Goal: Transaction & Acquisition: Download file/media

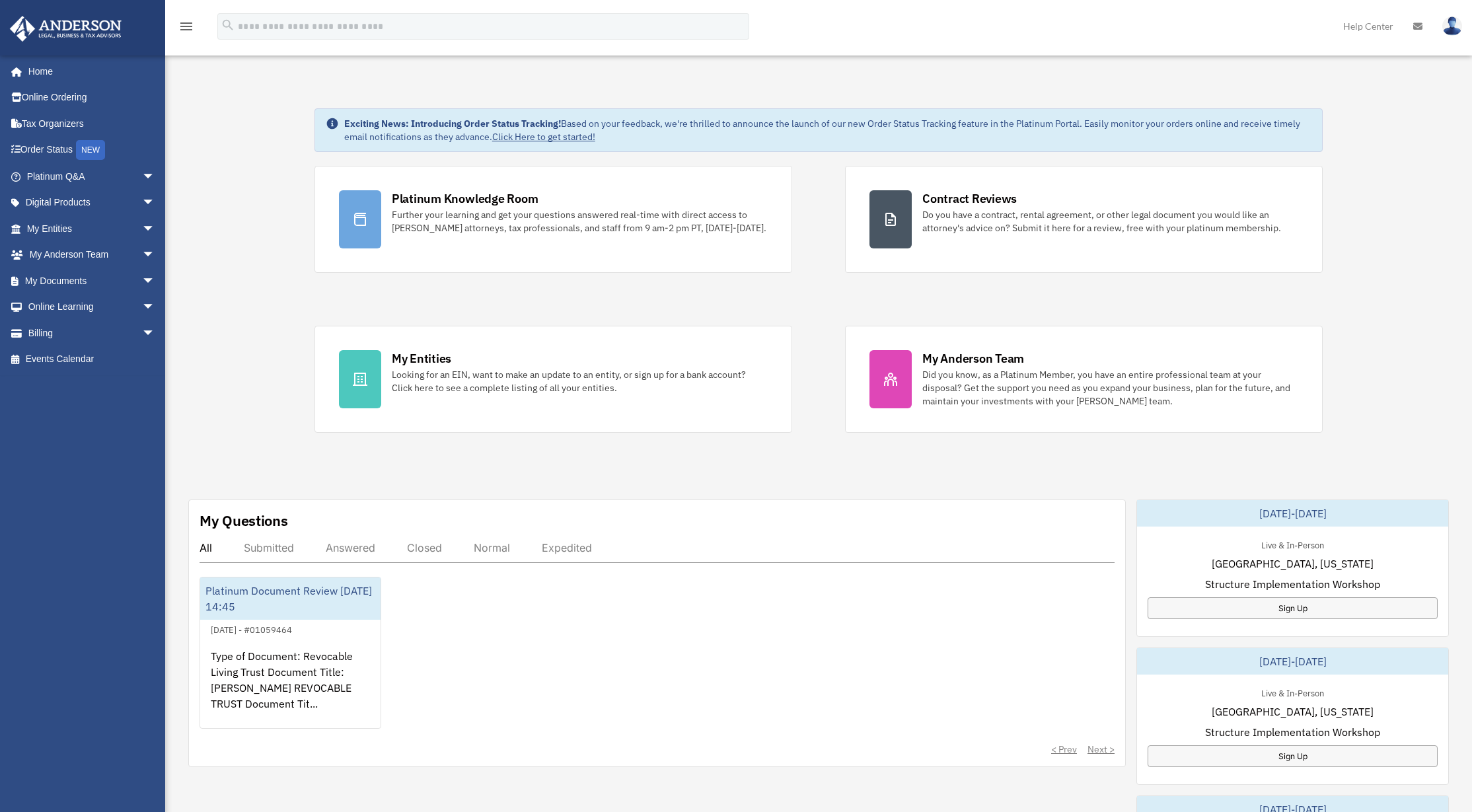
click at [66, 391] on div "[PERSON_NAME][EMAIL_ADDRESS][DOMAIN_NAME] Sign Out [PERSON_NAME][EMAIL_ADDRESS]…" at bounding box center [87, 411] width 175 height 713
click at [56, 124] on link "Tax Organizers" at bounding box center [92, 124] width 166 height 26
click at [60, 276] on link "My Documents arrow_drop_down" at bounding box center [92, 280] width 166 height 26
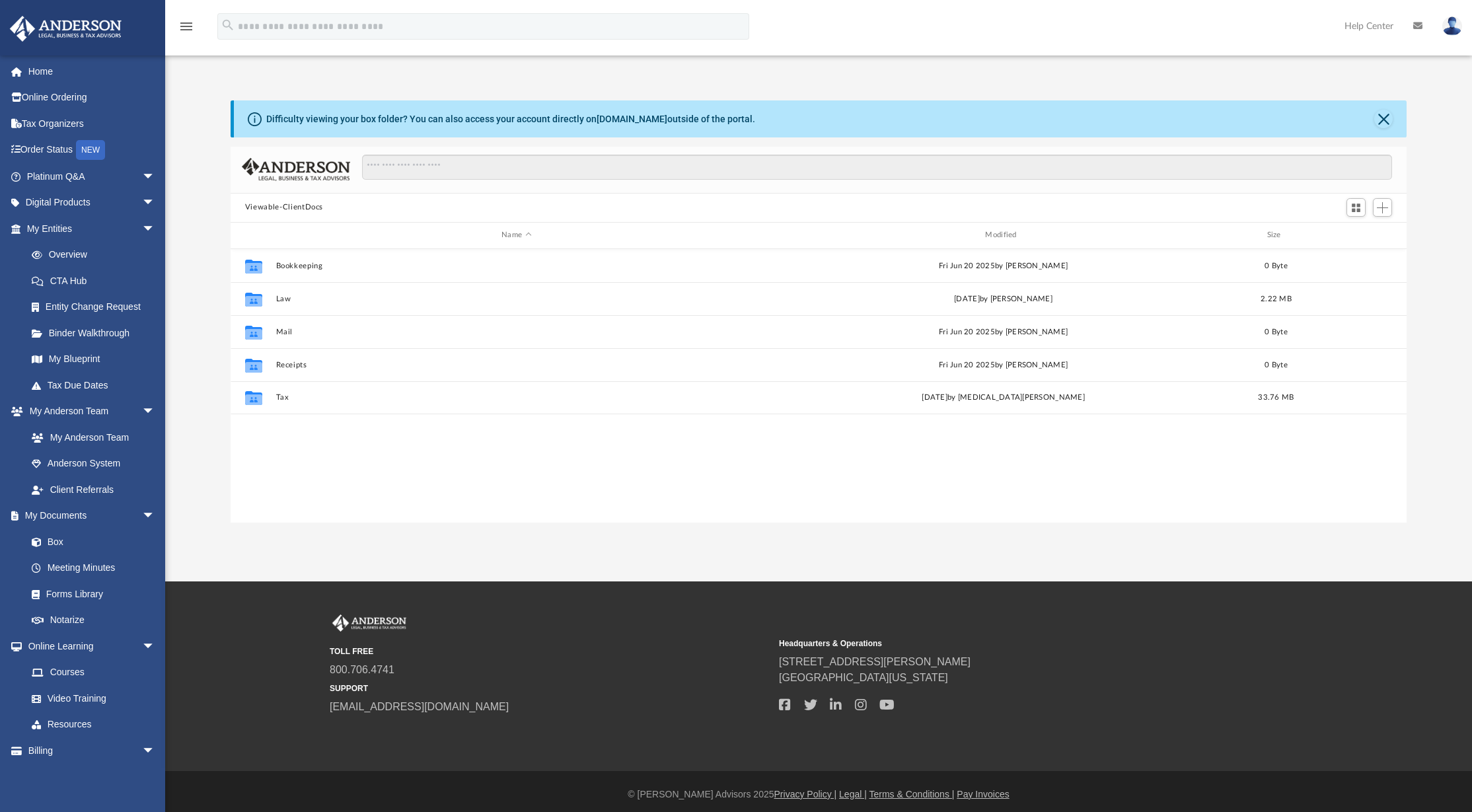
scroll to position [291, 1166]
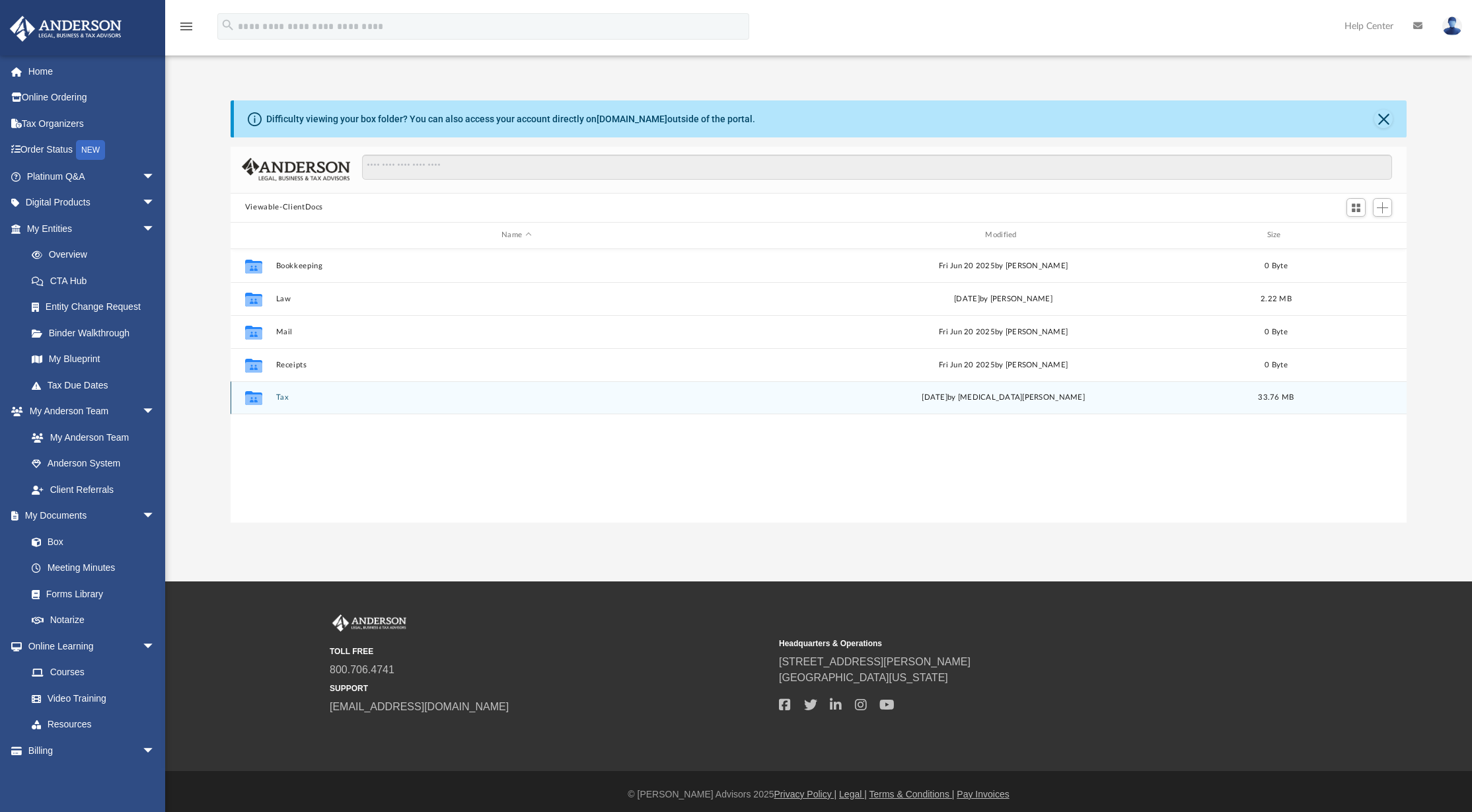
click at [254, 398] on icon "grid" at bounding box center [253, 398] width 17 height 10
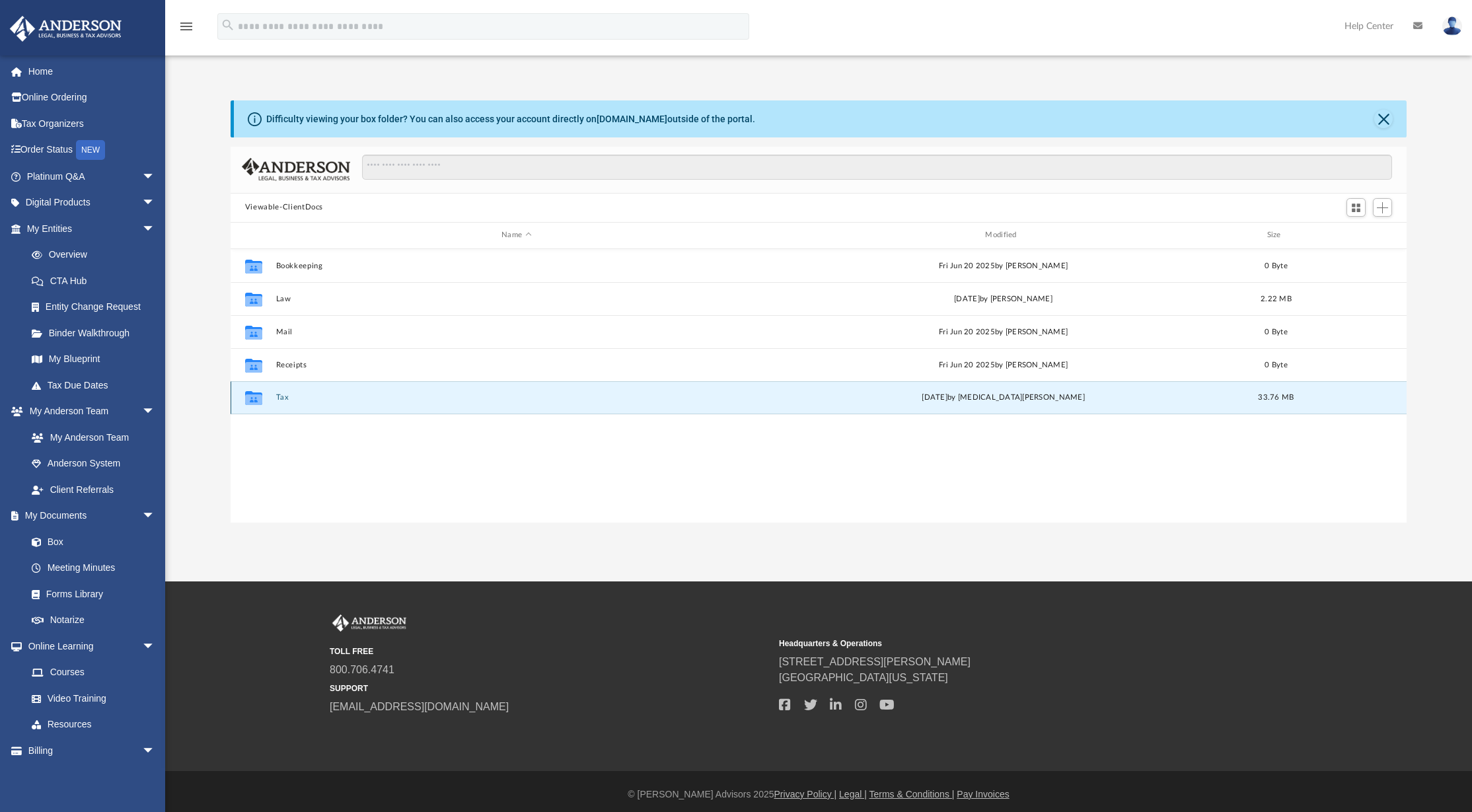
click at [254, 398] on icon "grid" at bounding box center [253, 398] width 17 height 10
click at [281, 397] on button "Tax" at bounding box center [516, 397] width 481 height 8
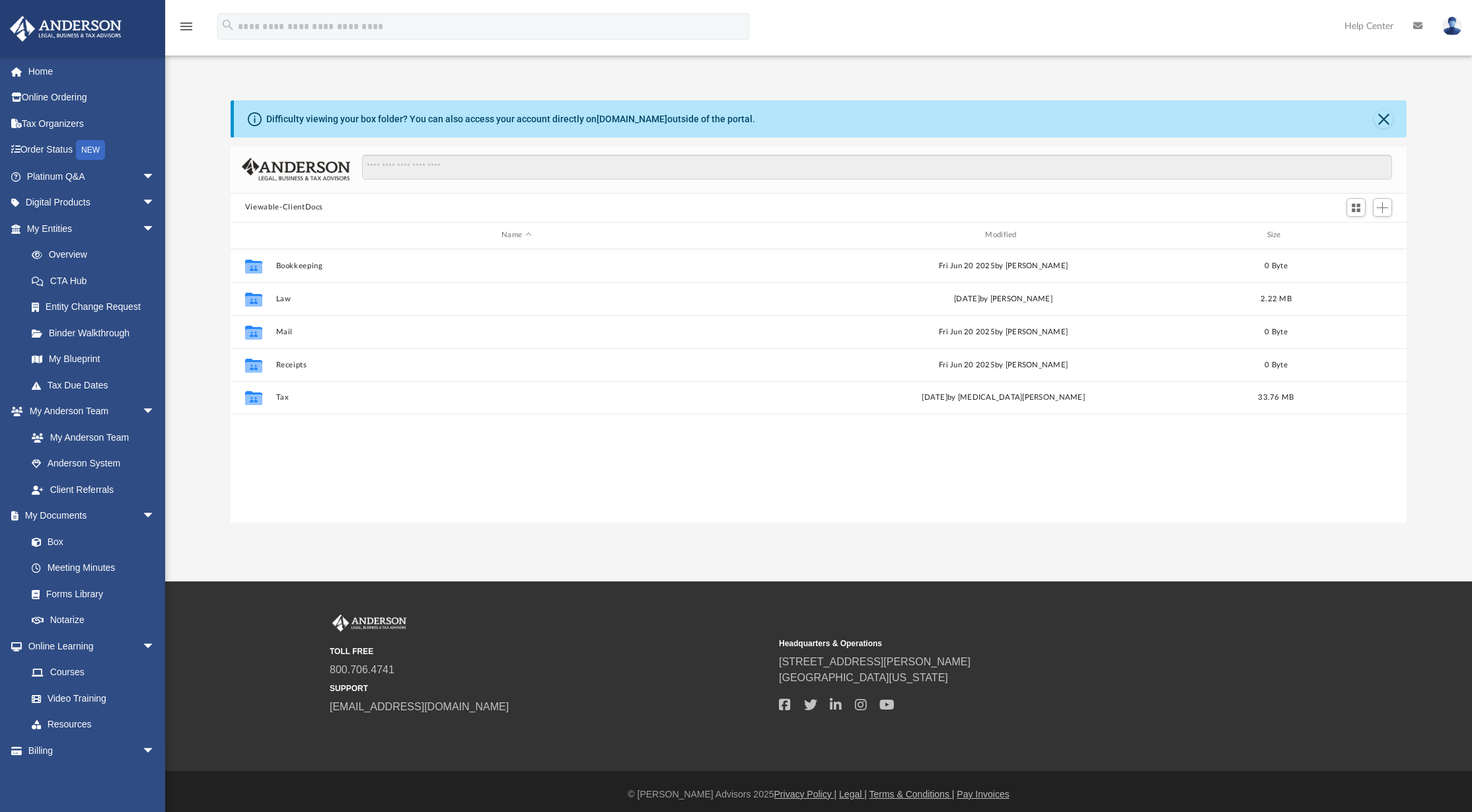
scroll to position [10, 10]
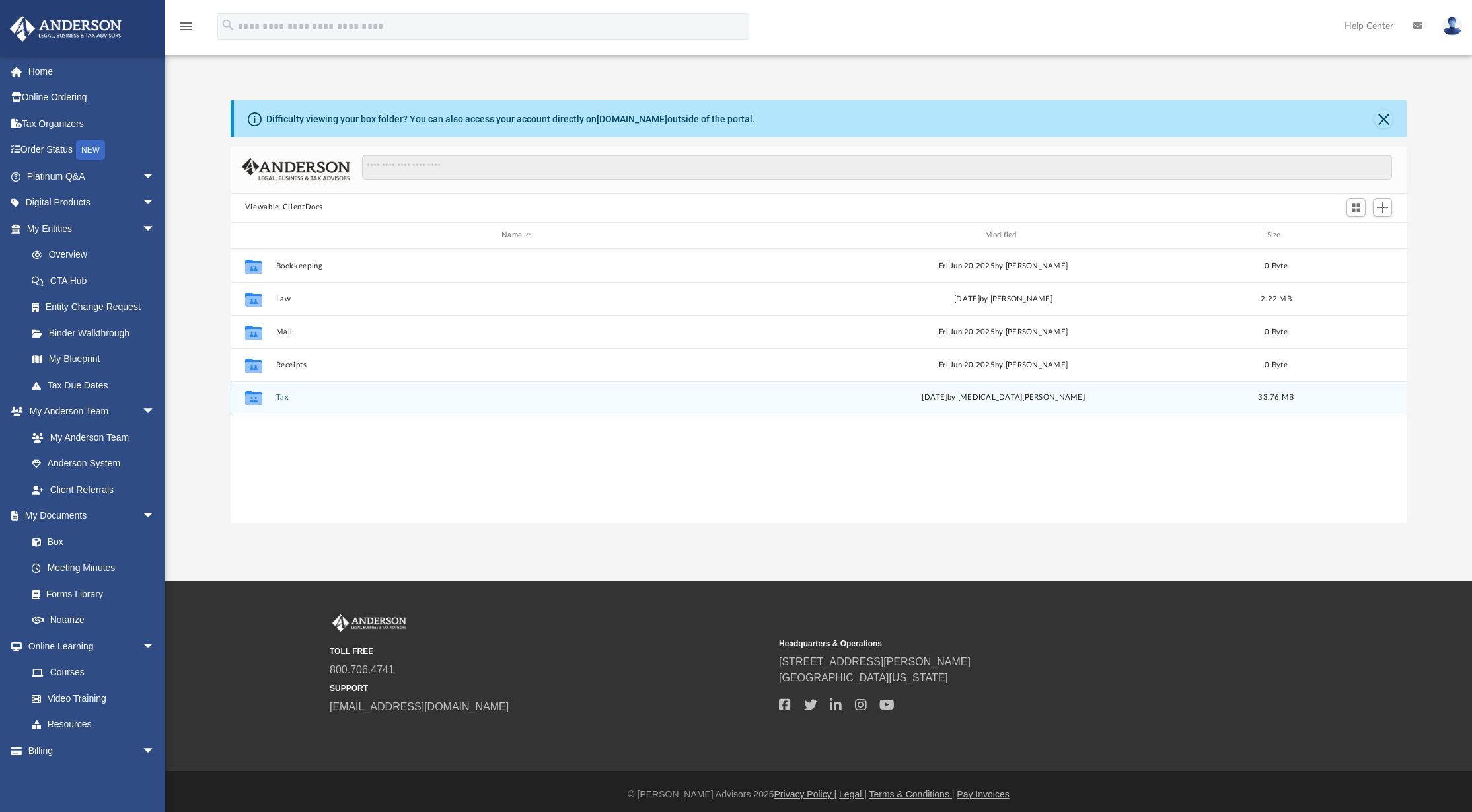
click at [288, 394] on button "Tax" at bounding box center [516, 397] width 481 height 8
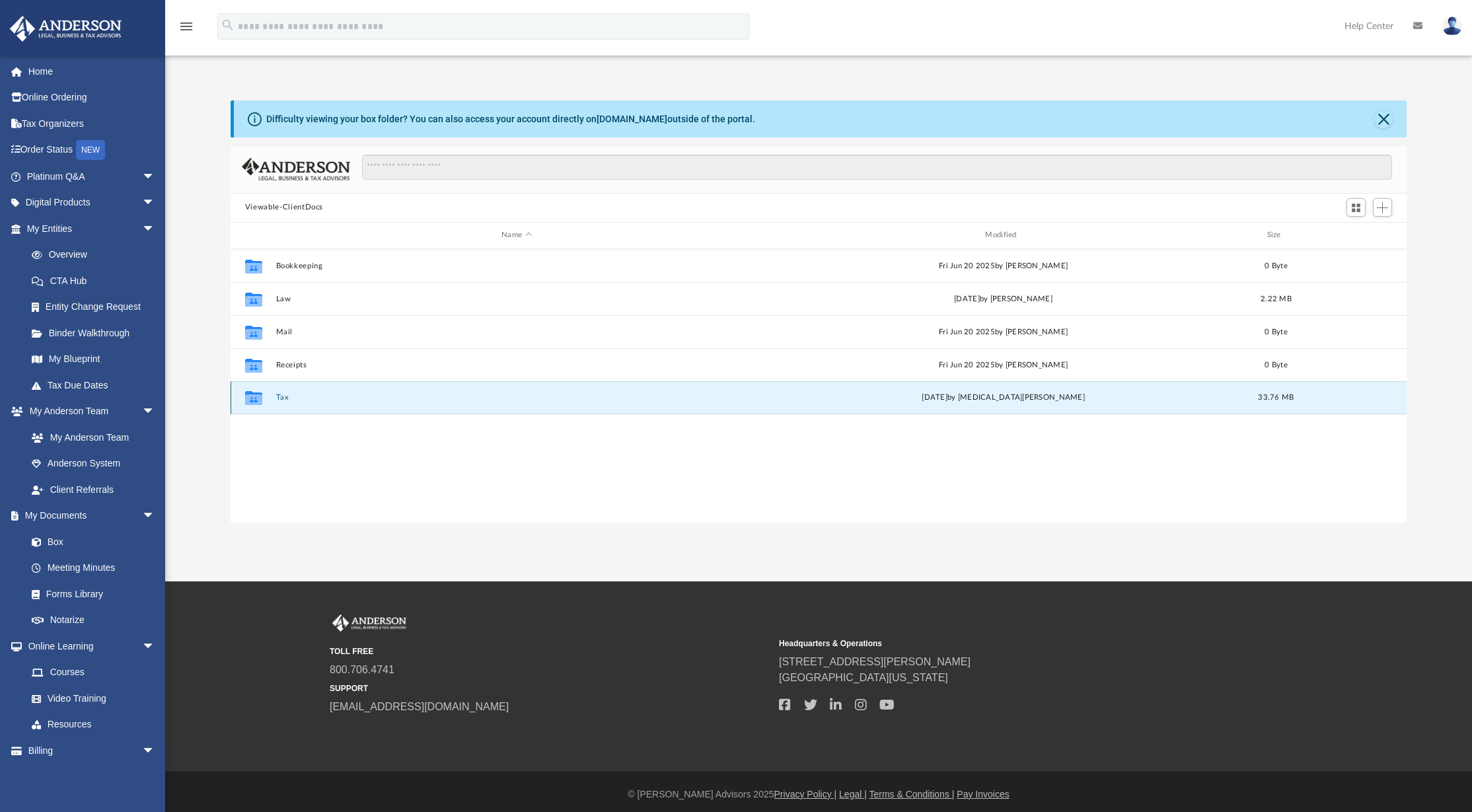
click at [289, 394] on button "Tax" at bounding box center [516, 397] width 481 height 8
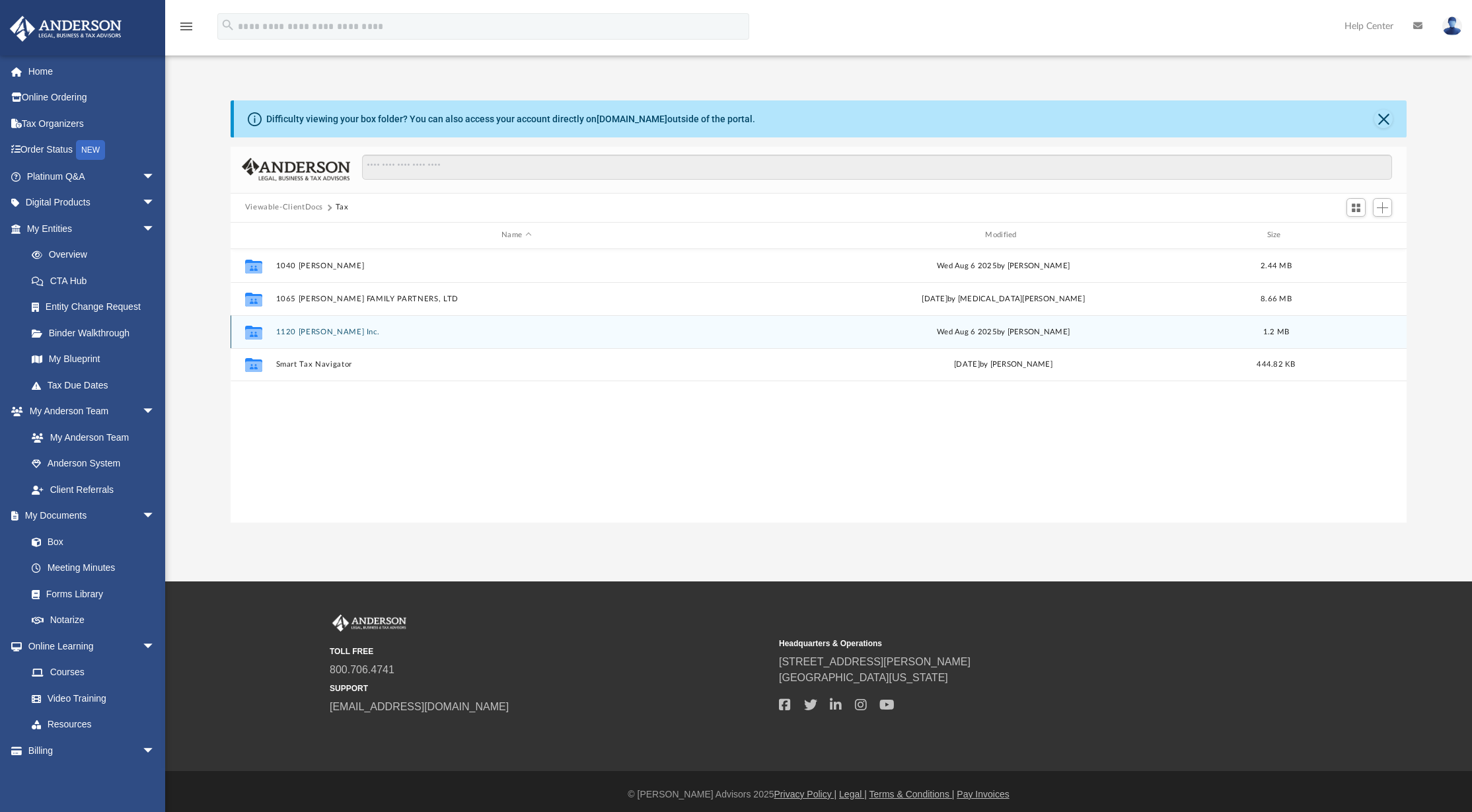
click at [317, 331] on button "1120 Andrew Mellen Inc." at bounding box center [516, 331] width 481 height 8
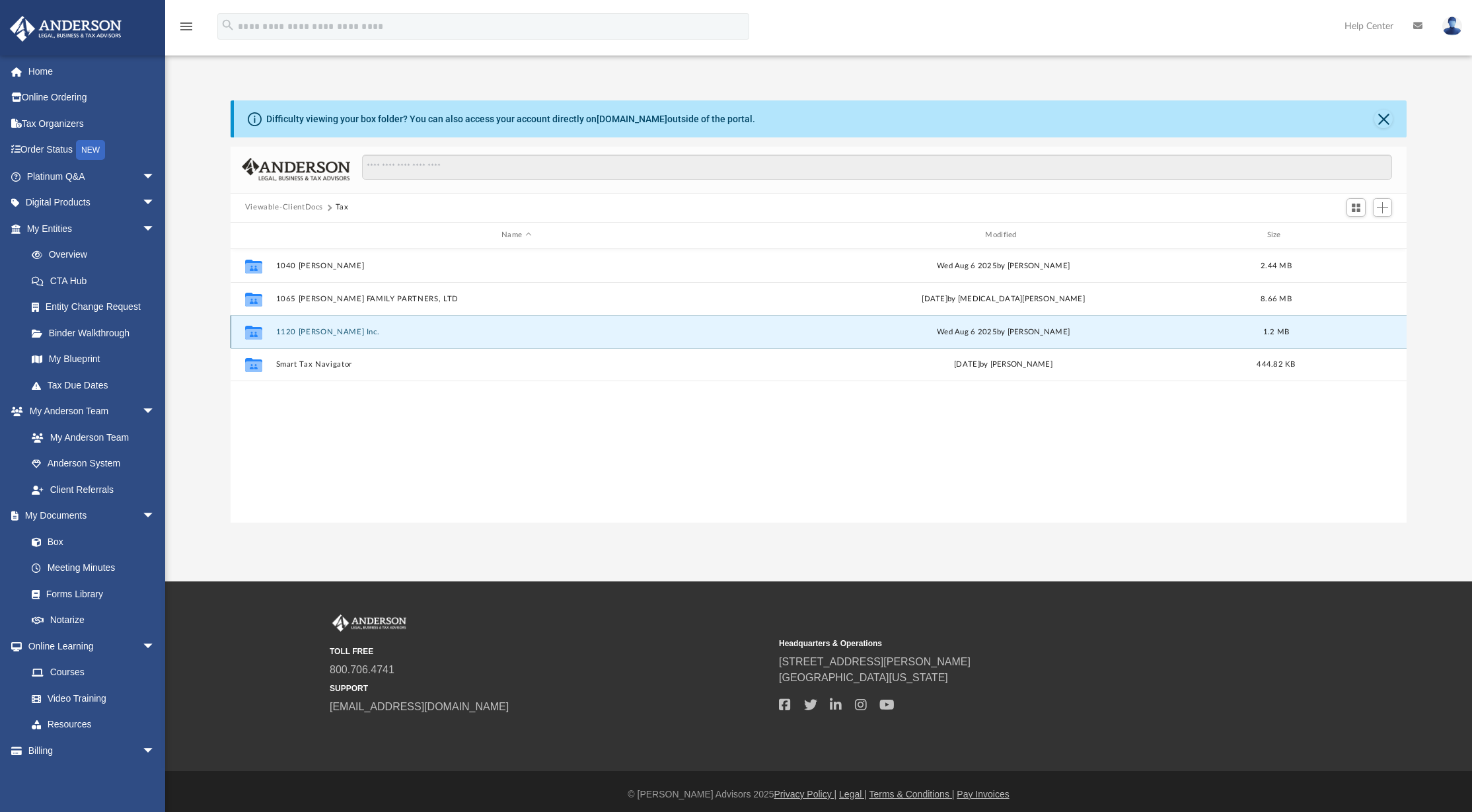
click at [317, 331] on button "1120 Andrew Mellen Inc." at bounding box center [516, 331] width 481 height 8
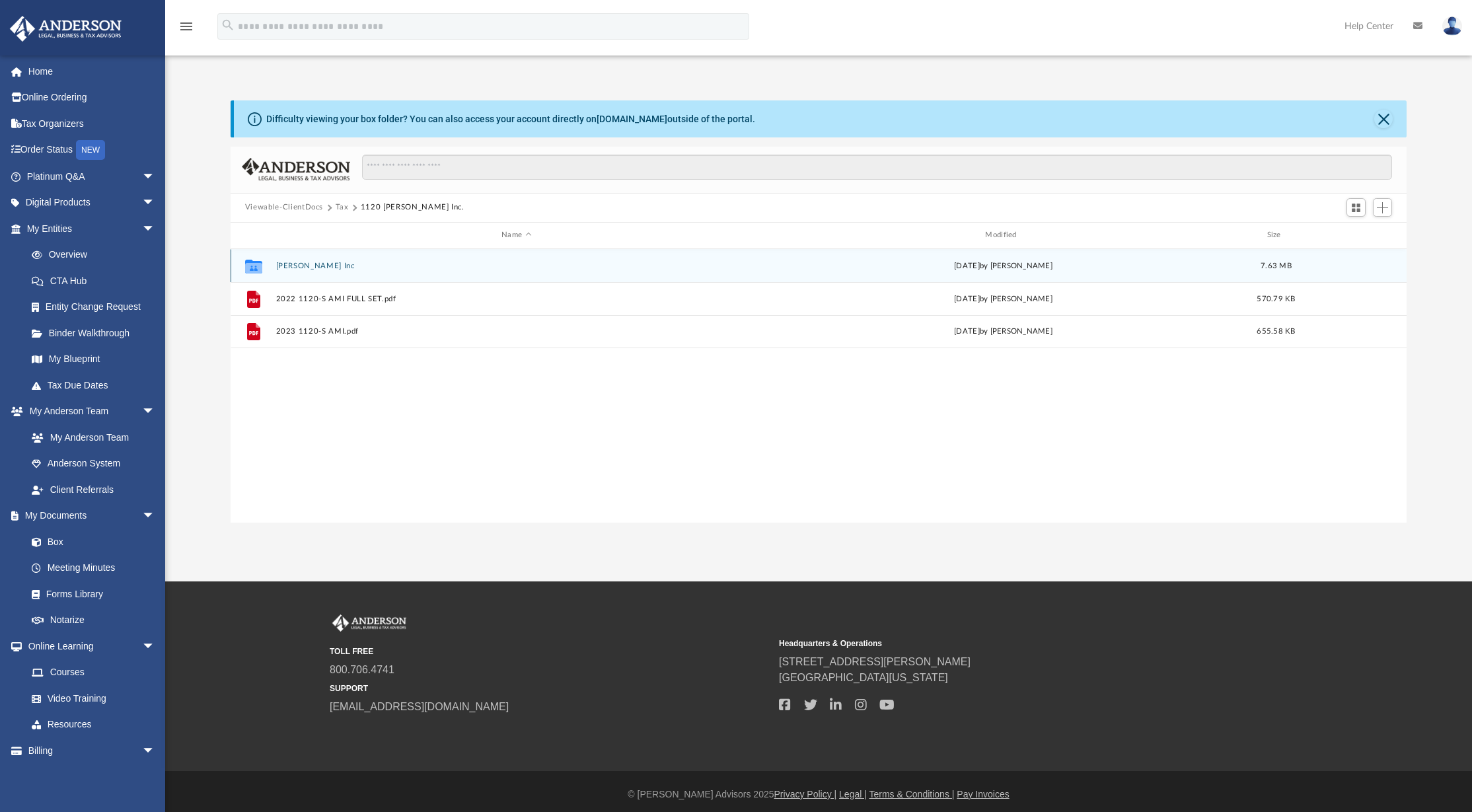
click at [298, 267] on button "Andrew Mellen Inc" at bounding box center [516, 265] width 481 height 8
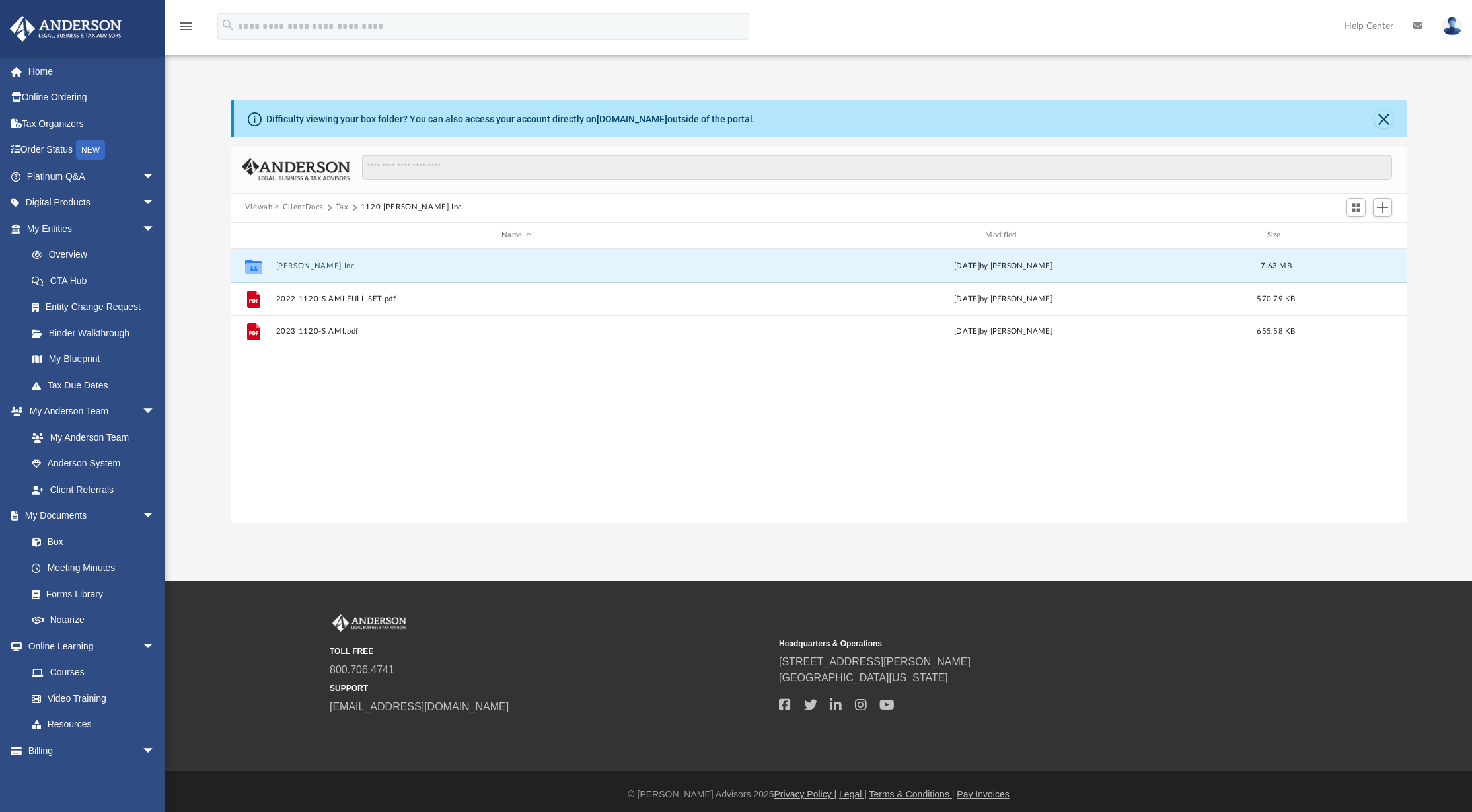
click at [298, 267] on button "Andrew Mellen Inc" at bounding box center [516, 265] width 481 height 8
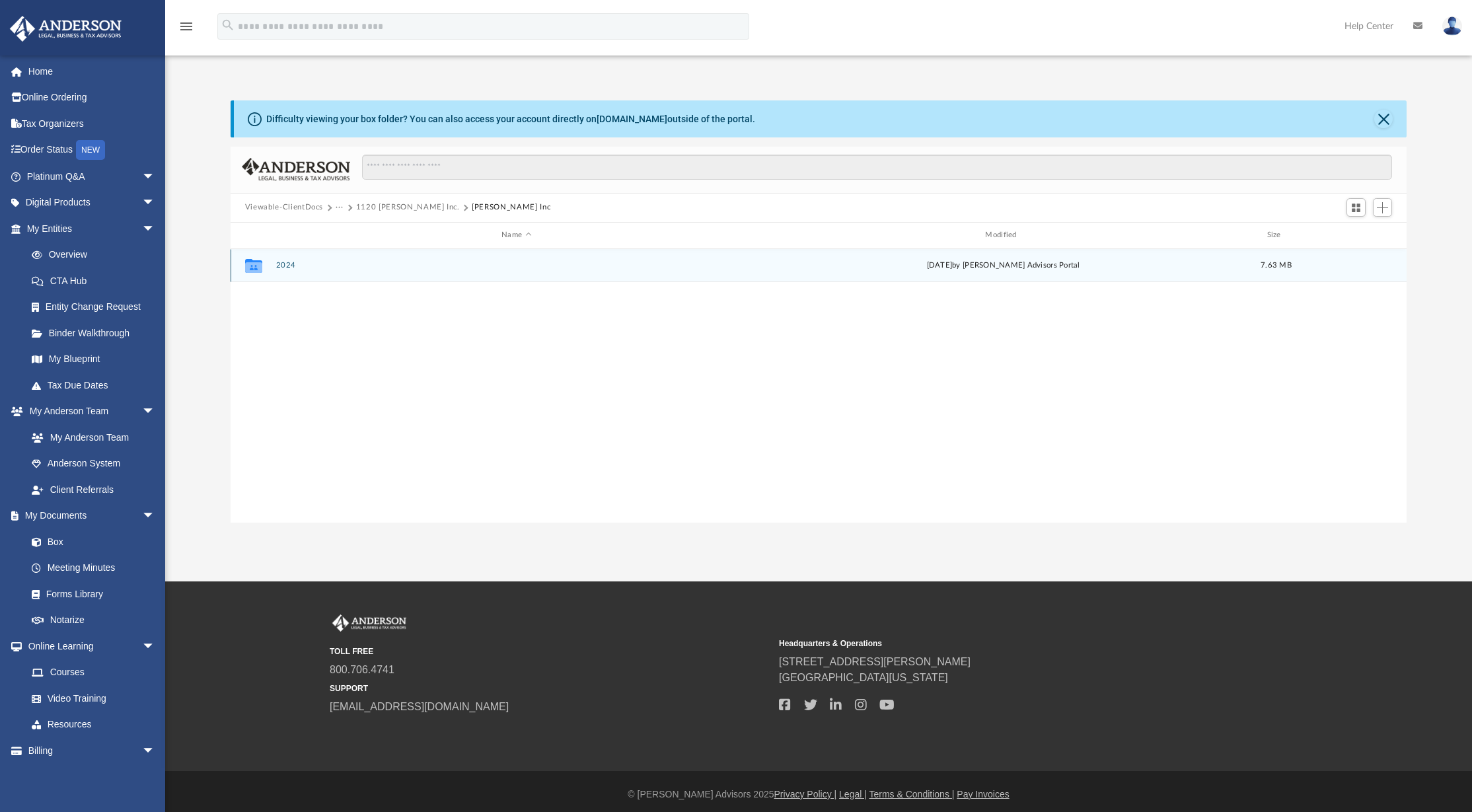
click at [283, 266] on button "2024" at bounding box center [516, 264] width 481 height 8
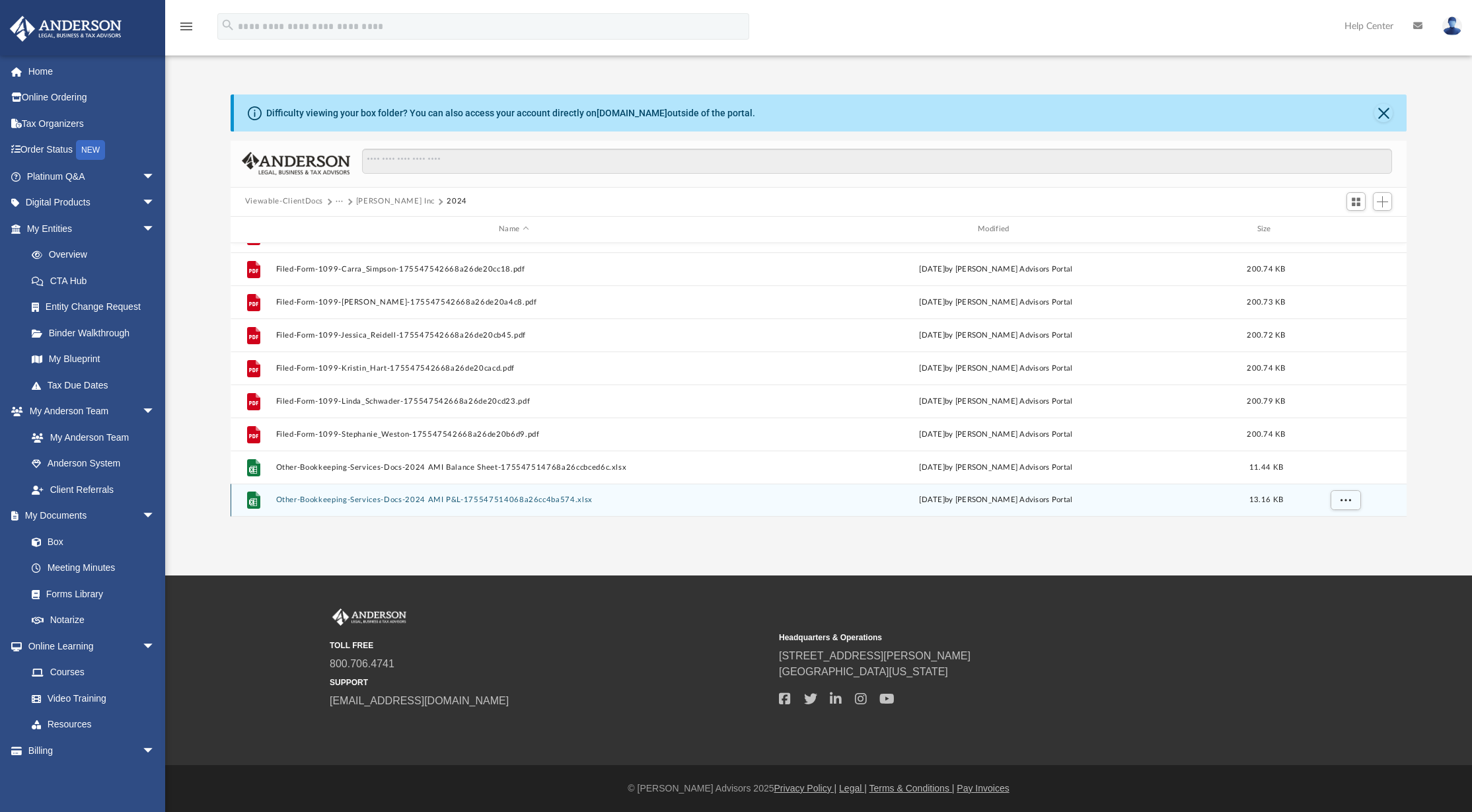
scroll to position [6, 0]
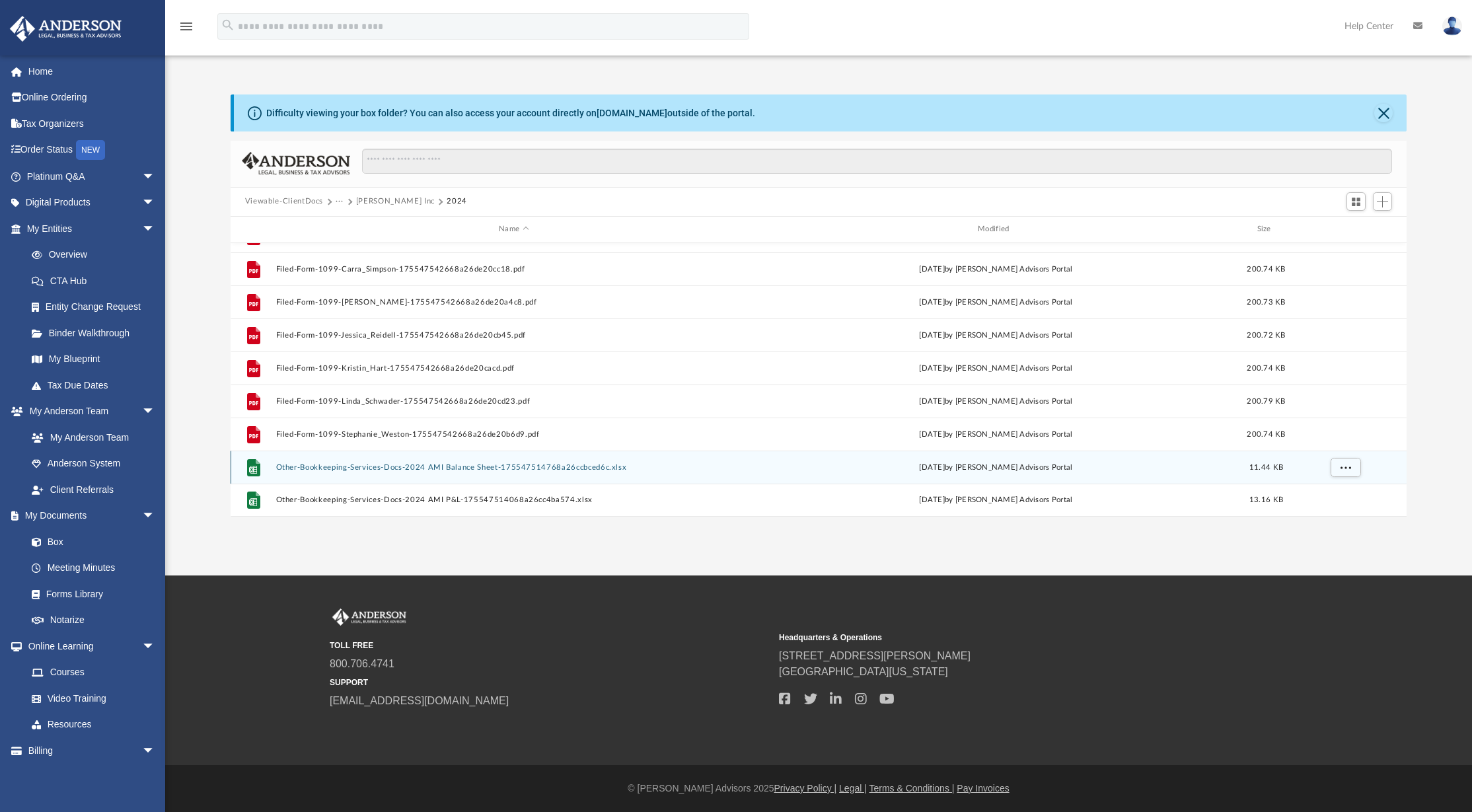
click at [488, 466] on button "Other-Bookkeeping-Services-Docs-2024 AMI Balance Sheet-175547514768a26ccbced6c.…" at bounding box center [514, 467] width 477 height 8
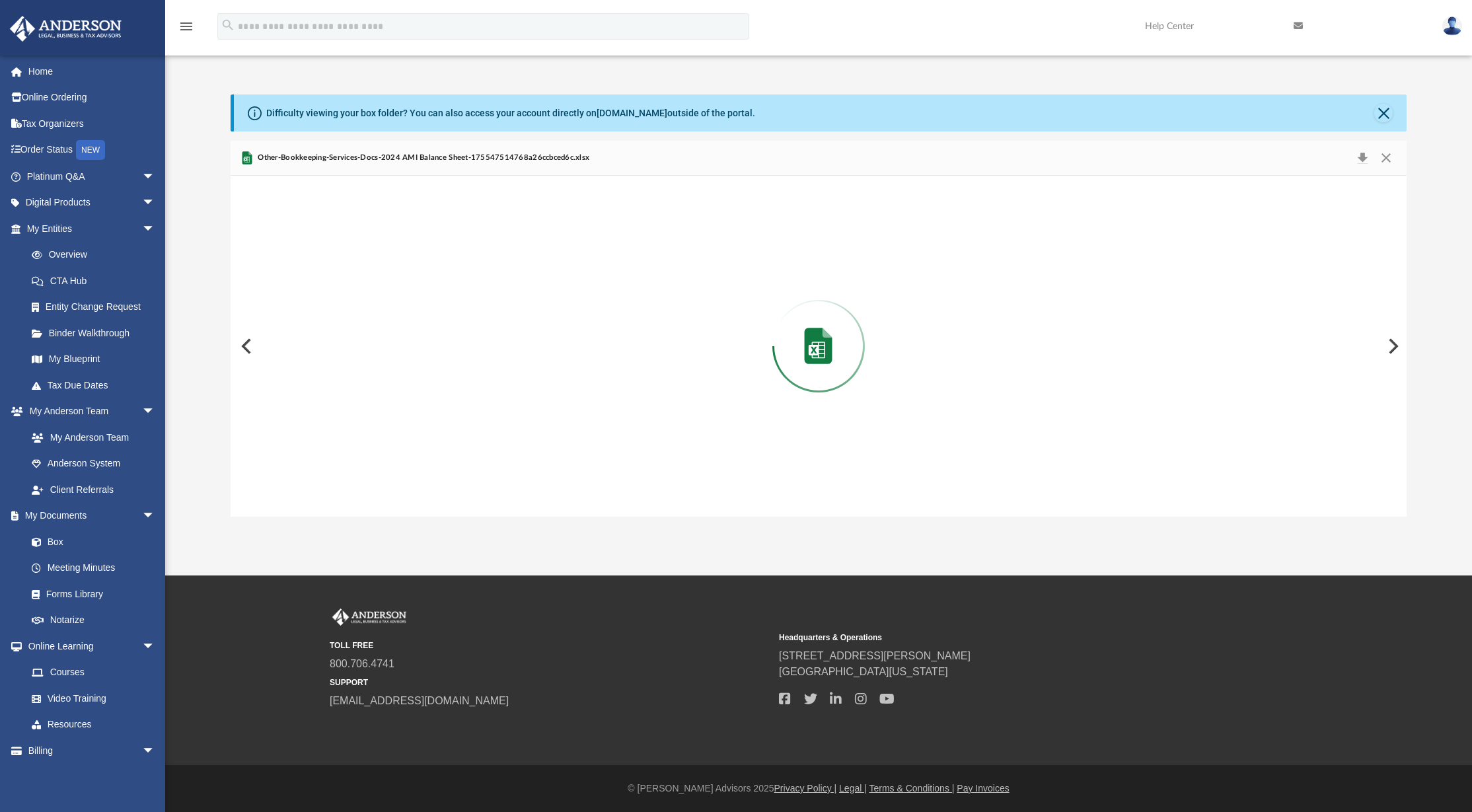
click at [489, 466] on div "Preview" at bounding box center [819, 345] width 1176 height 340
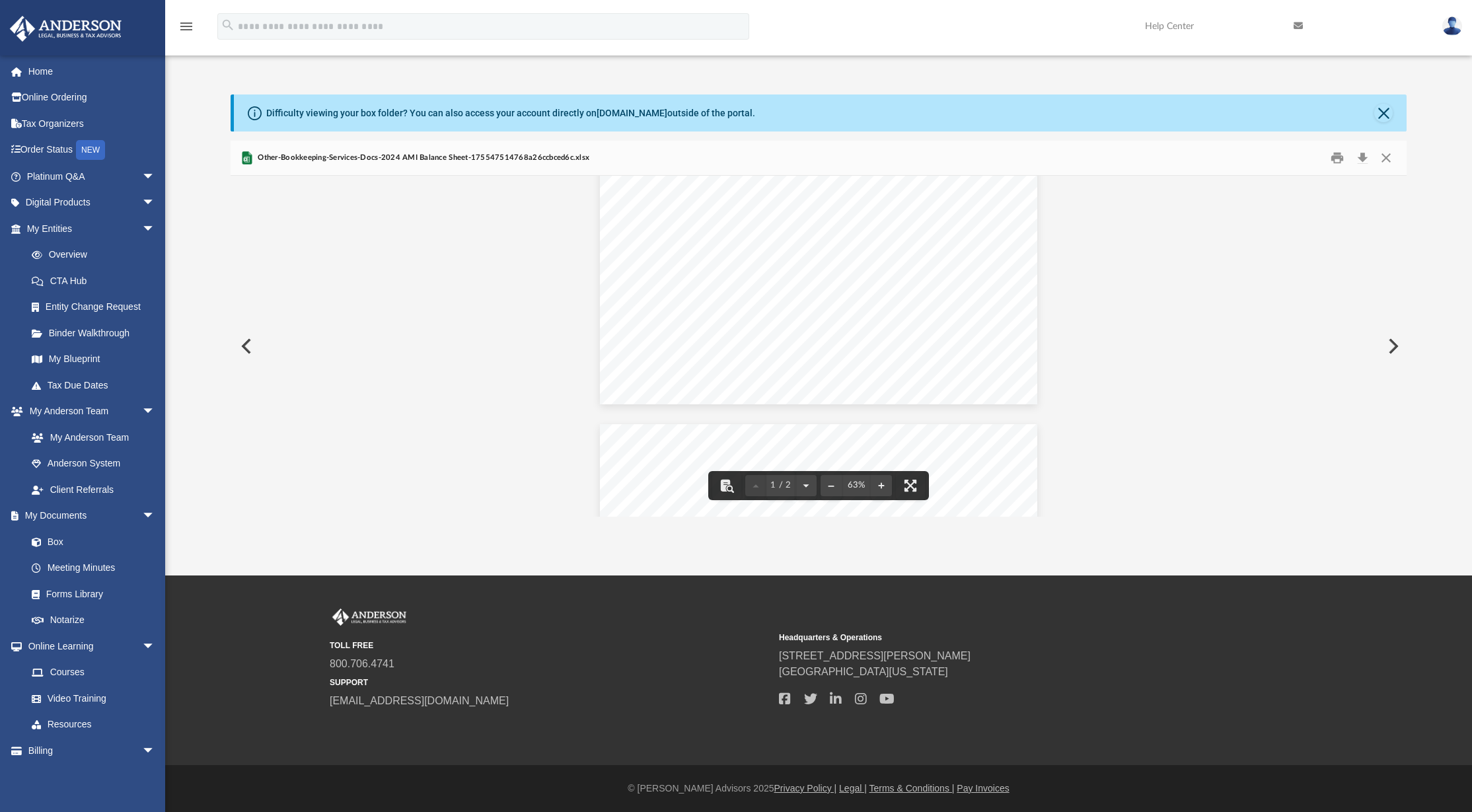
scroll to position [118, 0]
click at [884, 485] on button "File preview" at bounding box center [881, 485] width 22 height 29
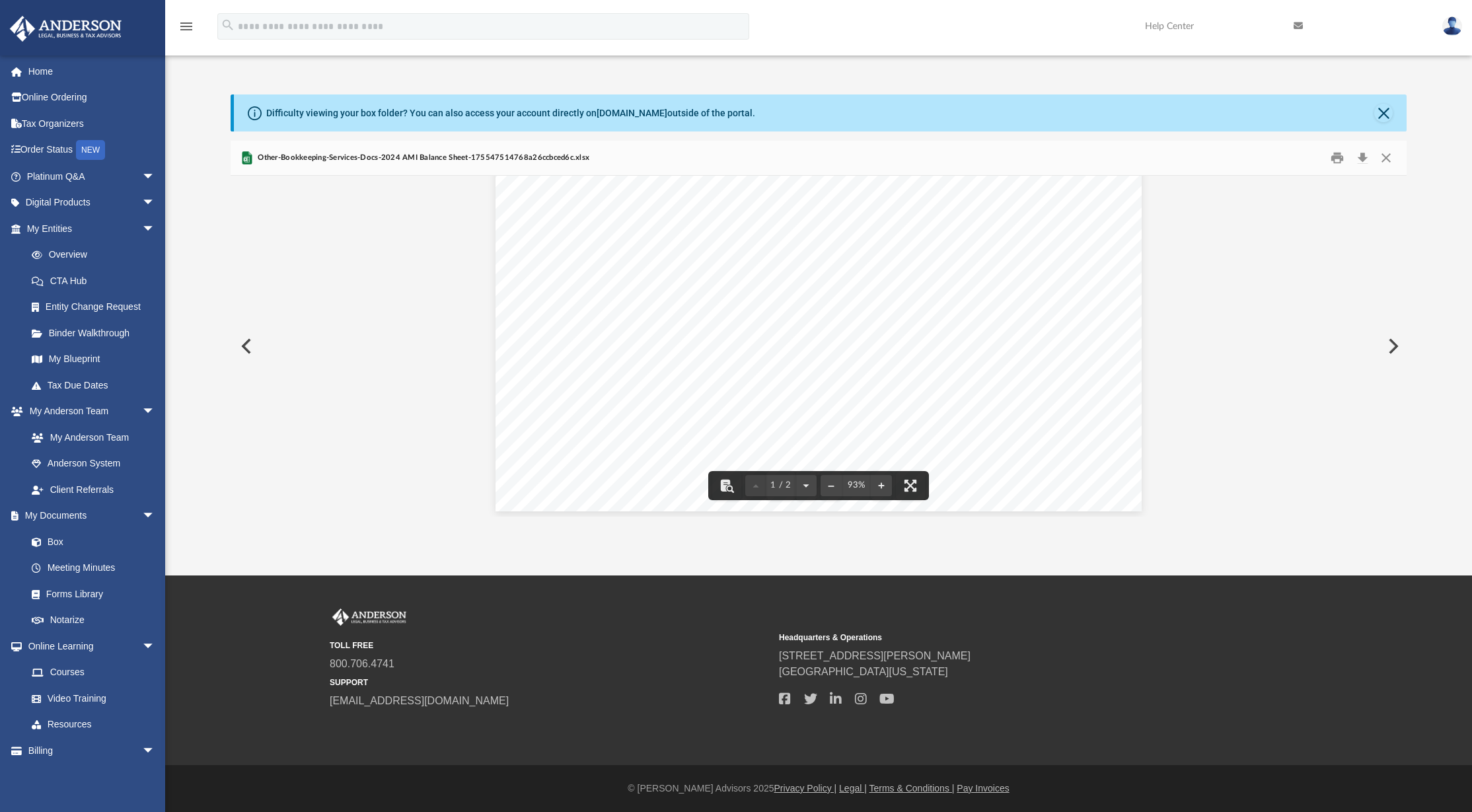
click at [437, 513] on div "Andrew Mellen Pro Organizing_Ba Balance Sheet Andrew Mellen Pro Organizing As o…" at bounding box center [819, 521] width 1176 height 1038
click at [627, 332] on div "Andrew Mellen Pro Organizing_Ba Balance Sheet Andrew Mellen Pro Organizing As o…" at bounding box center [818, 239] width 646 height 499
click at [1386, 154] on button "Close" at bounding box center [1386, 158] width 23 height 21
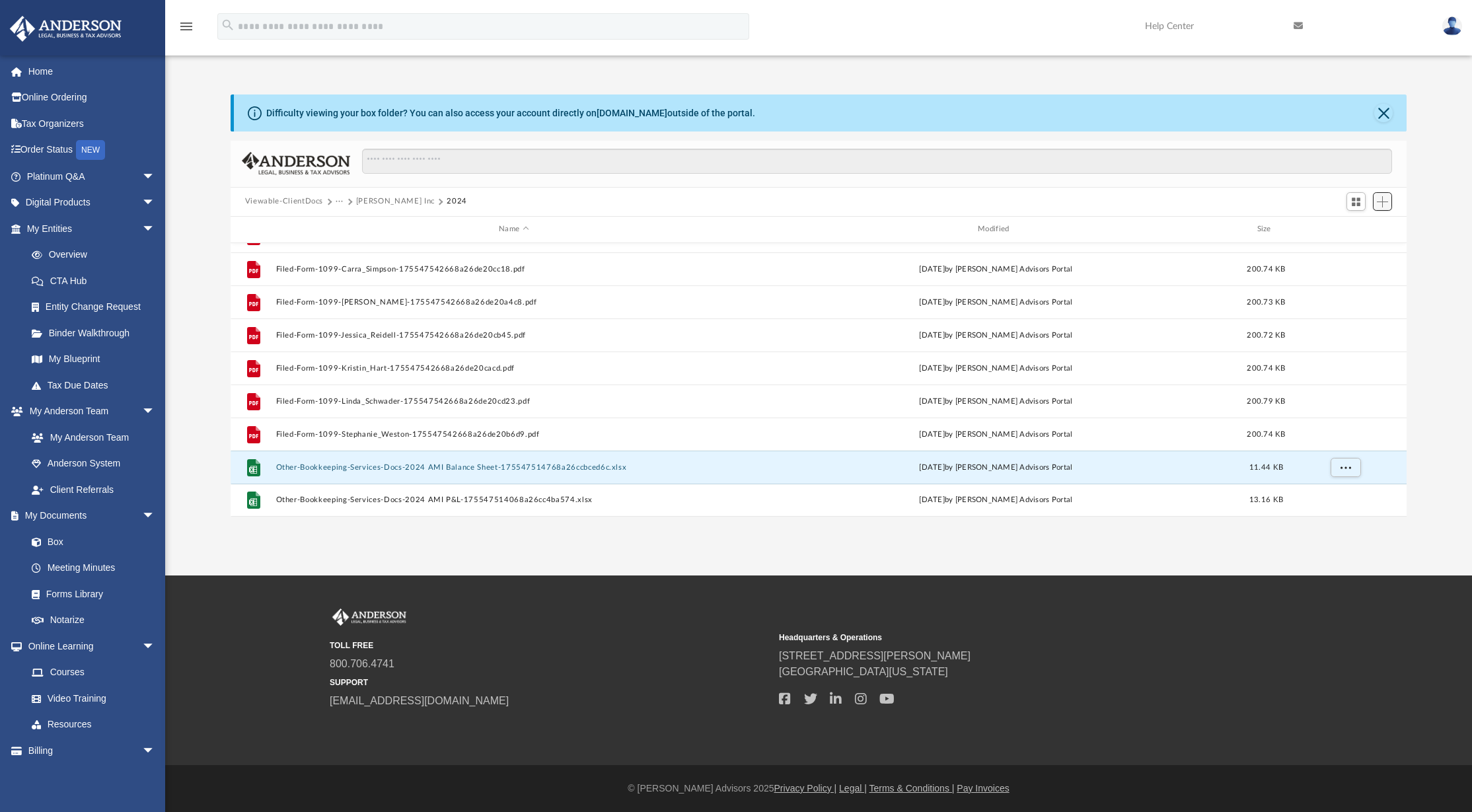
click at [1385, 200] on span "Add" at bounding box center [1383, 202] width 11 height 11
click at [1356, 229] on li "Upload" at bounding box center [1363, 228] width 42 height 14
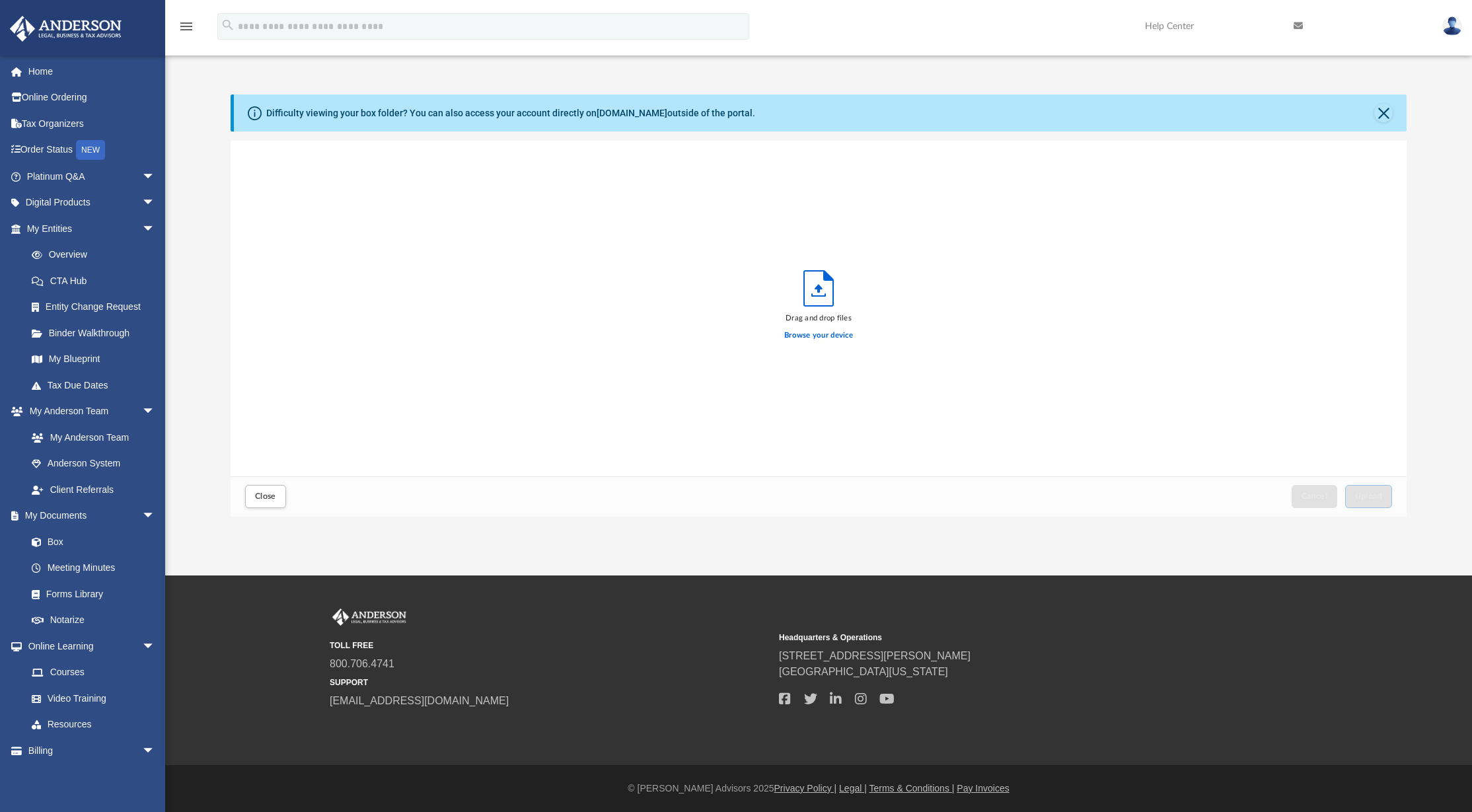
scroll to position [325, 1166]
click at [817, 334] on label "Browse your device" at bounding box center [818, 335] width 68 height 12
click at [0, 0] on input "Browse your device" at bounding box center [0, 0] width 0 height 0
click at [1366, 497] on span "Upload" at bounding box center [1370, 496] width 28 height 8
click at [1147, 344] on div "Success! Your files have been uploaded. Select More Files" at bounding box center [819, 308] width 1176 height 336
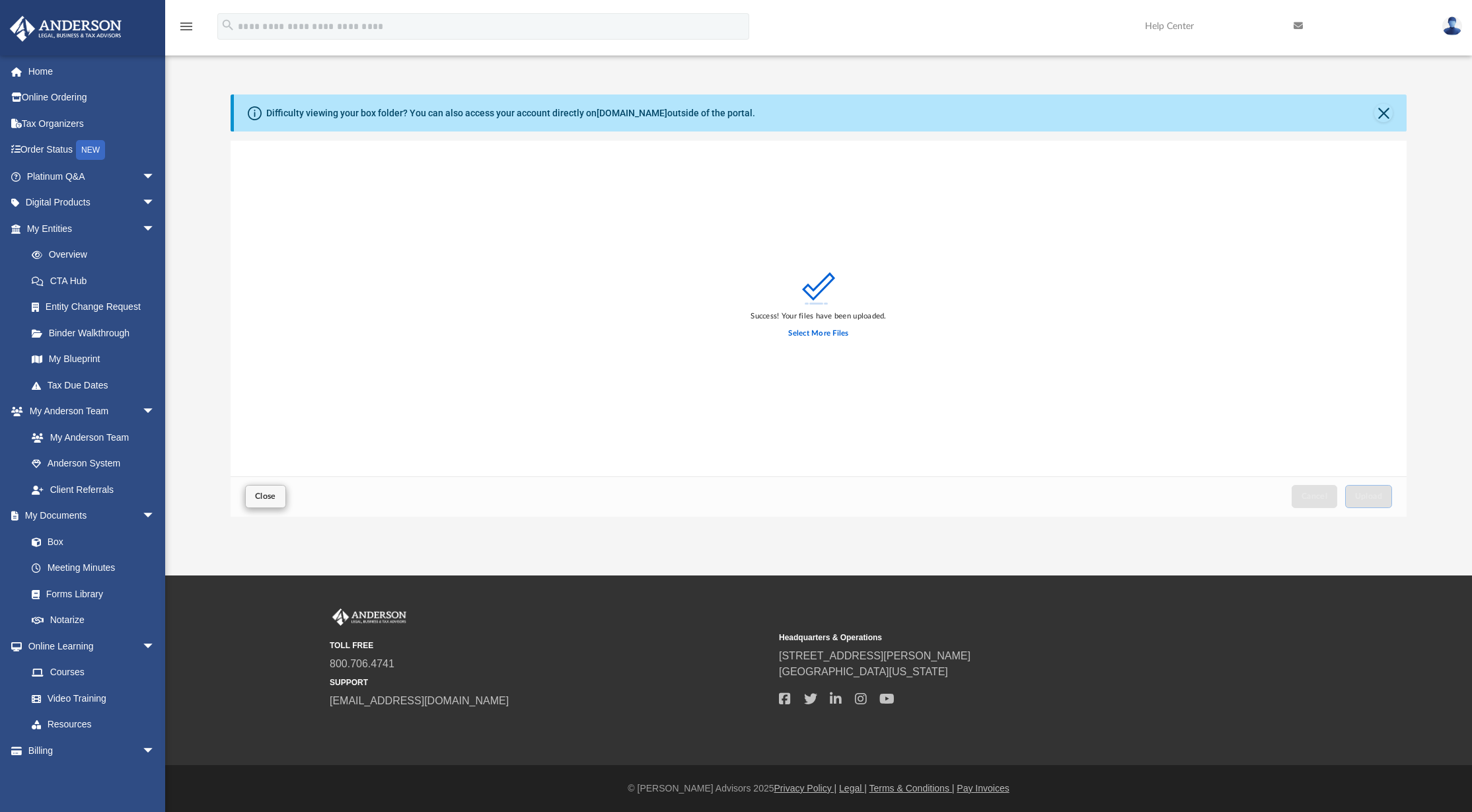
click at [264, 492] on span "Close" at bounding box center [266, 496] width 22 height 8
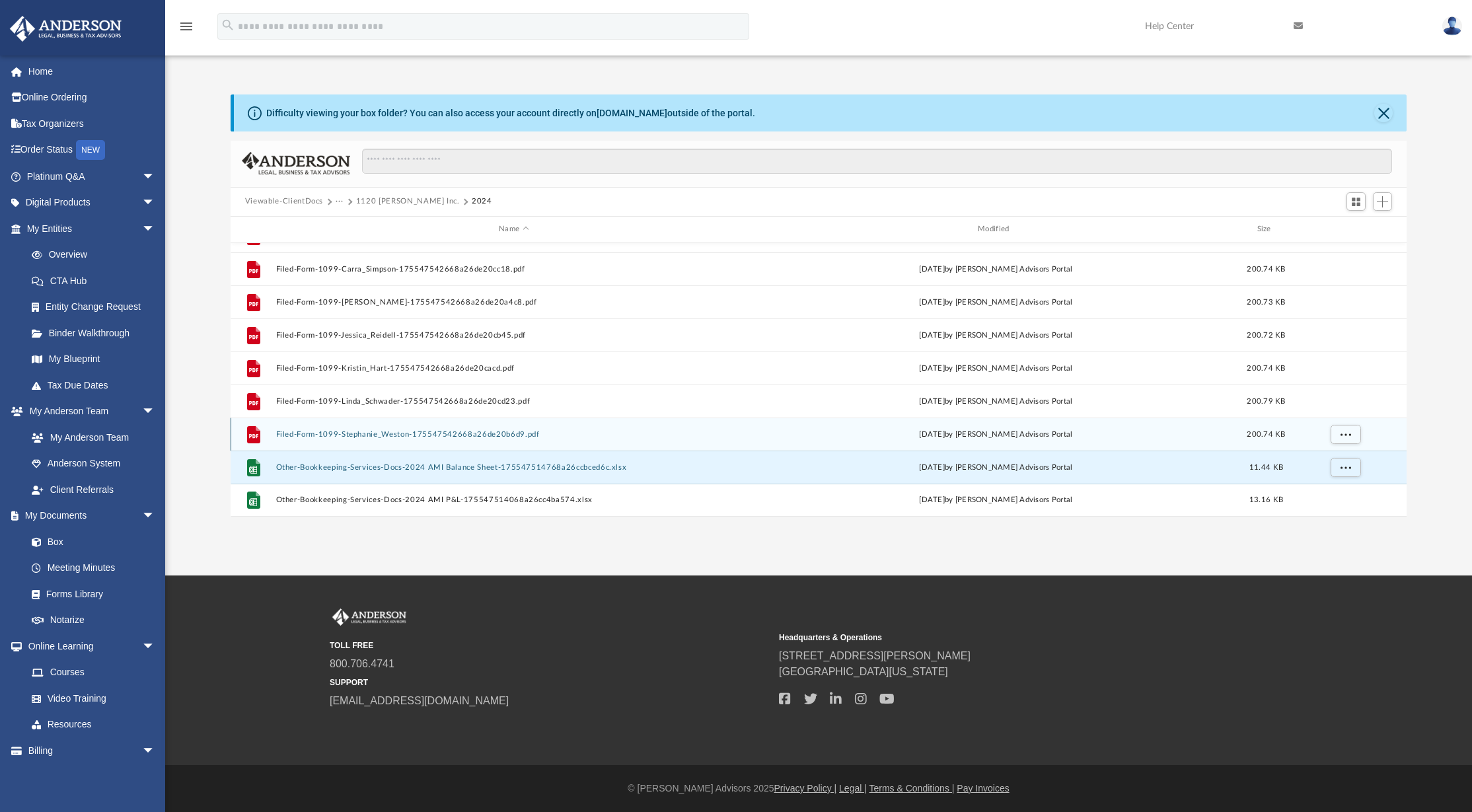
scroll to position [156, 0]
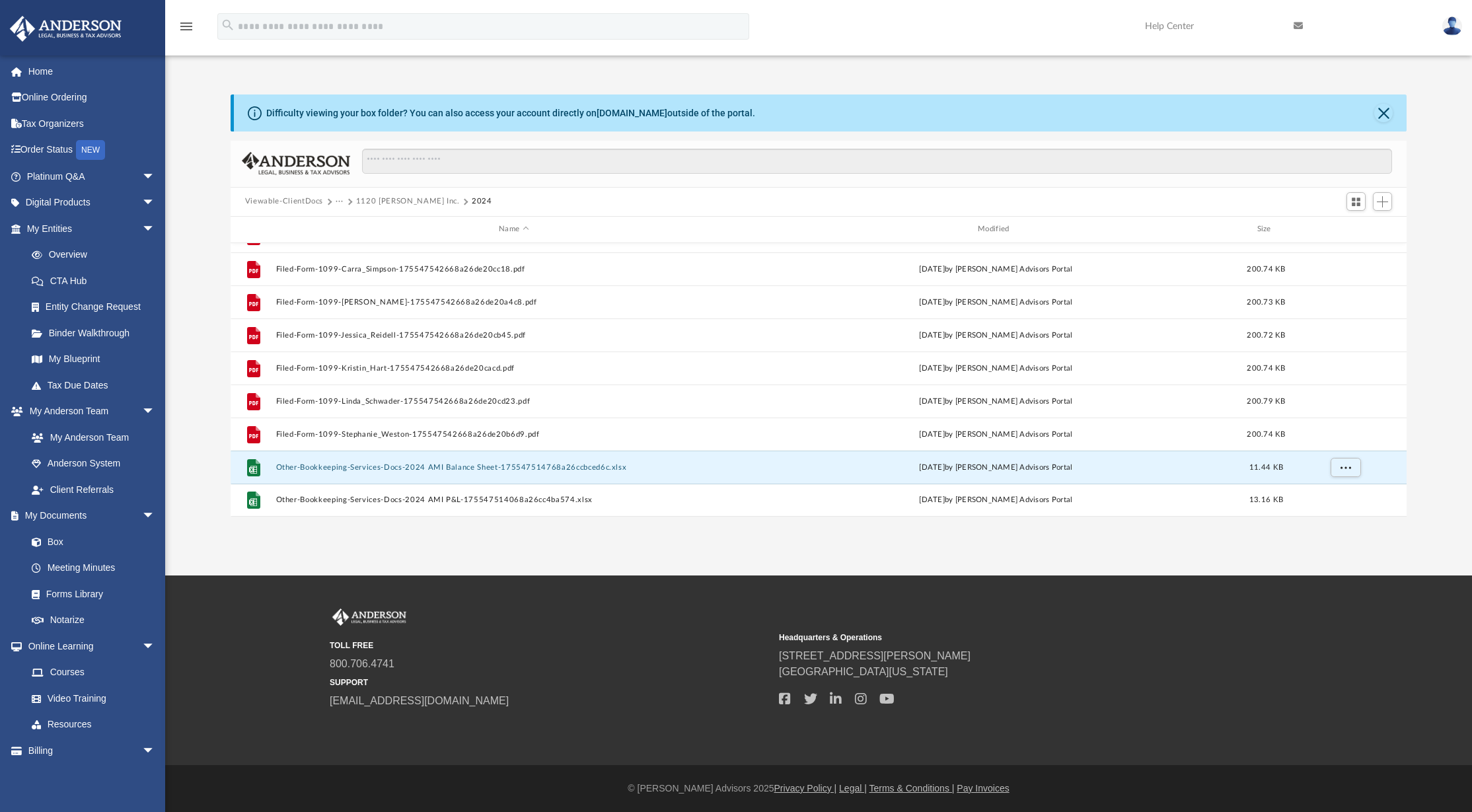
click at [322, 208] on div "Viewable-ClientDocs ··· 1120 Andrew Mellen Inc. 2024" at bounding box center [819, 202] width 1176 height 29
click at [320, 201] on button "Viewable-ClientDocs" at bounding box center [283, 201] width 78 height 12
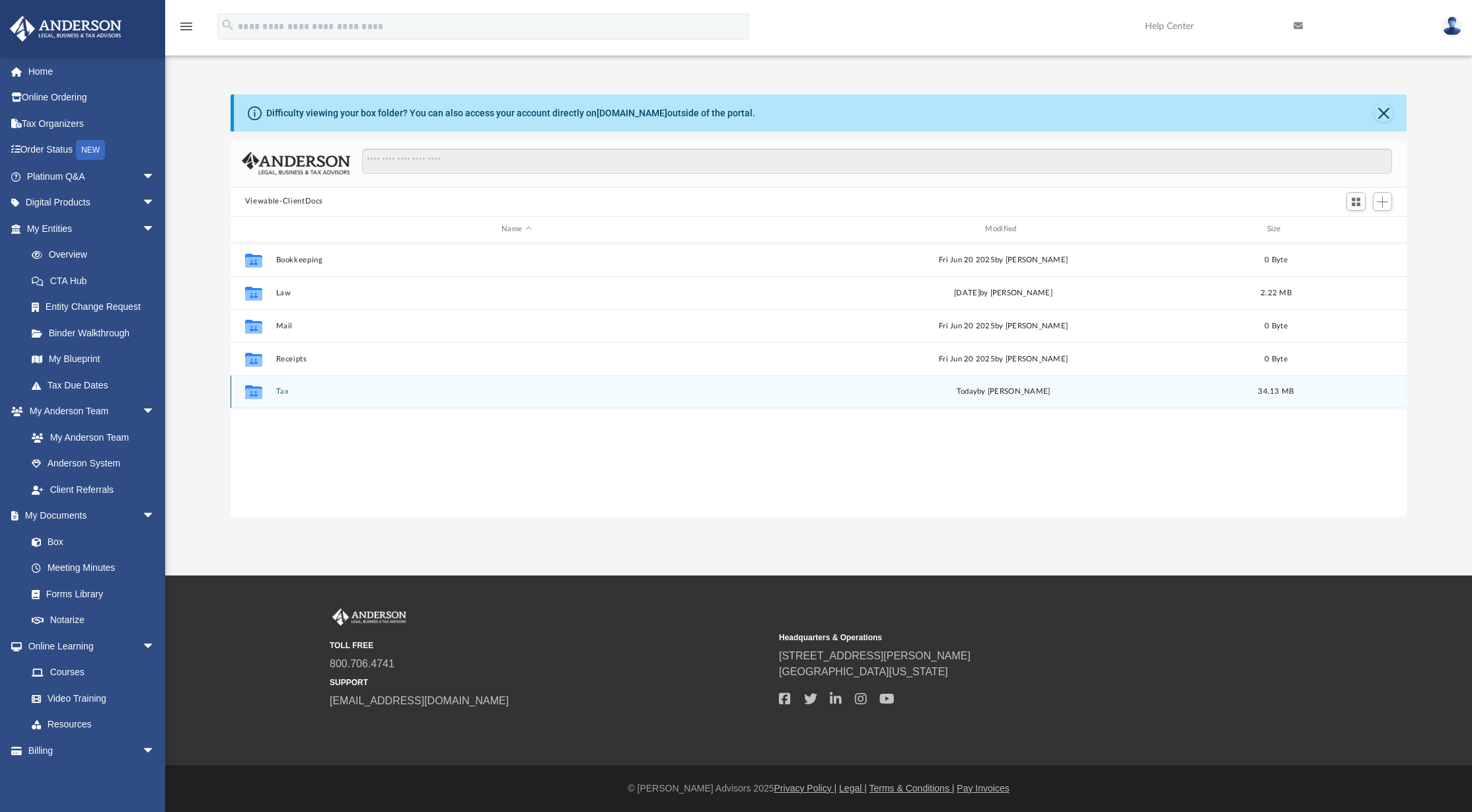
click at [287, 393] on button "Tax" at bounding box center [516, 391] width 481 height 8
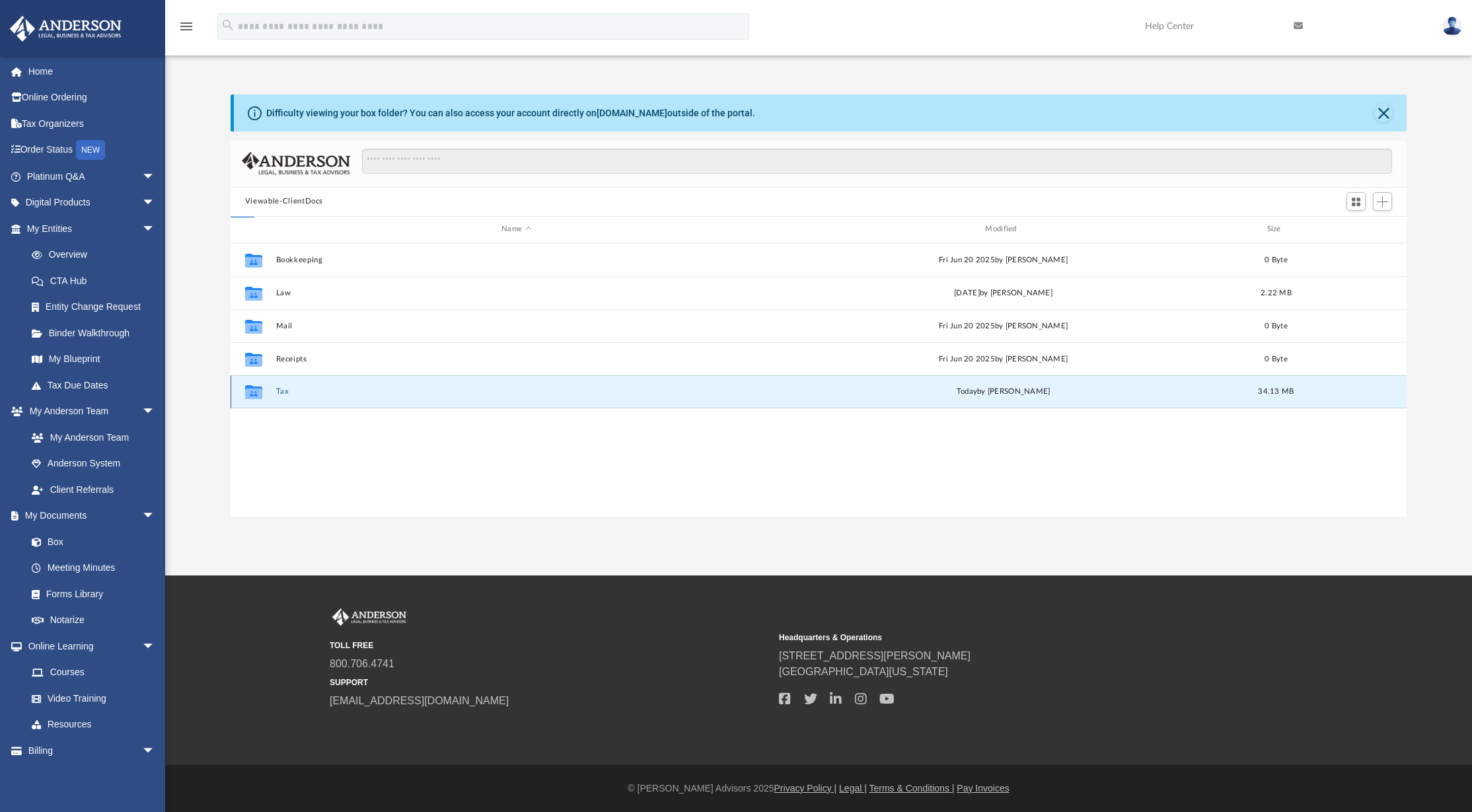
click at [287, 393] on button "Tax" at bounding box center [516, 391] width 481 height 8
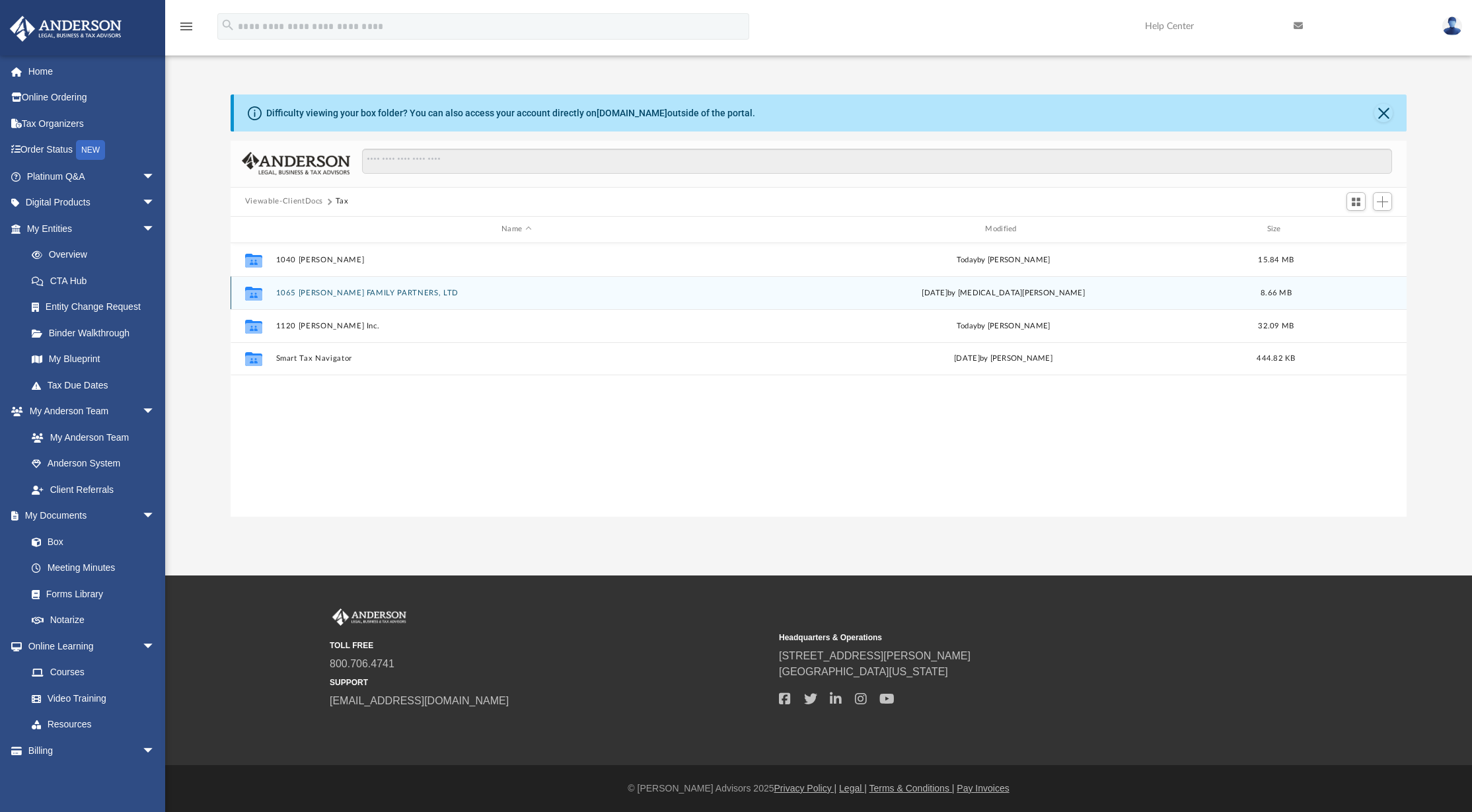
click at [339, 294] on button "1065 OSBORNE FAMILY PARTNERS, LTD" at bounding box center [516, 293] width 481 height 8
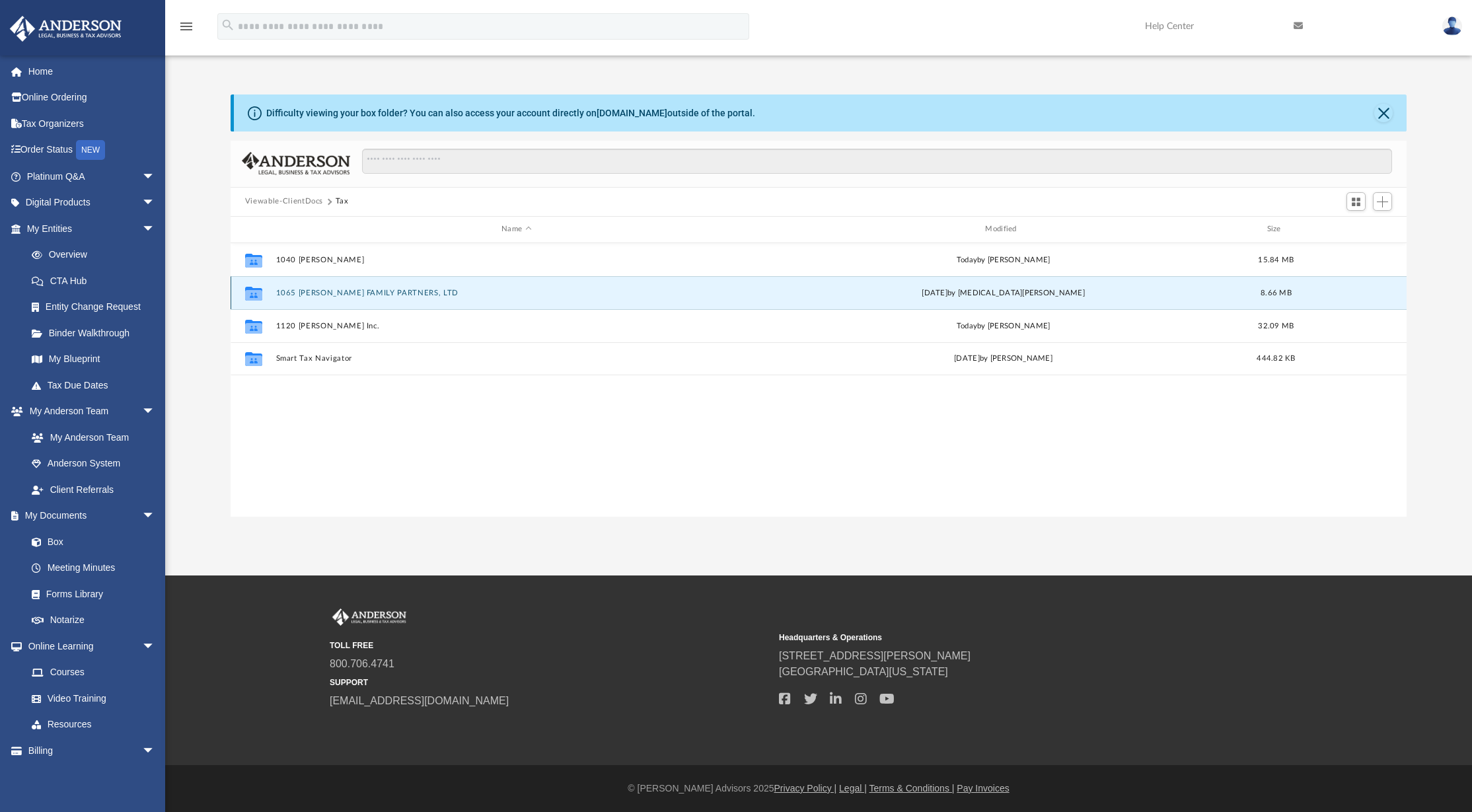
click at [339, 294] on button "1065 OSBORNE FAMILY PARTNERS, LTD" at bounding box center [516, 293] width 481 height 8
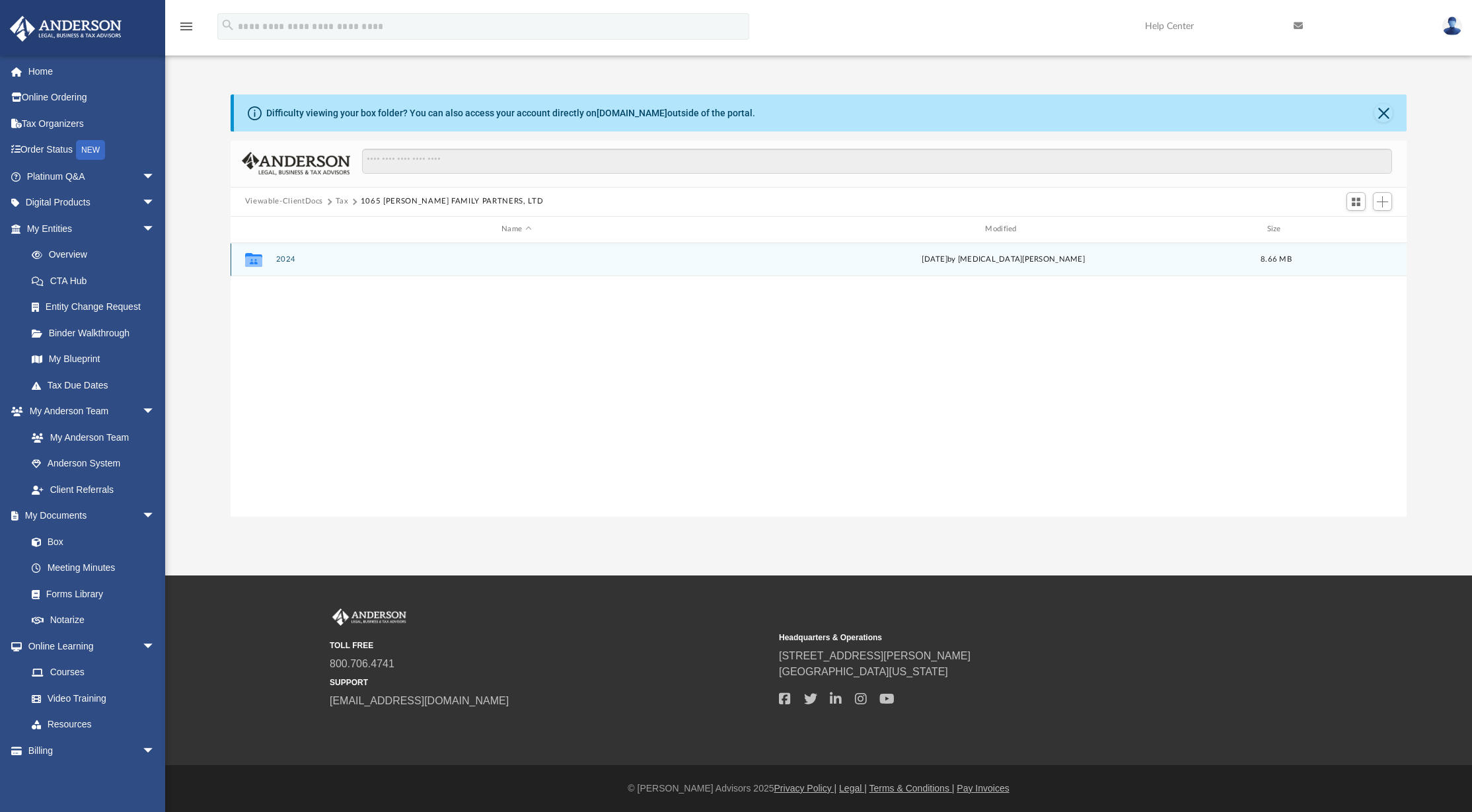
click at [280, 257] on button "2024" at bounding box center [516, 259] width 481 height 8
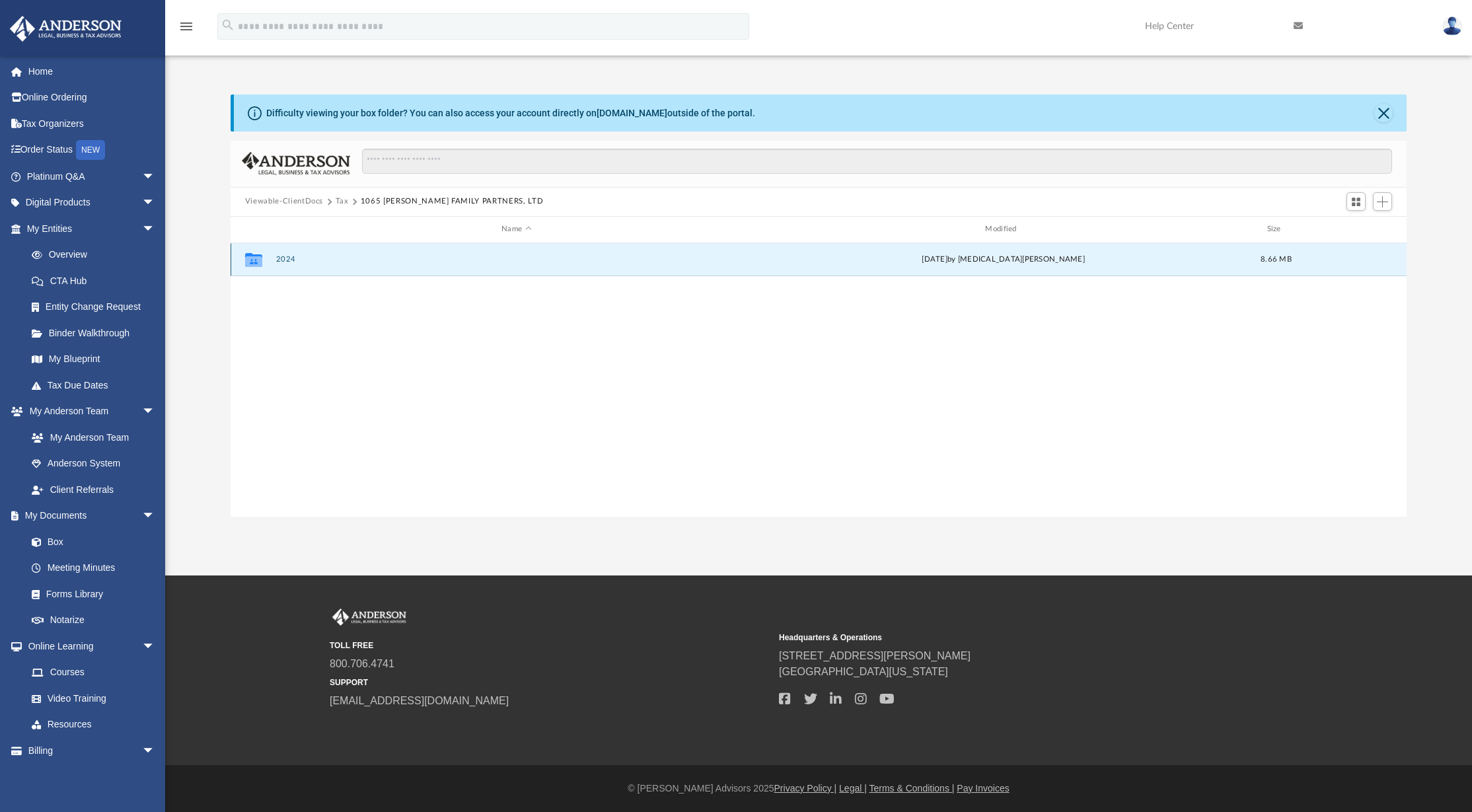
click at [280, 257] on button "2024" at bounding box center [516, 259] width 481 height 8
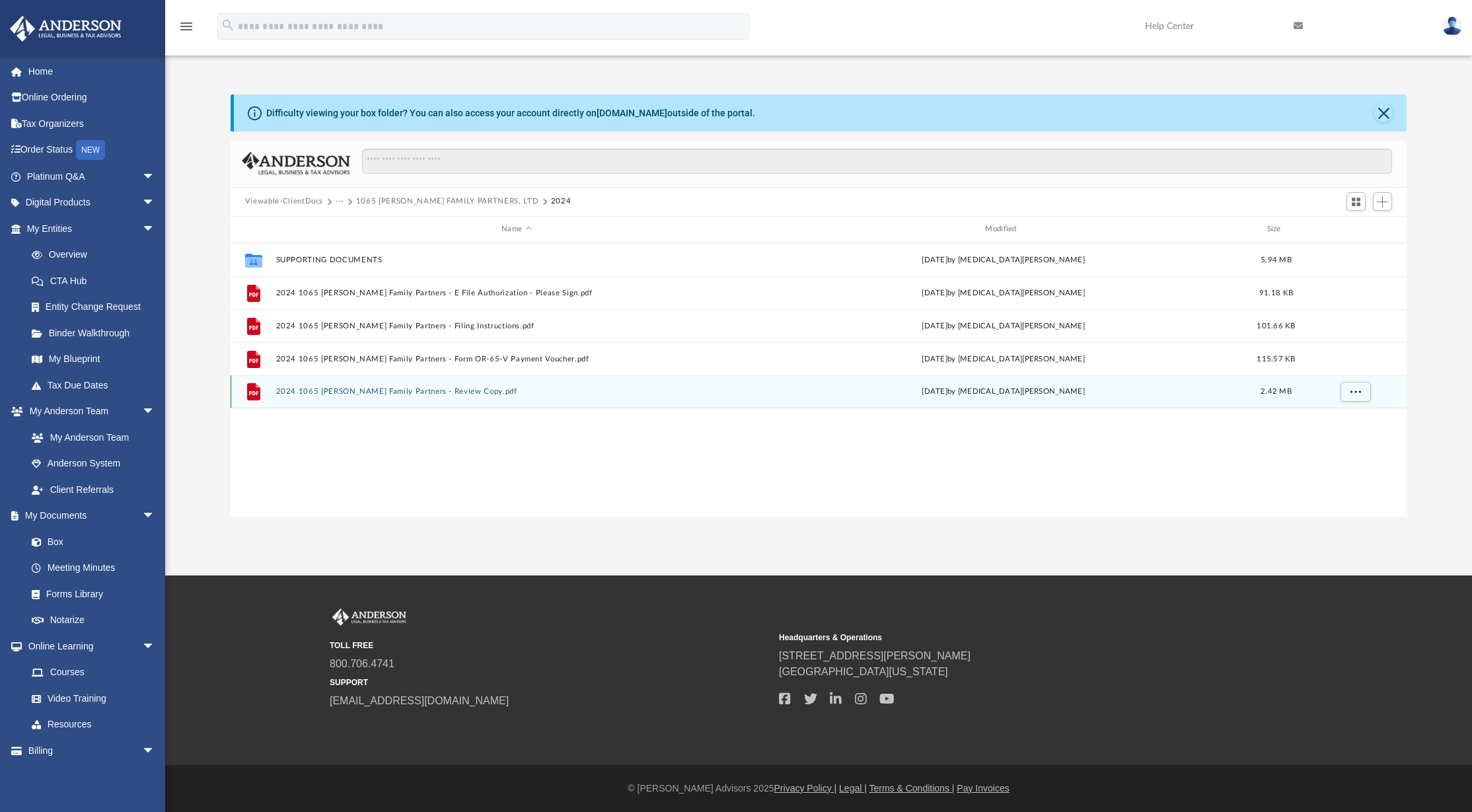
click at [372, 391] on button "2024 1065 Osborne Family Partners - Review Copy.pdf" at bounding box center [516, 391] width 481 height 8
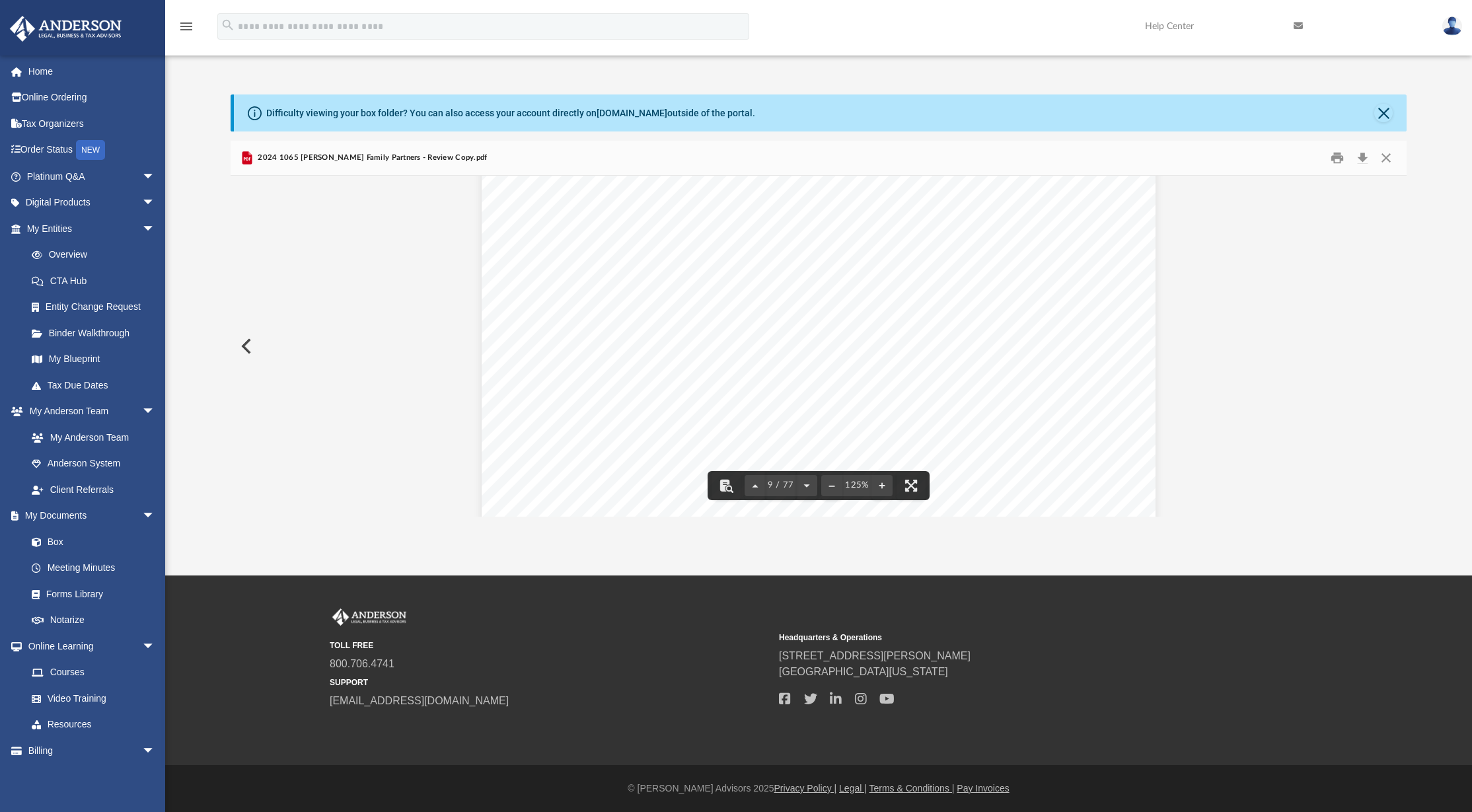
scroll to position [7192, 0]
click at [834, 486] on button "File preview" at bounding box center [832, 485] width 22 height 29
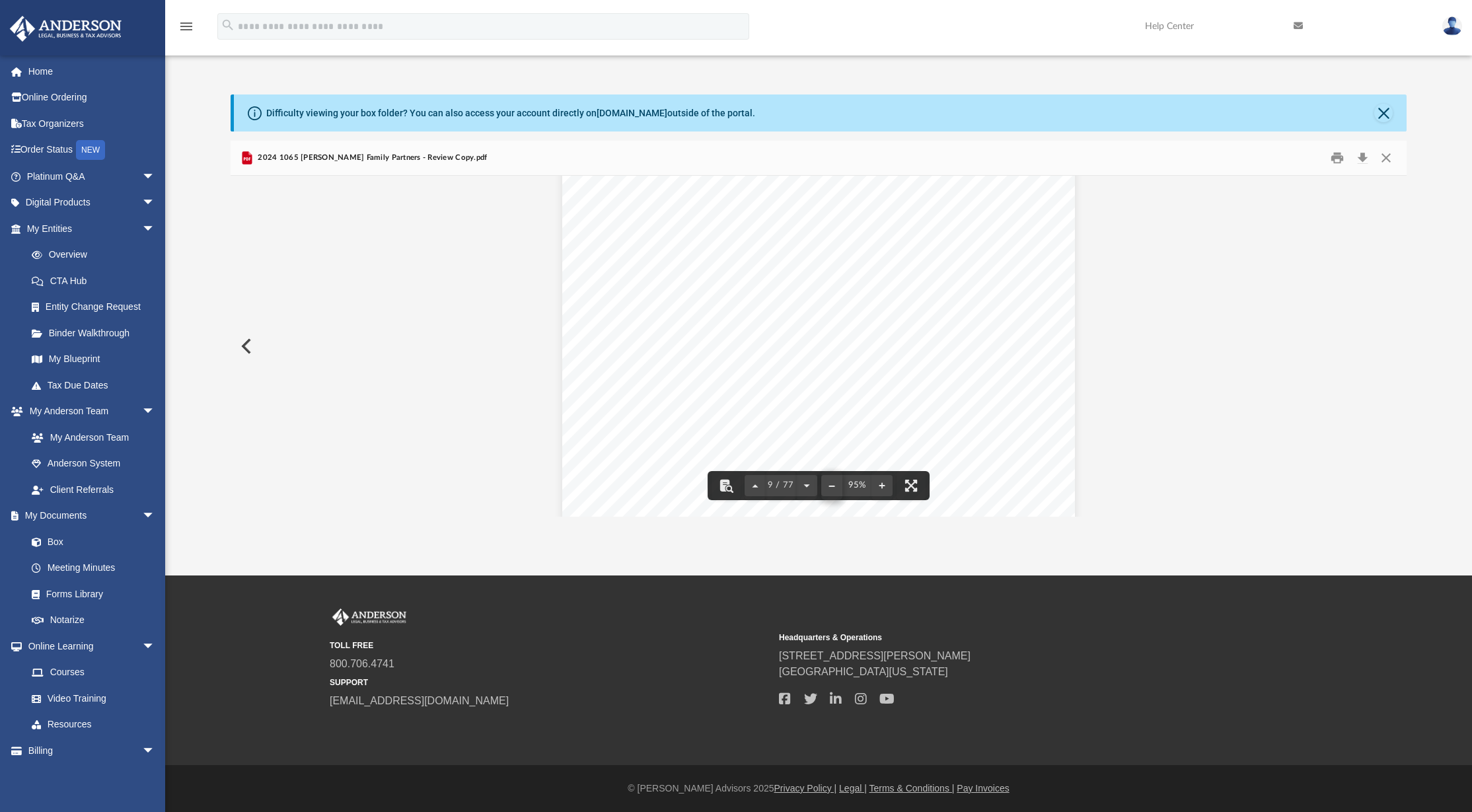
click at [834, 486] on button "File preview" at bounding box center [832, 485] width 22 height 29
click at [810, 485] on button "File preview" at bounding box center [807, 485] width 22 height 29
click at [810, 485] on button "File preview" at bounding box center [810, 485] width 22 height 29
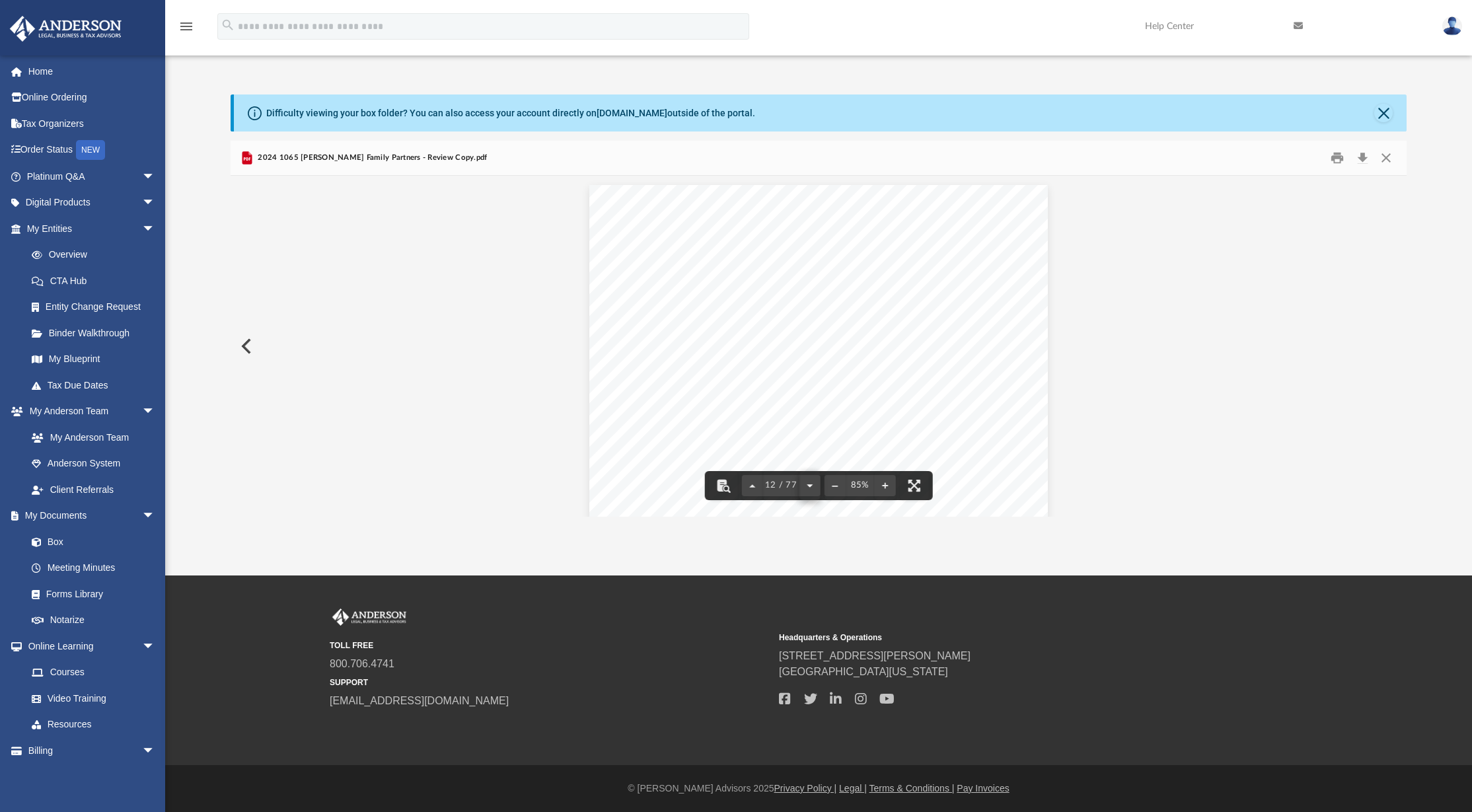
click at [810, 485] on button "File preview" at bounding box center [810, 485] width 22 height 29
click at [1362, 153] on button "Download" at bounding box center [1362, 158] width 23 height 21
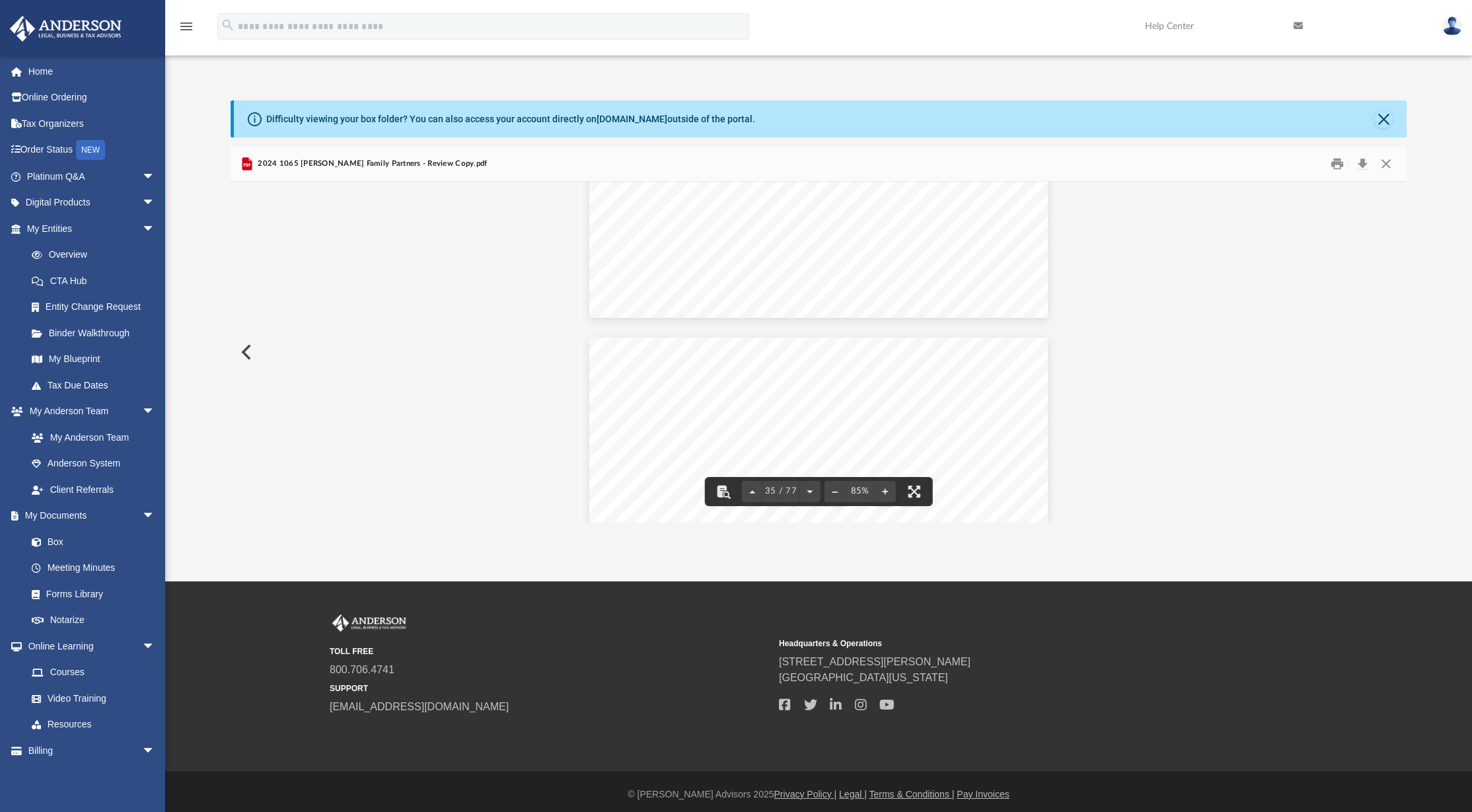
scroll to position [0, 0]
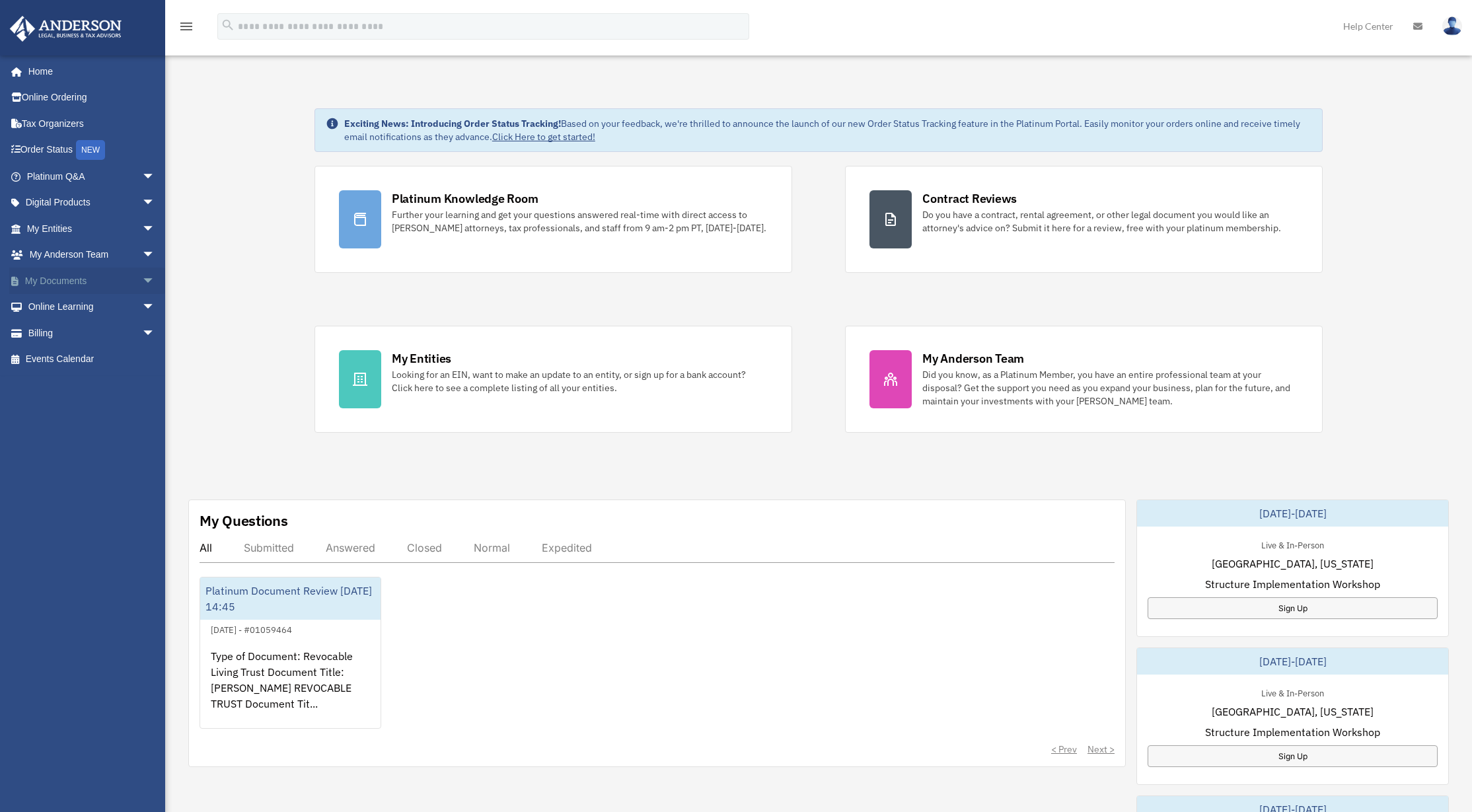
click at [67, 278] on link "My Documents arrow_drop_down" at bounding box center [92, 280] width 166 height 26
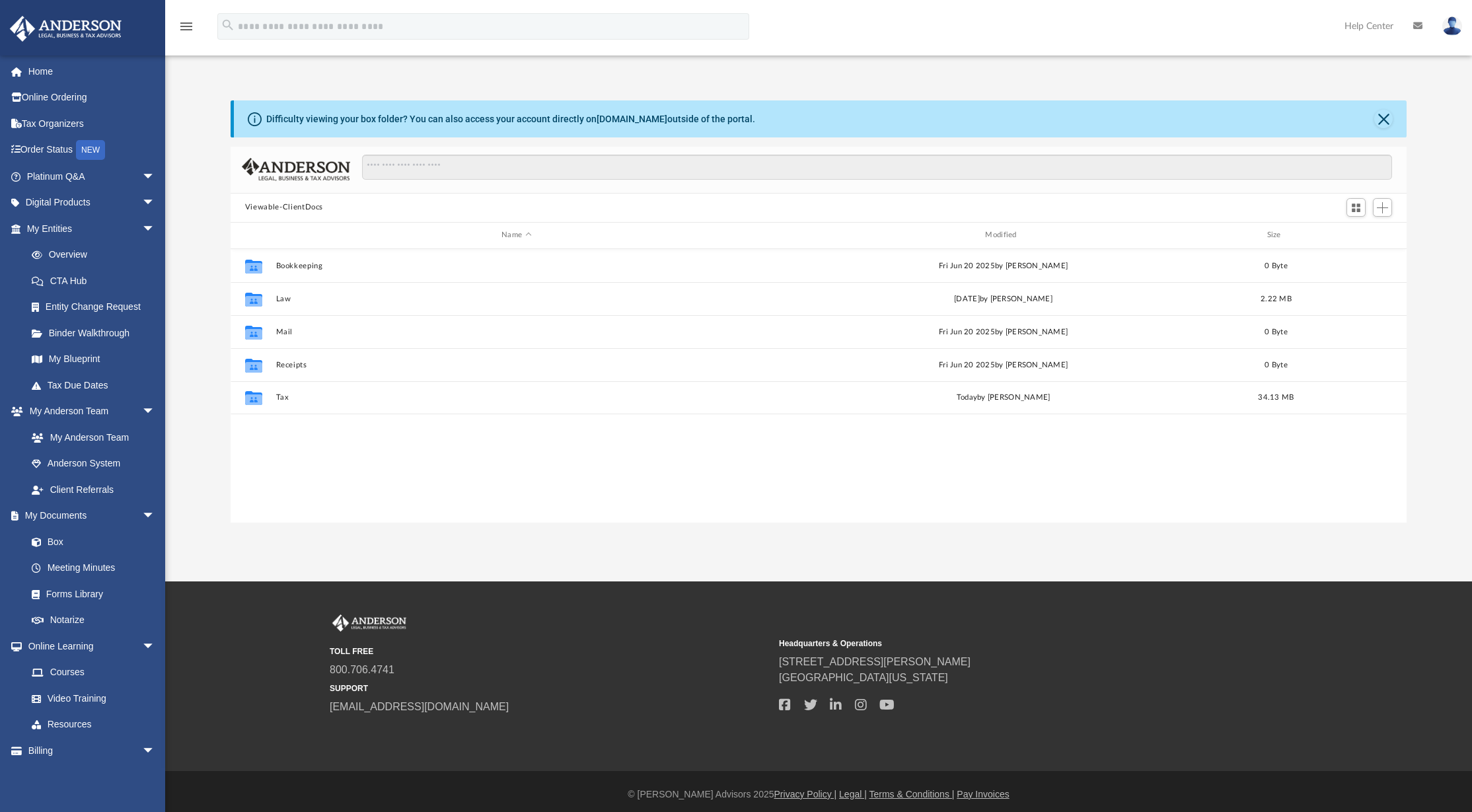
scroll to position [10, 10]
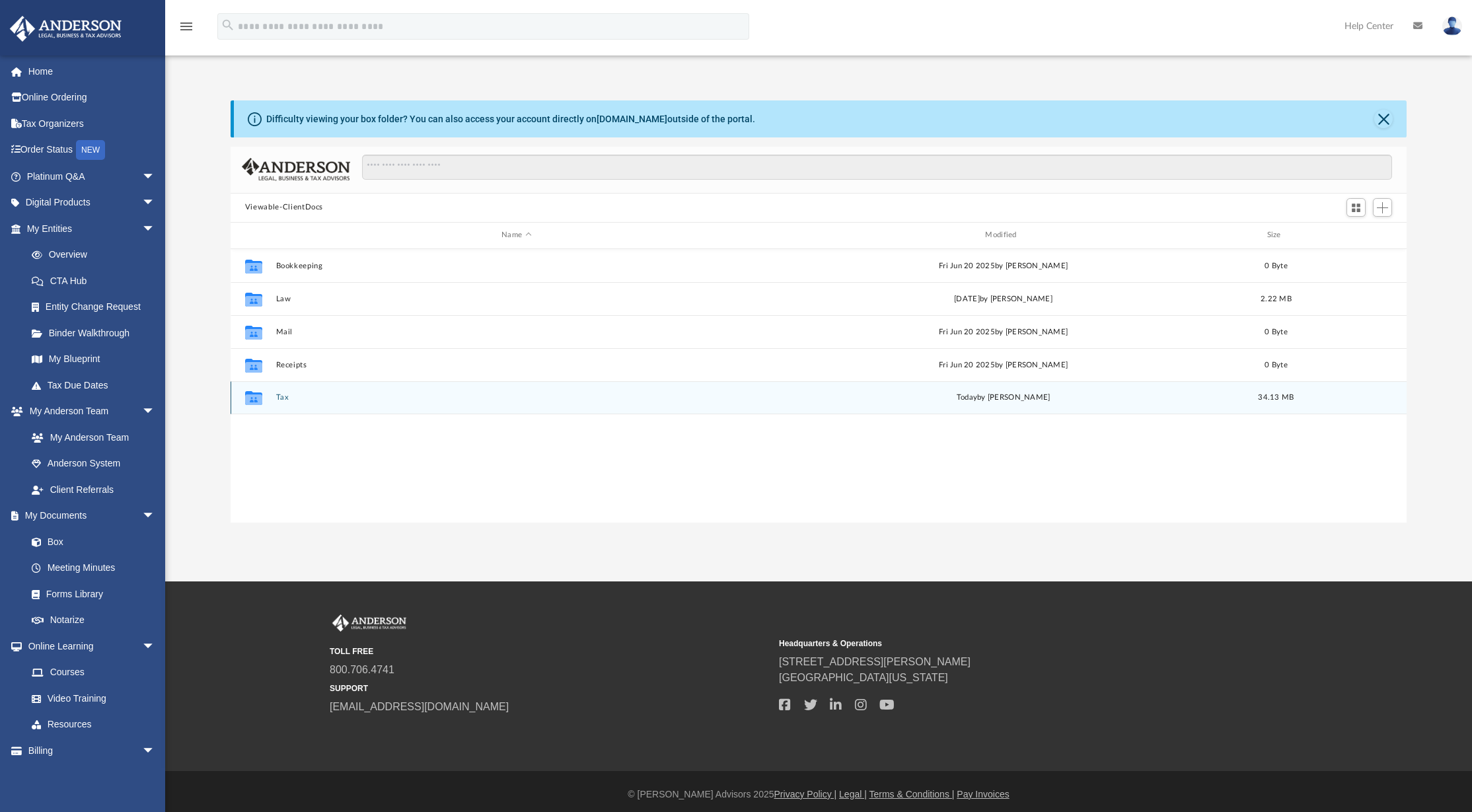
click at [283, 396] on button "Tax" at bounding box center [516, 397] width 481 height 8
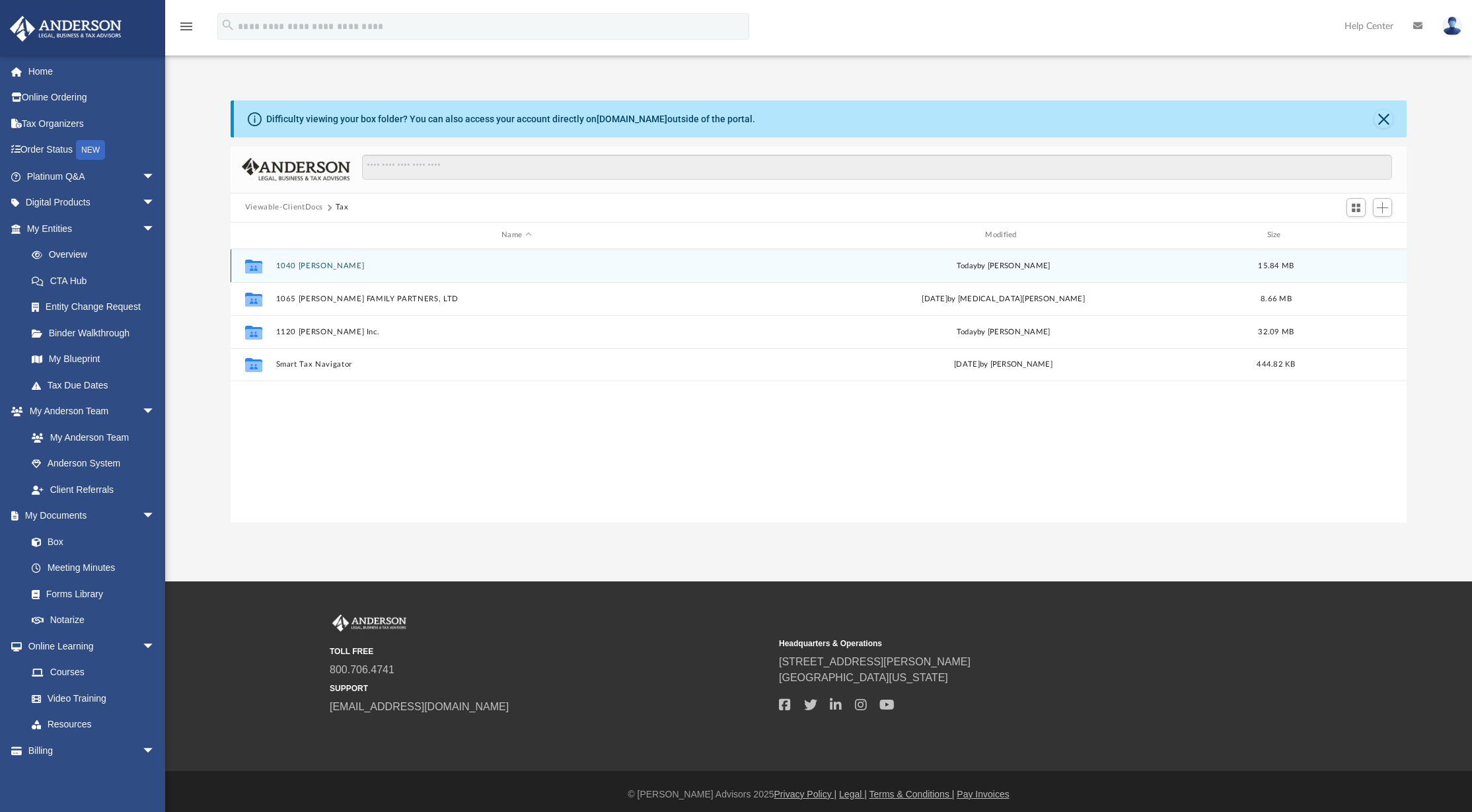
click at [251, 275] on icon "Collaborated Folder" at bounding box center [253, 265] width 22 height 22
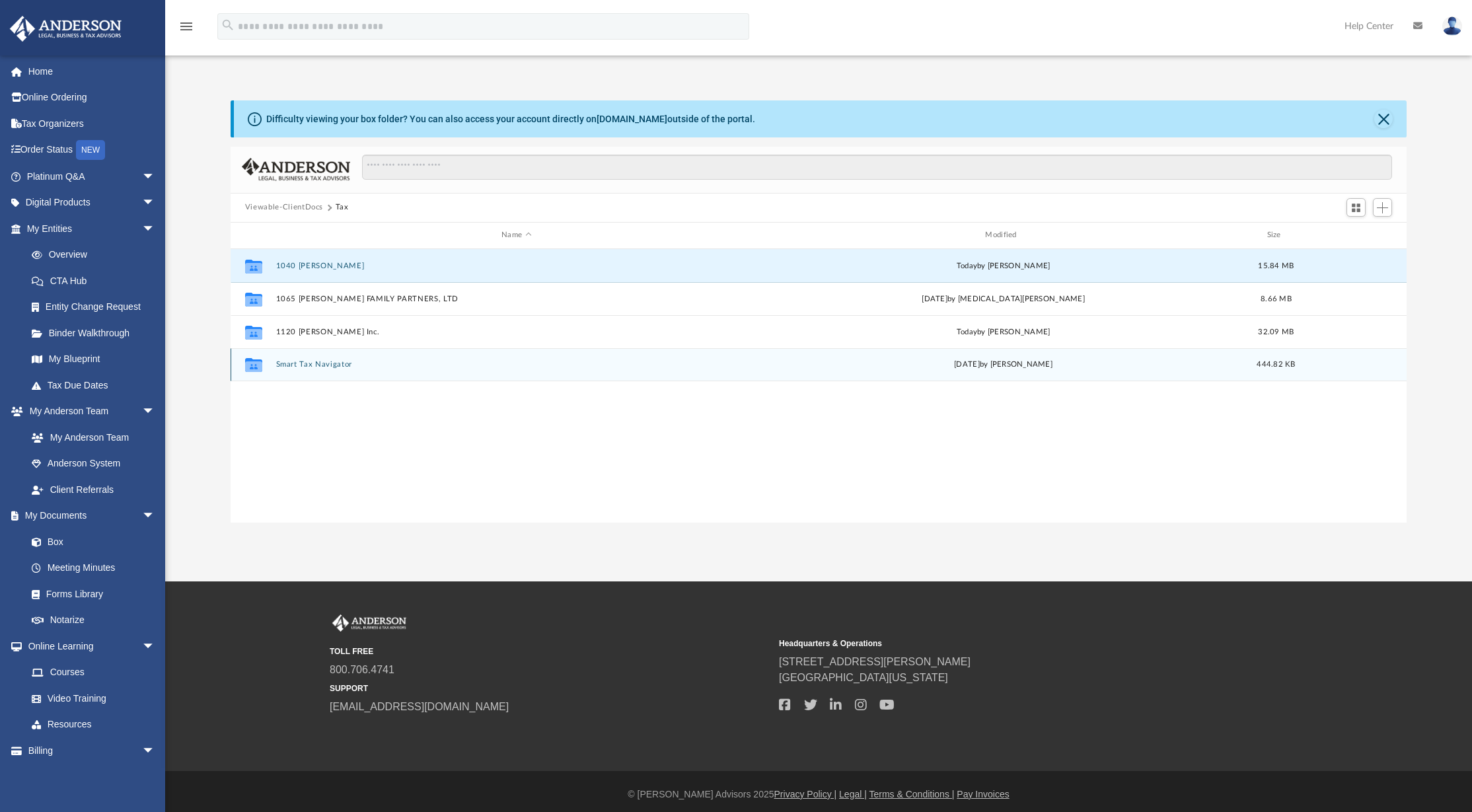
click at [311, 364] on button "Smart Tax Navigator" at bounding box center [516, 364] width 481 height 8
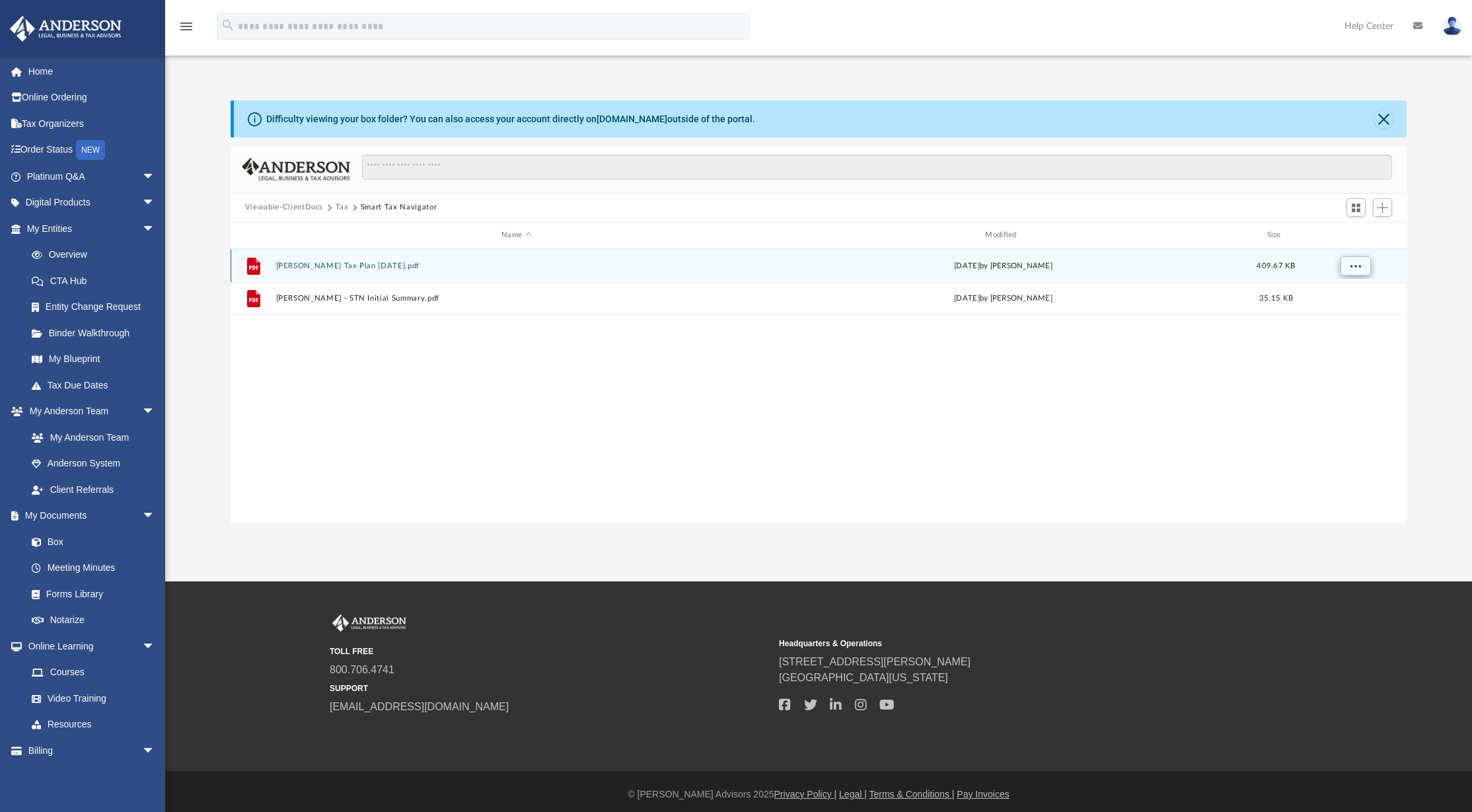
click at [1358, 263] on span "More options" at bounding box center [1355, 265] width 10 height 8
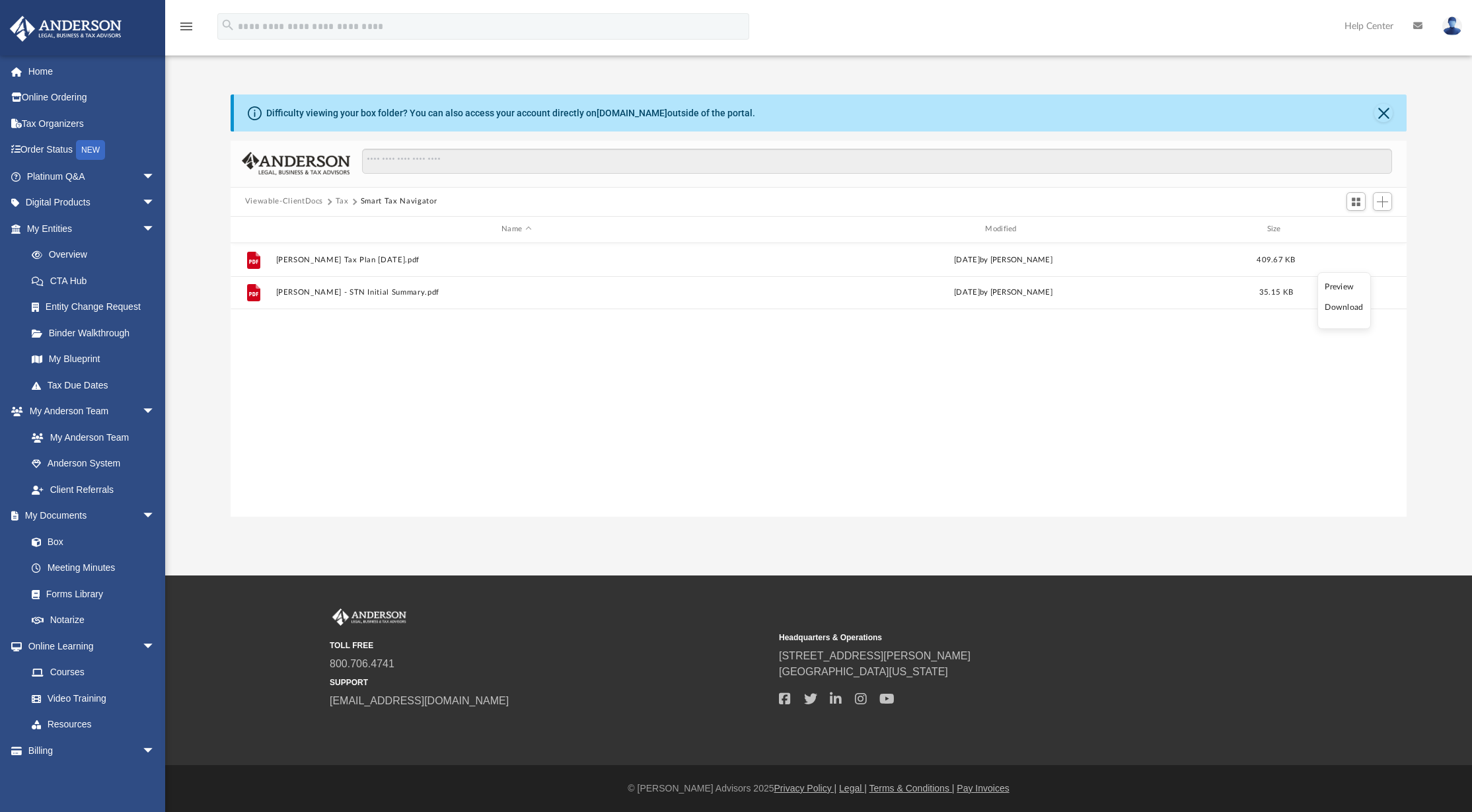
click at [1341, 316] on ul "Preview Download" at bounding box center [1343, 300] width 53 height 57
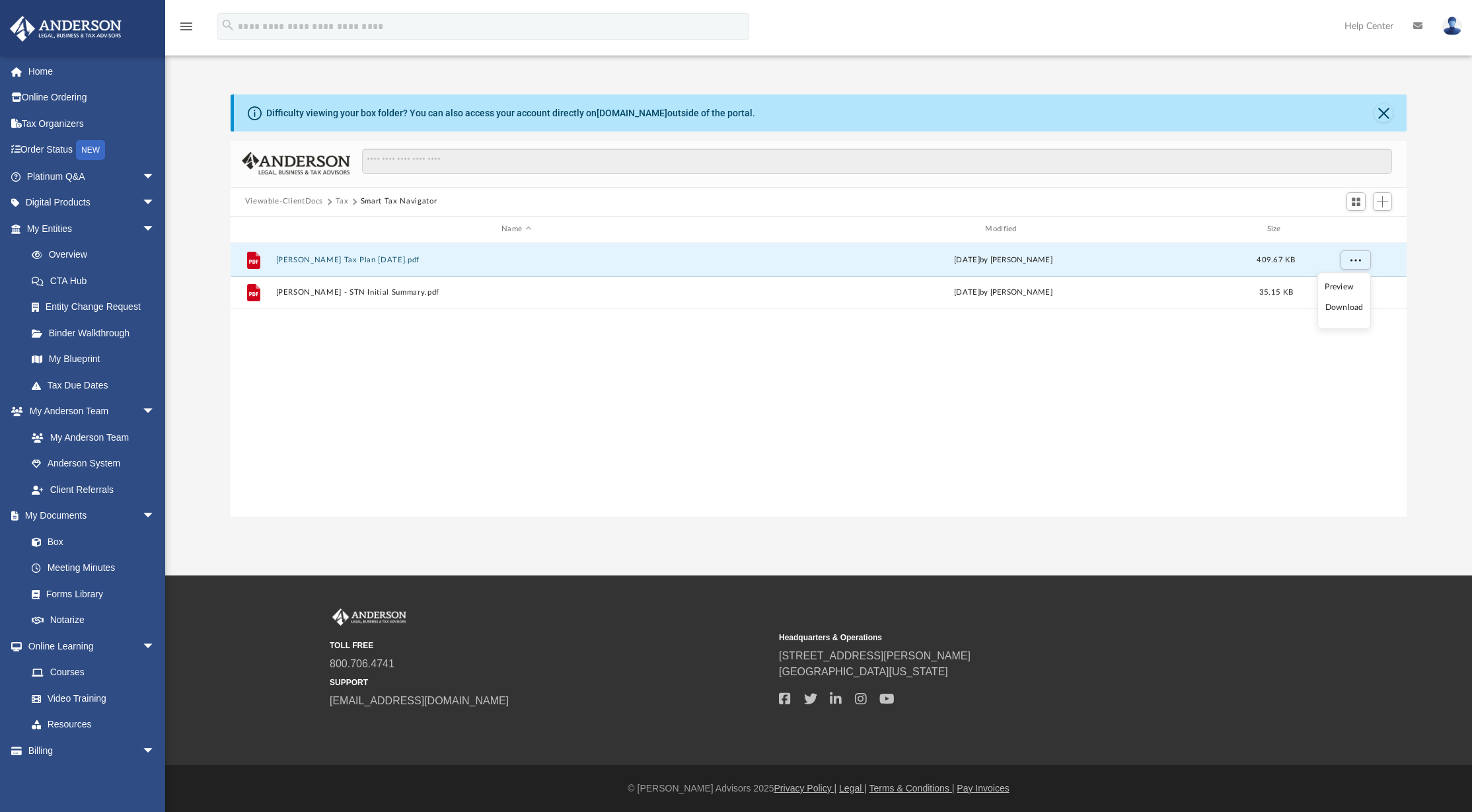
click at [1331, 309] on li "Download" at bounding box center [1344, 307] width 38 height 14
click at [68, 305] on link "Entity Change Request" at bounding box center [97, 307] width 157 height 26
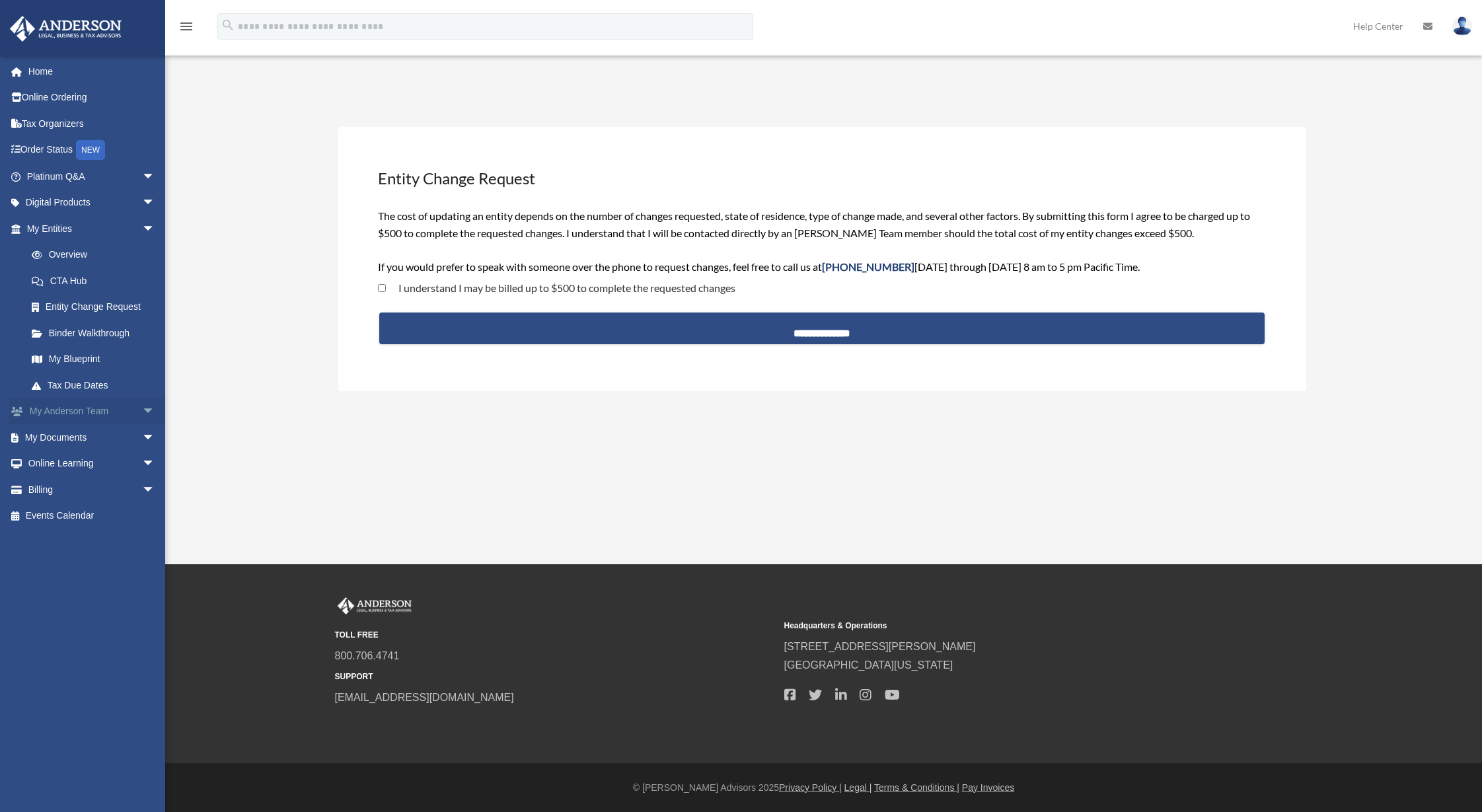
click at [90, 406] on link "My [PERSON_NAME] Team arrow_drop_down" at bounding box center [92, 412] width 166 height 26
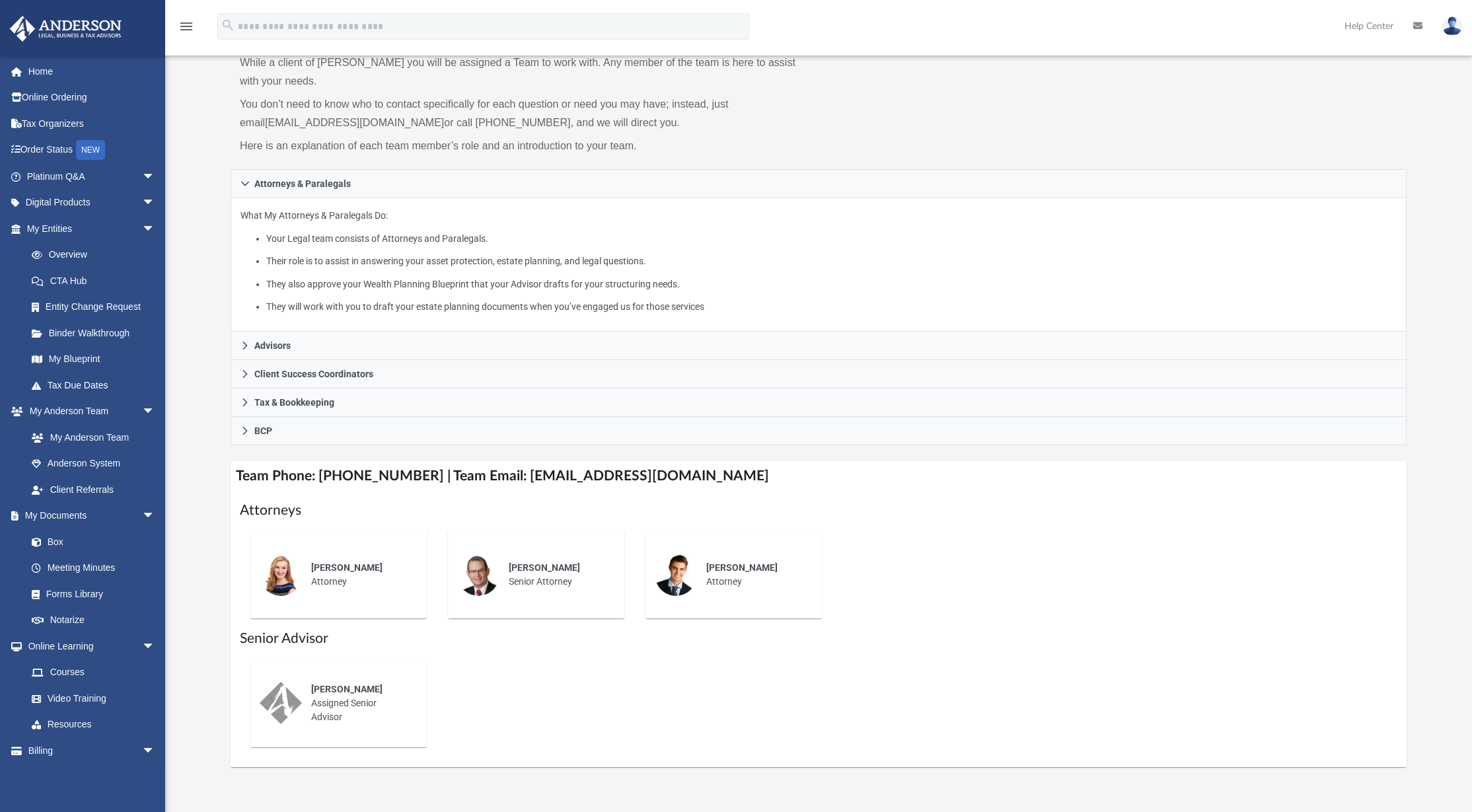
scroll to position [62, 0]
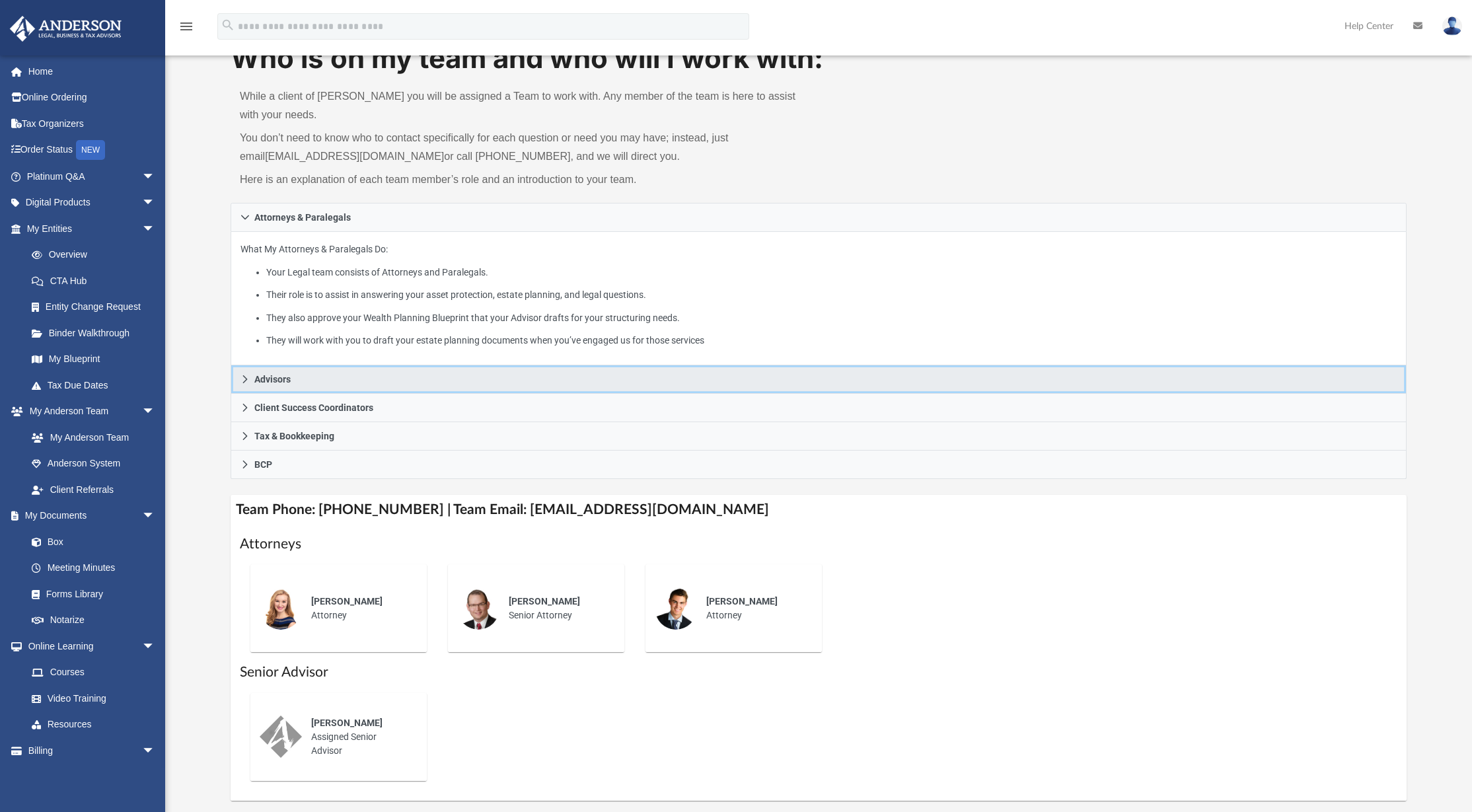
click at [247, 379] on icon at bounding box center [245, 379] width 5 height 8
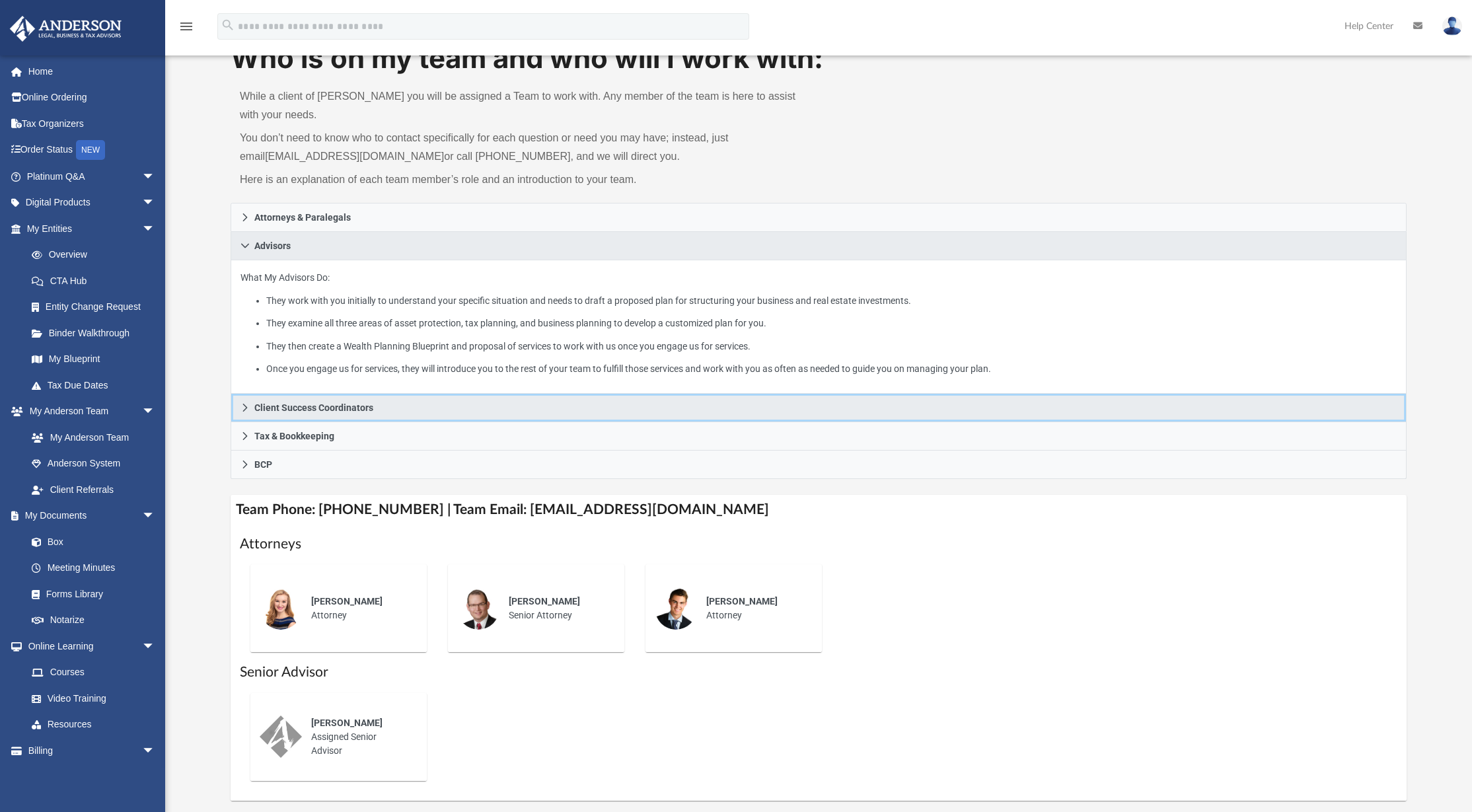
click at [249, 405] on icon at bounding box center [245, 408] width 9 height 9
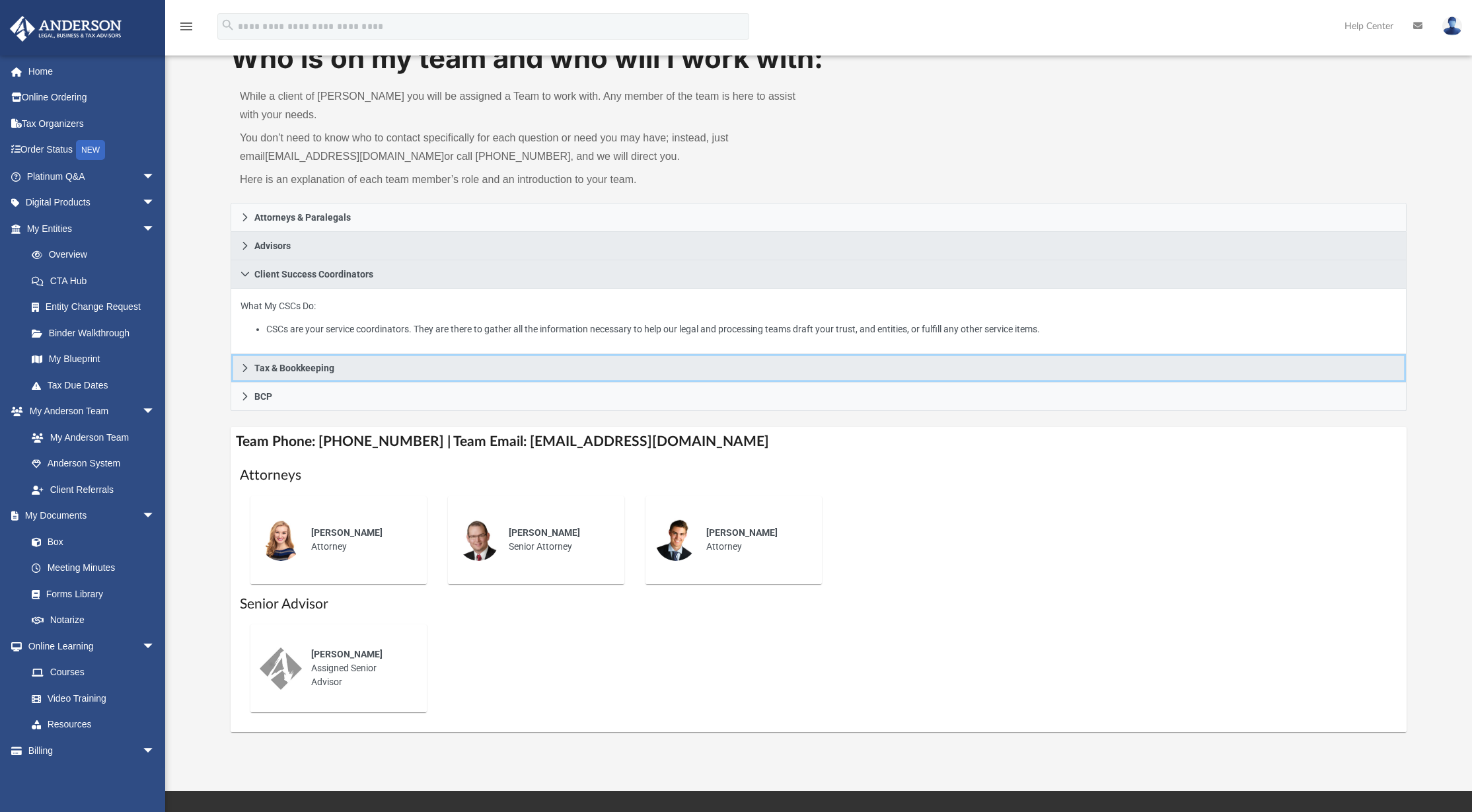
click at [245, 368] on icon at bounding box center [245, 368] width 9 height 9
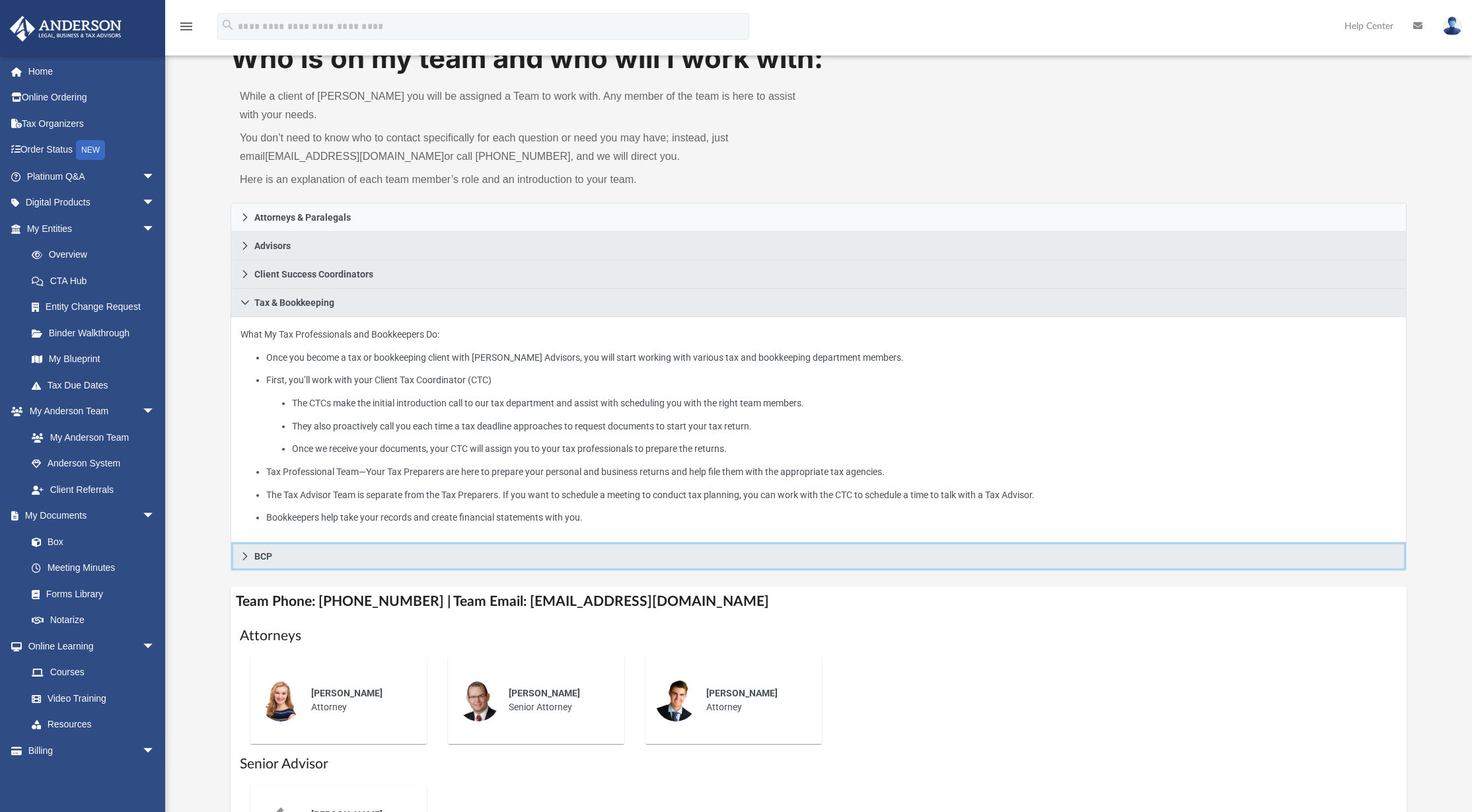
click at [242, 555] on icon at bounding box center [245, 556] width 9 height 9
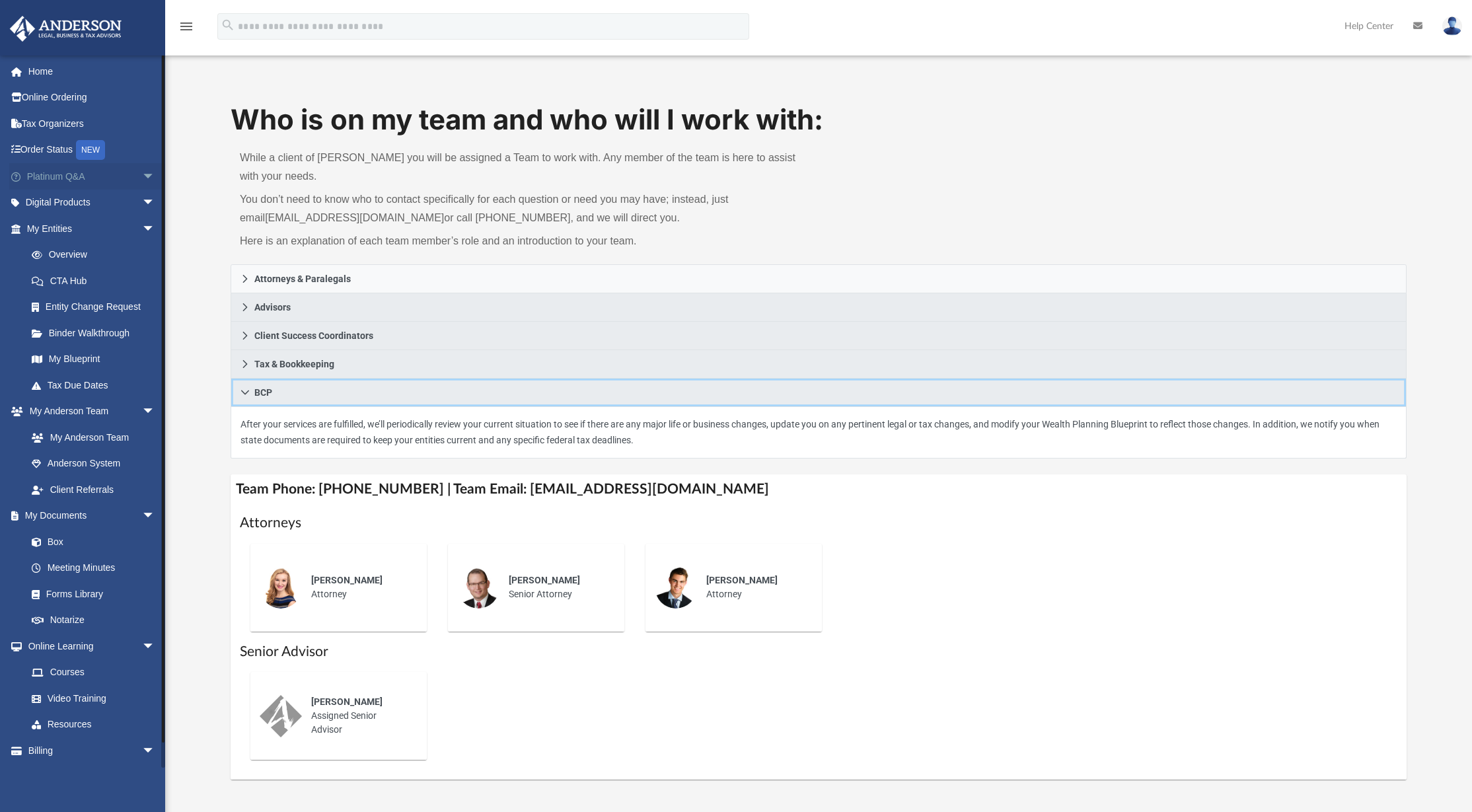
scroll to position [0, 0]
click at [63, 199] on link "Digital Products arrow_drop_down" at bounding box center [92, 203] width 166 height 26
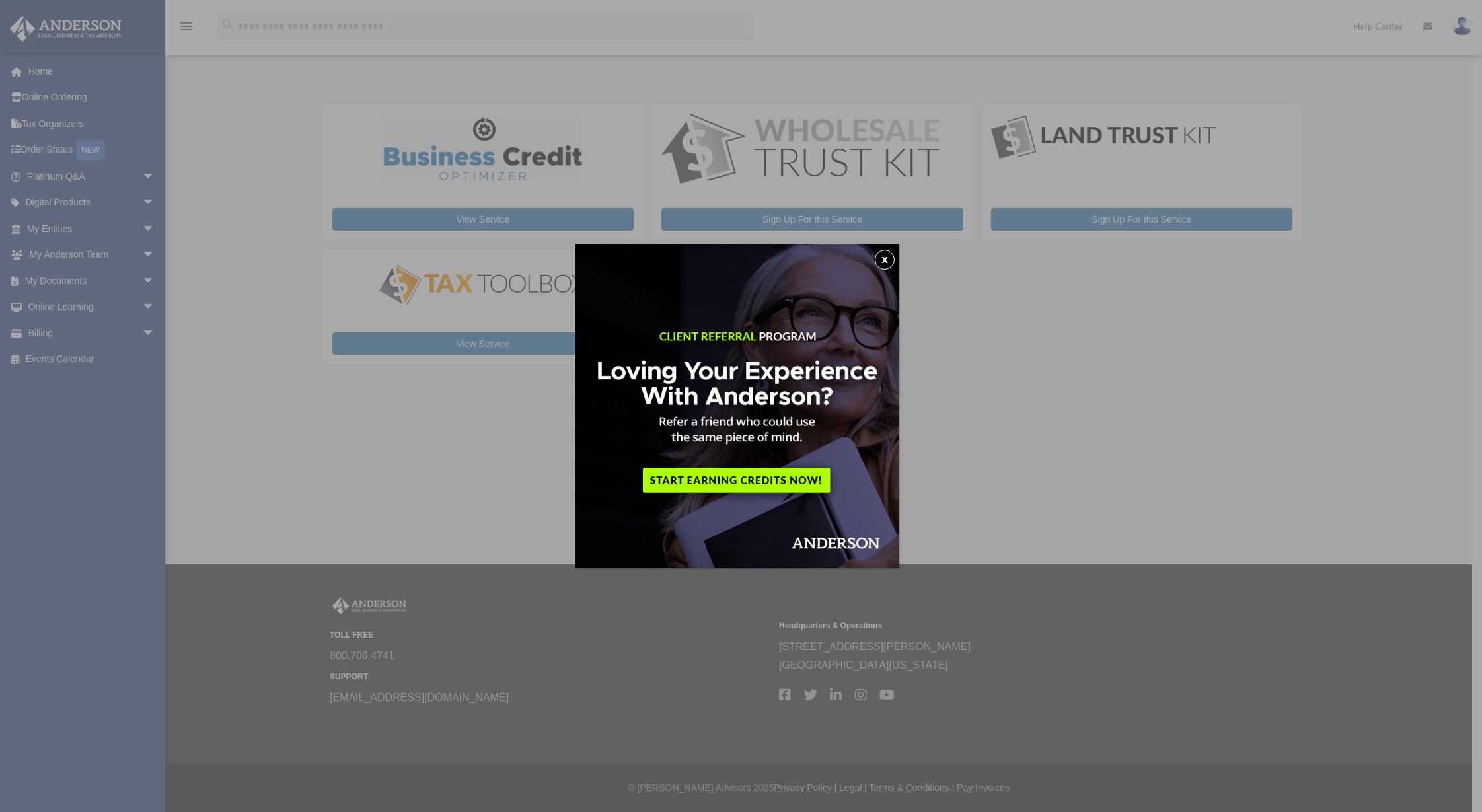
click at [890, 255] on button "x" at bounding box center [885, 259] width 20 height 20
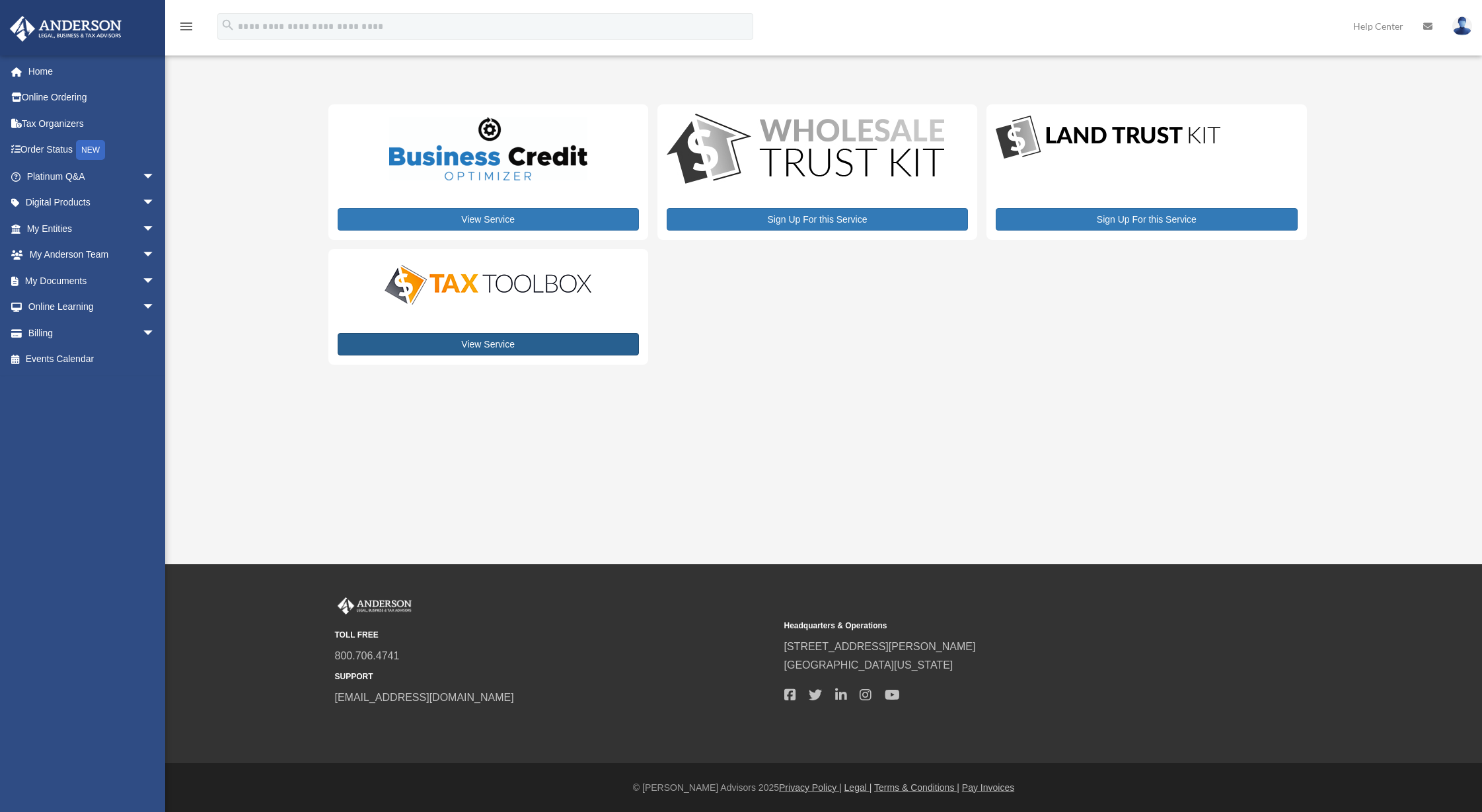
click at [477, 342] on link "View Service" at bounding box center [488, 344] width 301 height 23
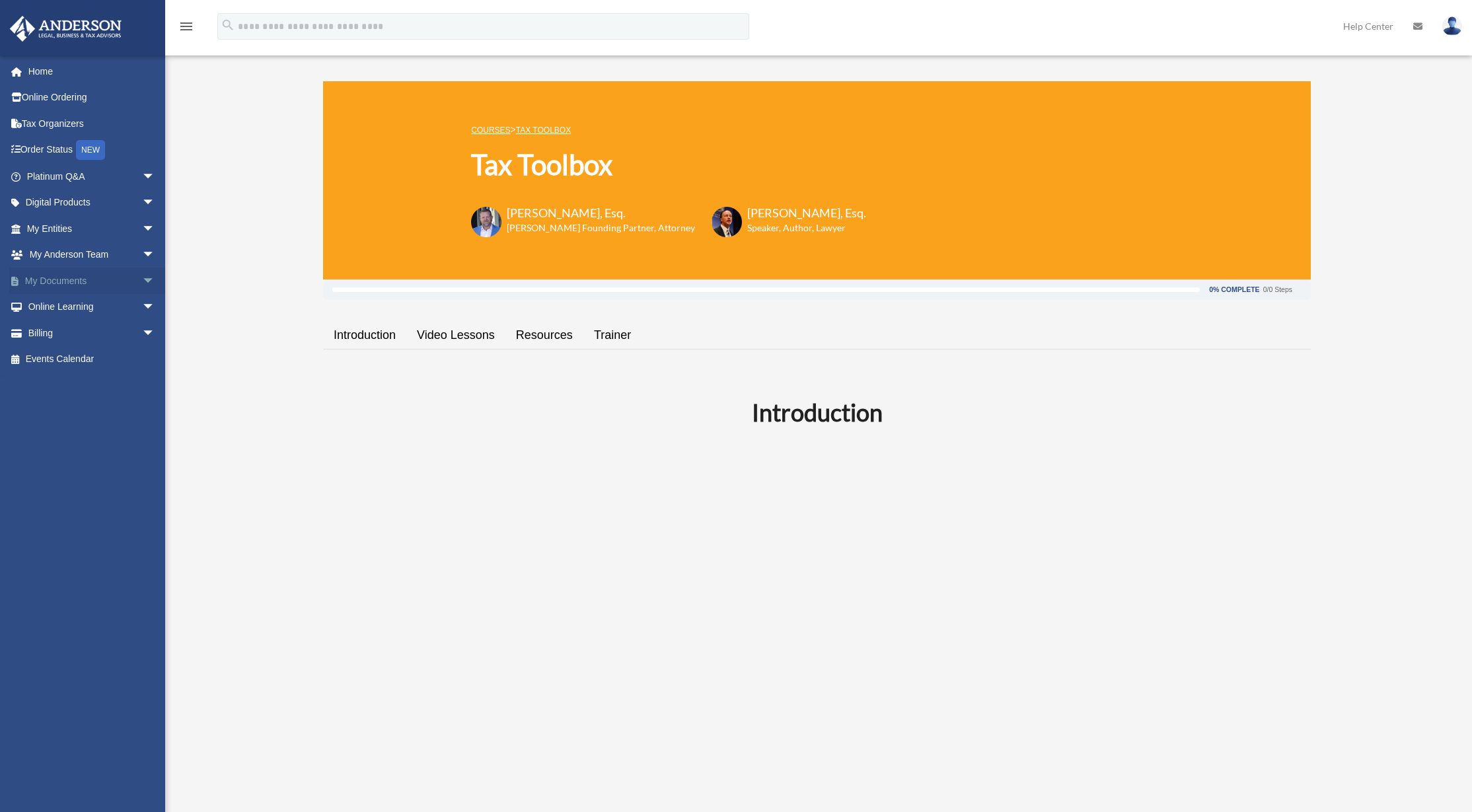
click at [56, 278] on link "My Documents arrow_drop_down" at bounding box center [92, 280] width 166 height 26
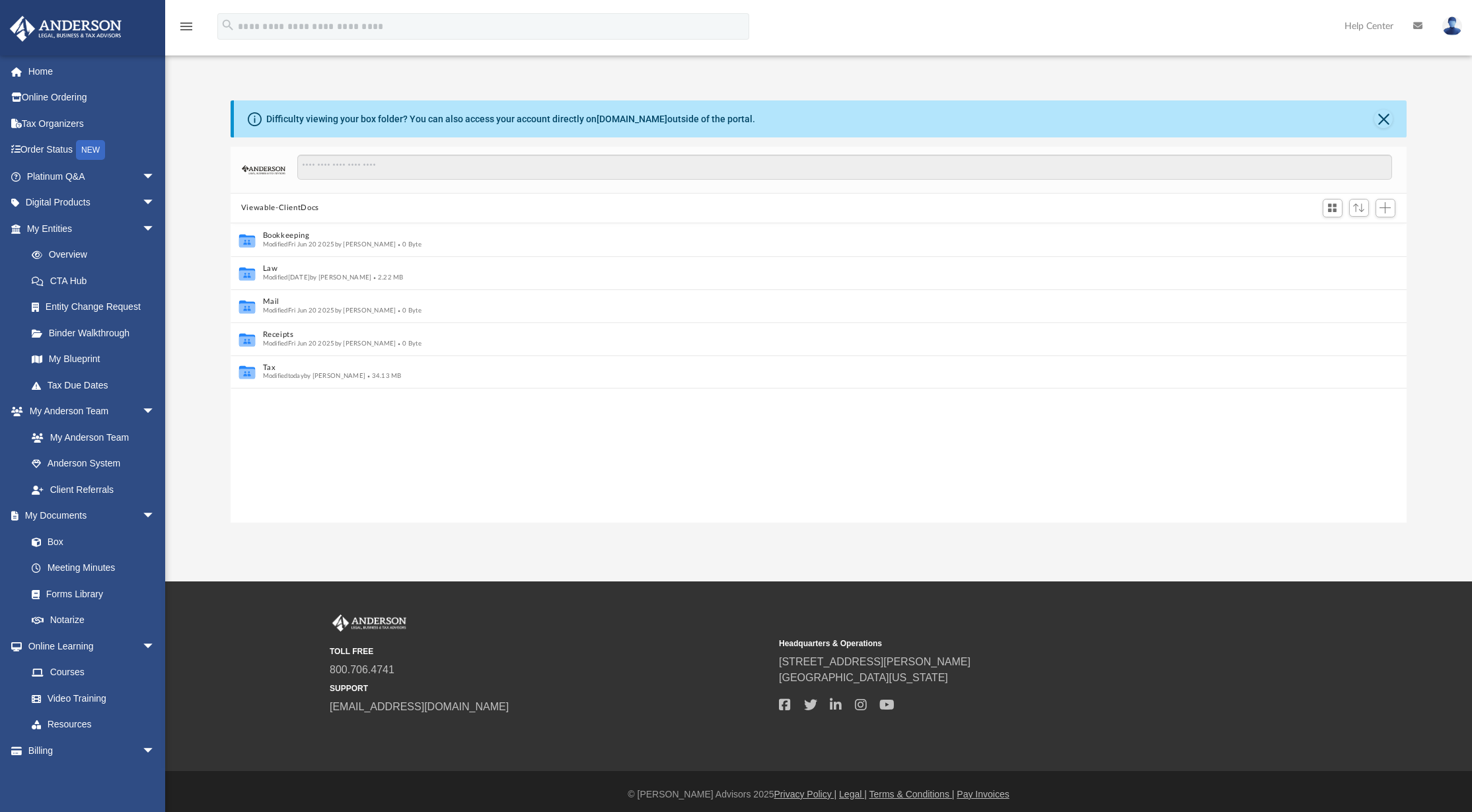
scroll to position [291, 1166]
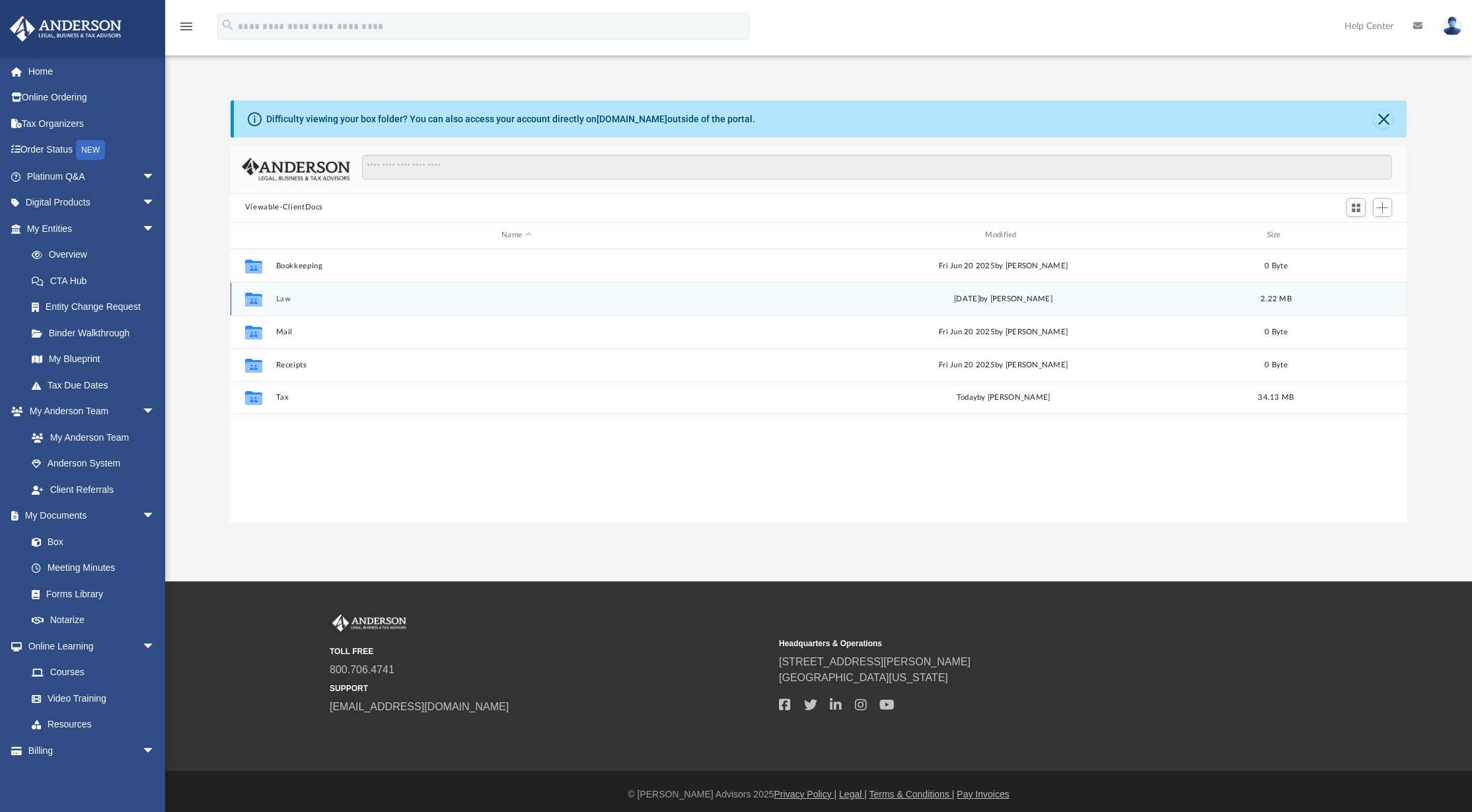
click at [278, 298] on button "Law" at bounding box center [516, 298] width 481 height 8
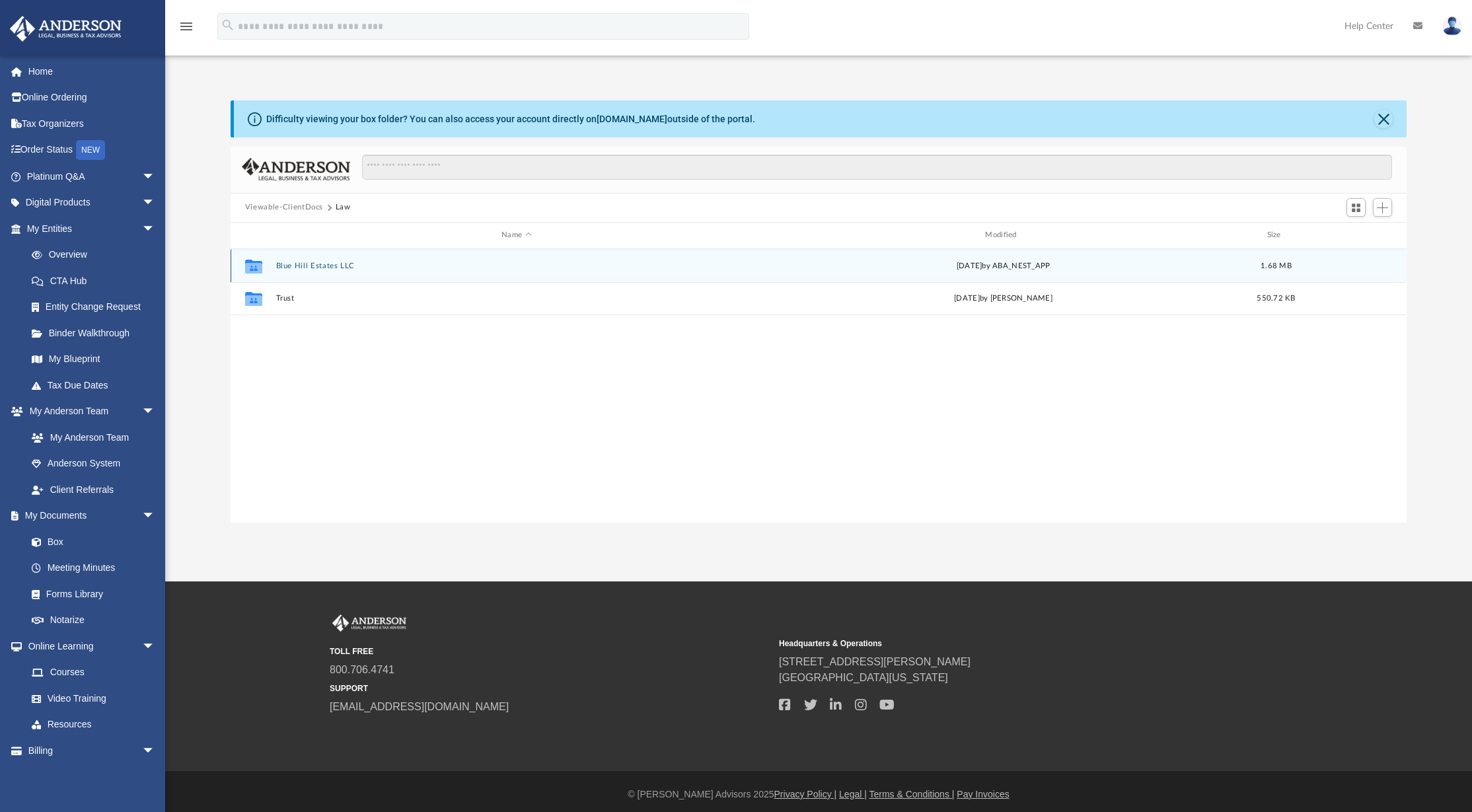
click at [303, 264] on button "Blue Hill Estates LLC" at bounding box center [516, 265] width 481 height 8
click at [291, 264] on button "Initial Docs" at bounding box center [516, 265] width 481 height 8
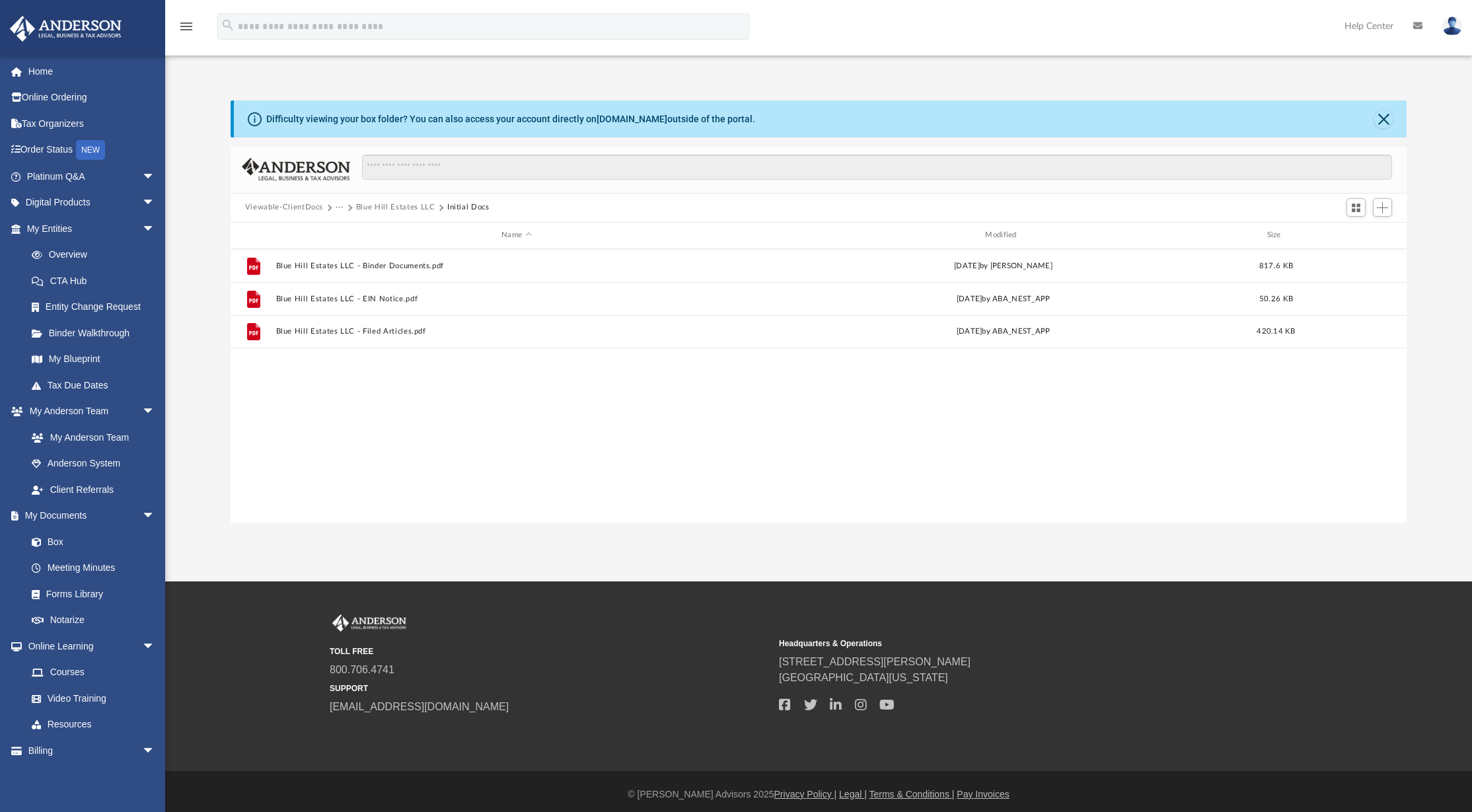
click at [376, 206] on button "Blue Hill Estates LLC" at bounding box center [396, 207] width 80 height 12
click at [343, 206] on button "Law" at bounding box center [343, 207] width 15 height 12
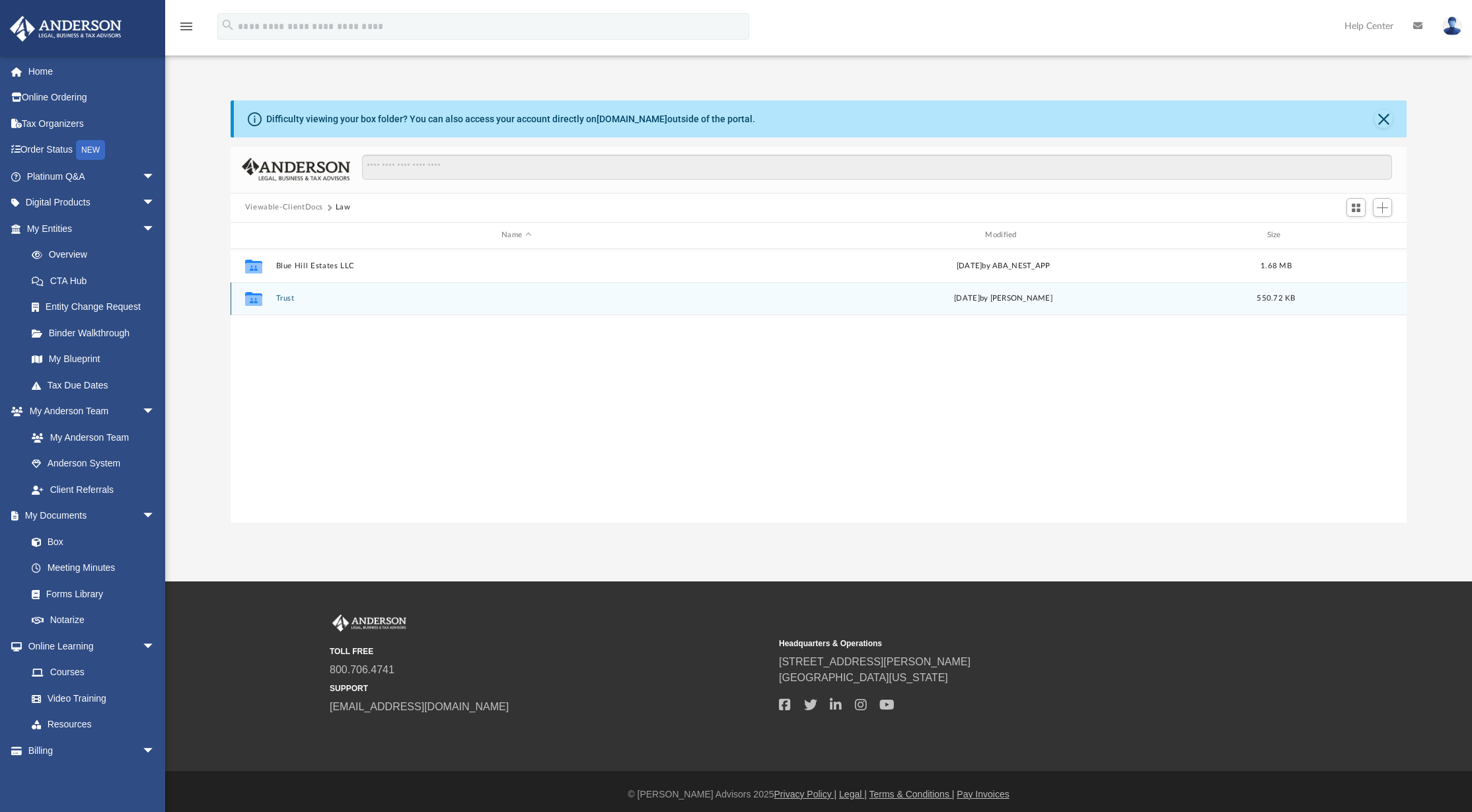
click at [278, 298] on button "Trust" at bounding box center [516, 297] width 481 height 8
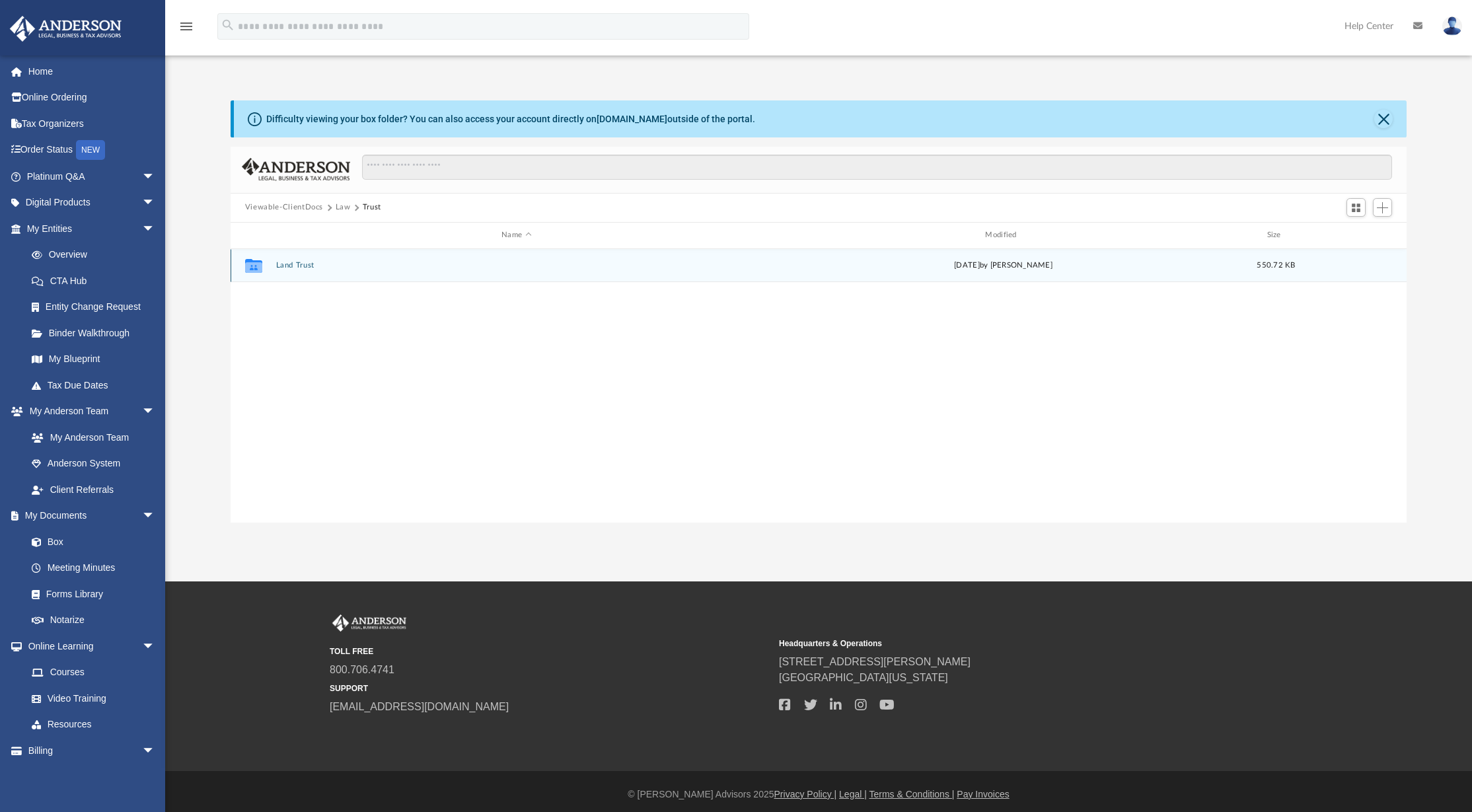
click at [287, 263] on button "Land Trust" at bounding box center [516, 264] width 481 height 8
click at [304, 264] on button "Land Trust - Ninth Avenue Trust" at bounding box center [516, 264] width 481 height 8
click at [305, 263] on button "Ninth Avenue Trust.pdf" at bounding box center [516, 264] width 481 height 8
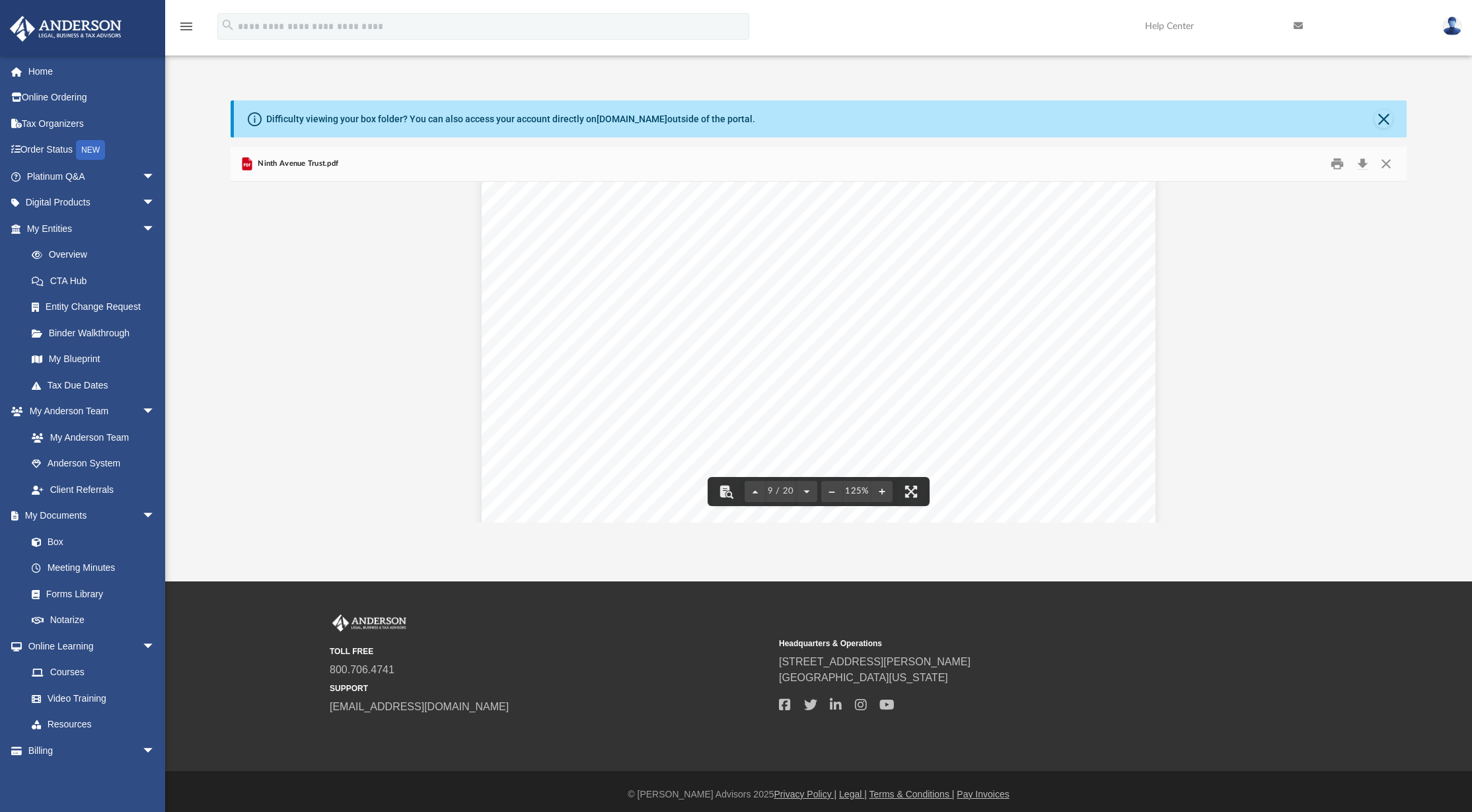
scroll to position [7480, 0]
click at [1361, 159] on button "Download" at bounding box center [1362, 163] width 23 height 21
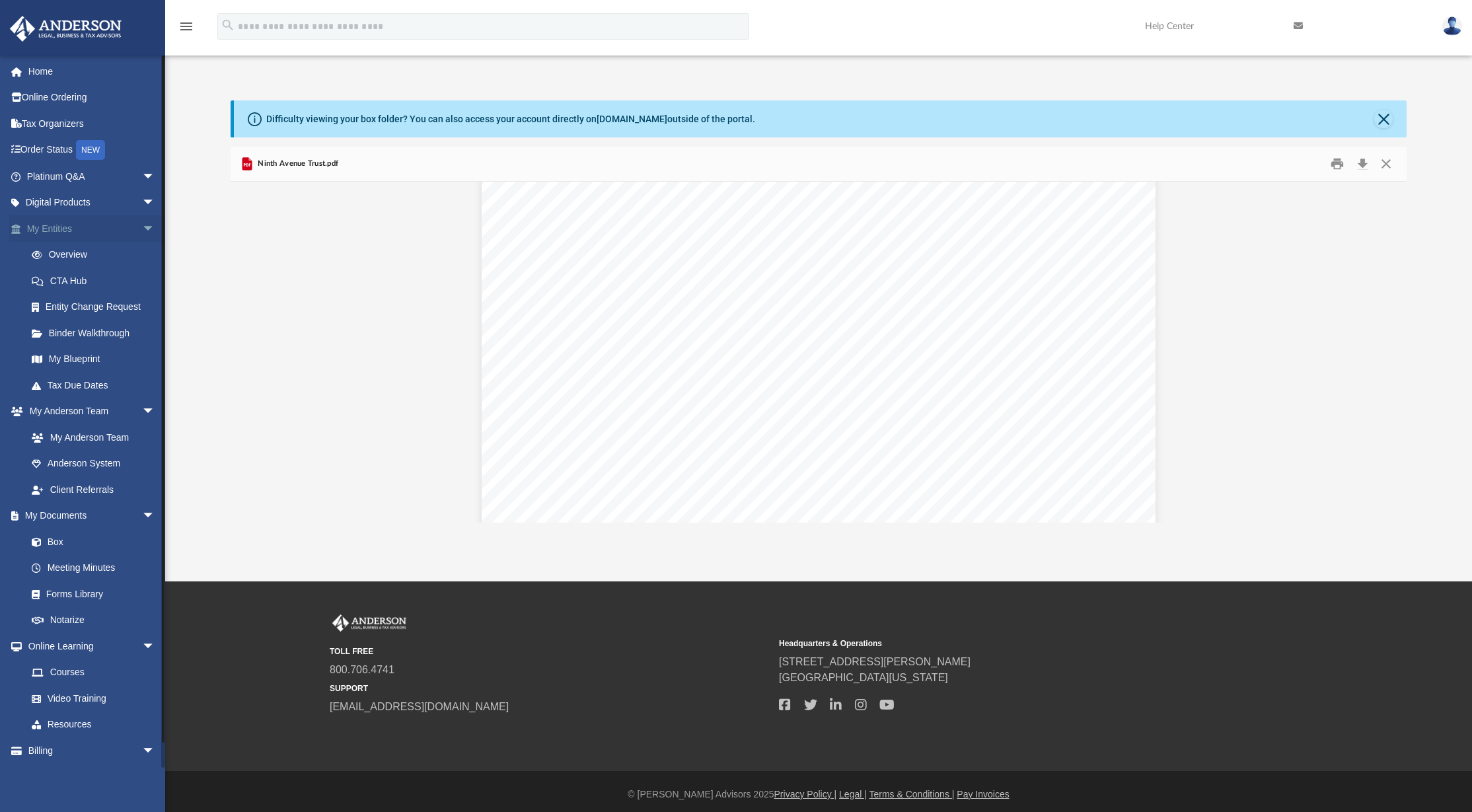
scroll to position [0, 0]
